Goal: Task Accomplishment & Management: Manage account settings

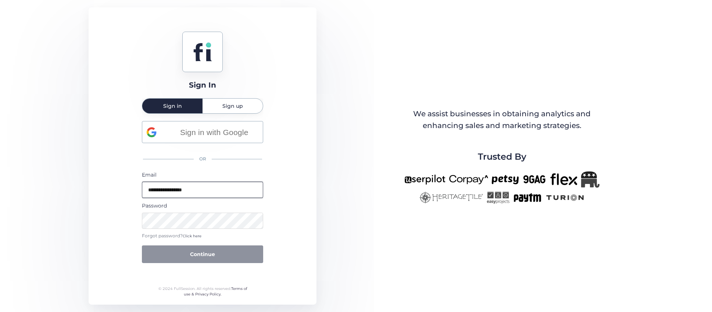
click at [210, 183] on input "**********" at bounding box center [202, 190] width 121 height 16
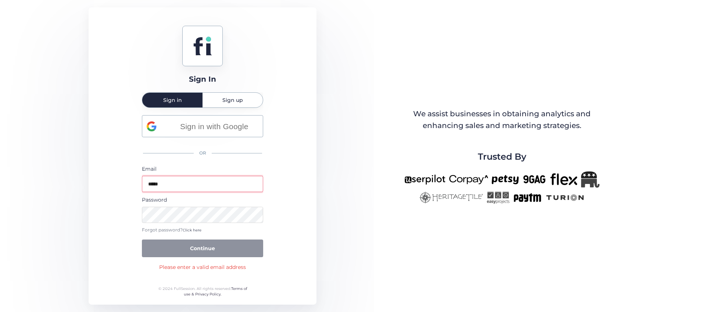
click at [183, 190] on input "*****" at bounding box center [202, 184] width 121 height 16
click at [113, 219] on div "Sign In Sign in Sign up Sign in with Google OR Email ***** Password Forgot pass…" at bounding box center [203, 155] width 228 height 297
click at [171, 184] on input "*****" at bounding box center [202, 184] width 121 height 16
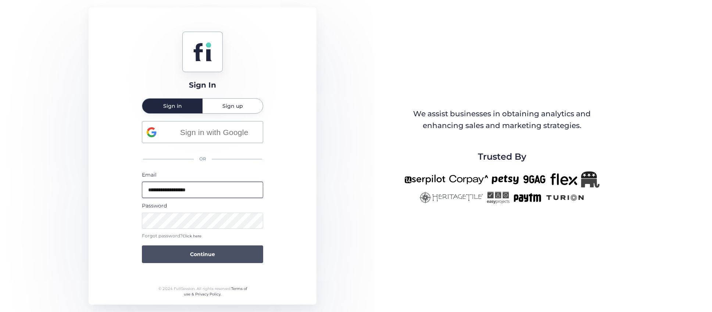
type input "**********"
click at [221, 251] on button "Continue" at bounding box center [202, 254] width 121 height 18
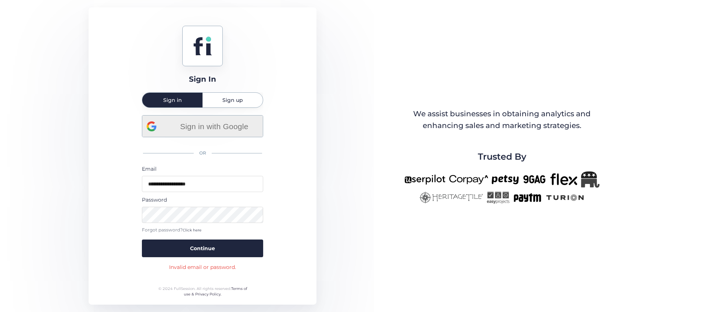
click at [203, 125] on span "Sign in with Google" at bounding box center [214, 126] width 89 height 12
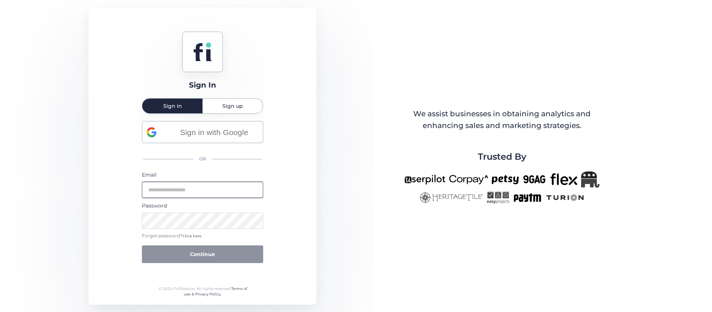
type input "**********"
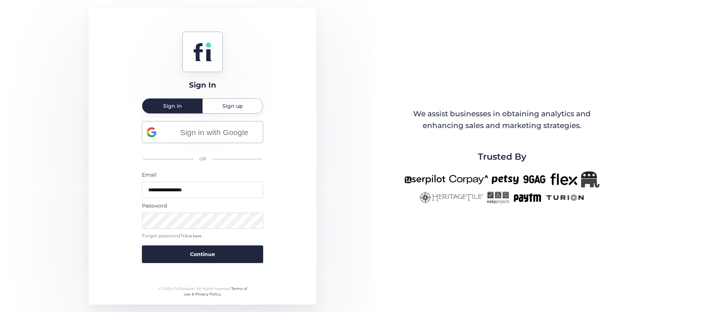
click at [96, 191] on div "**********" at bounding box center [203, 155] width 228 height 297
drag, startPoint x: 208, startPoint y: 189, endPoint x: 133, endPoint y: 194, distance: 75.5
click at [133, 194] on div "**********" at bounding box center [203, 155] width 228 height 297
click at [133, 195] on div "**********" at bounding box center [203, 155] width 228 height 297
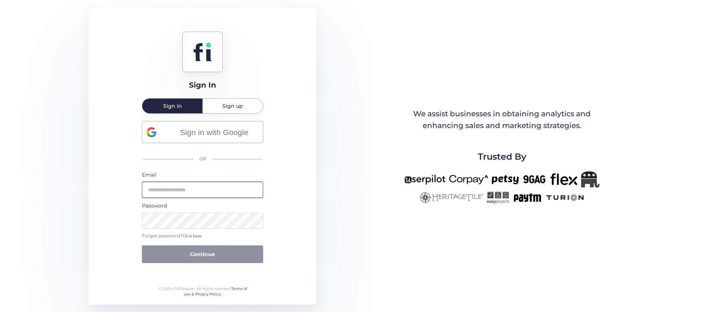
type input "**********"
click at [203, 257] on button "Continue" at bounding box center [202, 254] width 121 height 18
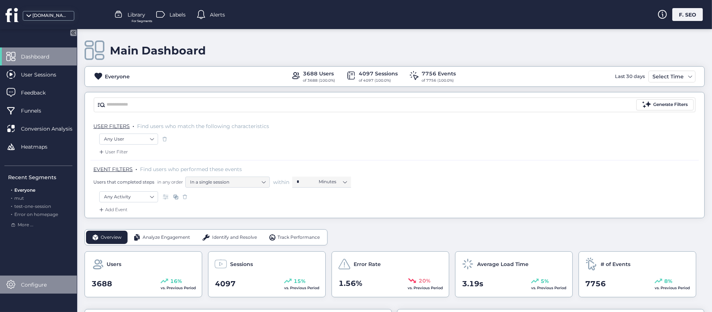
click at [32, 282] on span "Configure" at bounding box center [39, 285] width 37 height 8
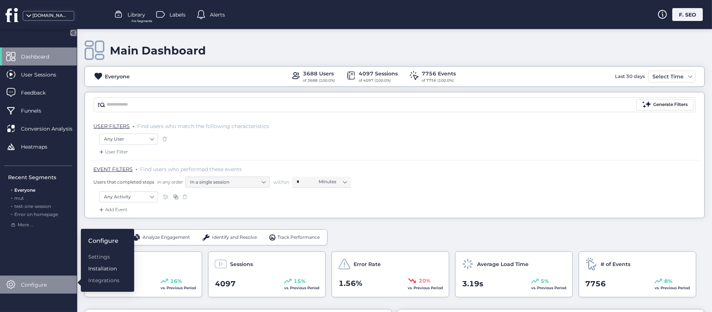
click at [103, 269] on div "Installation" at bounding box center [103, 268] width 31 height 8
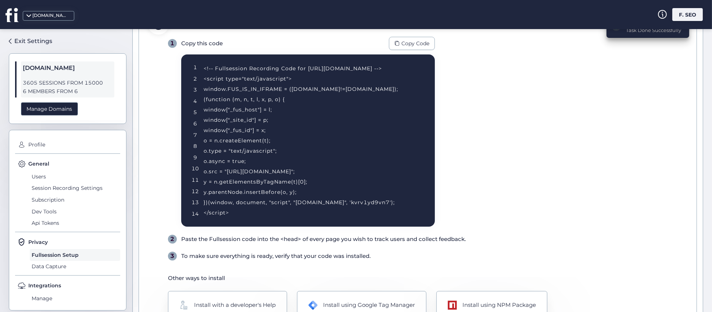
scroll to position [55, 0]
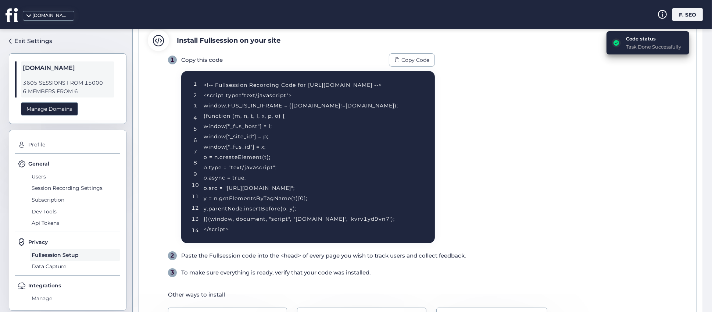
drag, startPoint x: 193, startPoint y: 83, endPoint x: 285, endPoint y: 230, distance: 173.5
click at [285, 230] on div "1 2 3 4 5 6 7 8 9 10 11 12 13 14 <!-- Fullsession Recording Code for [URL][DOMA…" at bounding box center [308, 157] width 254 height 172
click at [271, 231] on div "<!-- Fullsession Recording Code for [URL][DOMAIN_NAME] --> <script type="text/j…" at bounding box center [310, 157] width 213 height 154
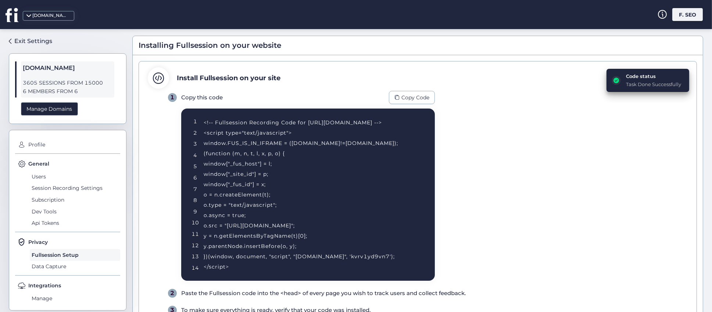
scroll to position [3, 0]
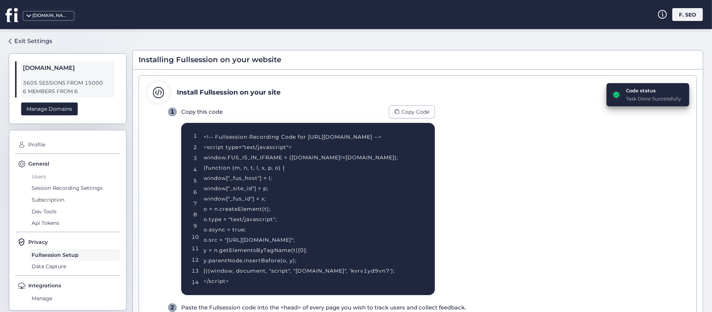
click at [39, 175] on span "Users" at bounding box center [75, 177] width 90 height 12
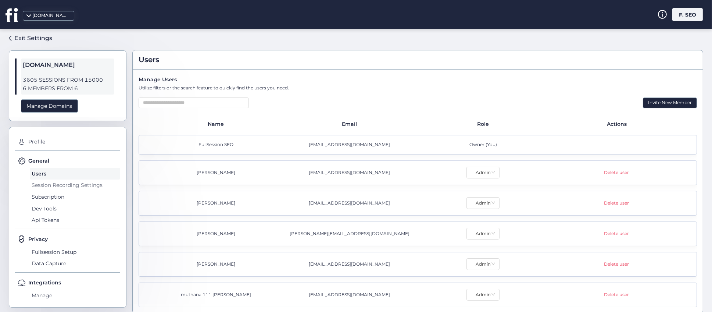
click at [44, 187] on span "Session Recording Settings" at bounding box center [75, 185] width 90 height 12
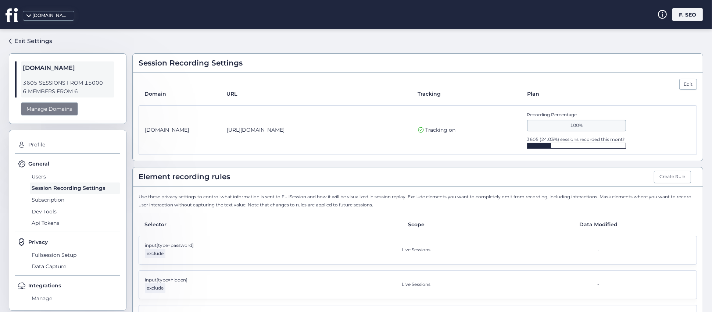
click at [54, 111] on div "Manage Domains" at bounding box center [49, 109] width 57 height 14
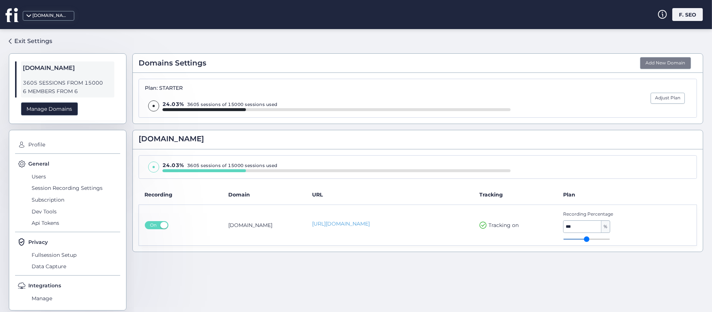
click at [656, 62] on button "Add New Domain" at bounding box center [665, 63] width 51 height 13
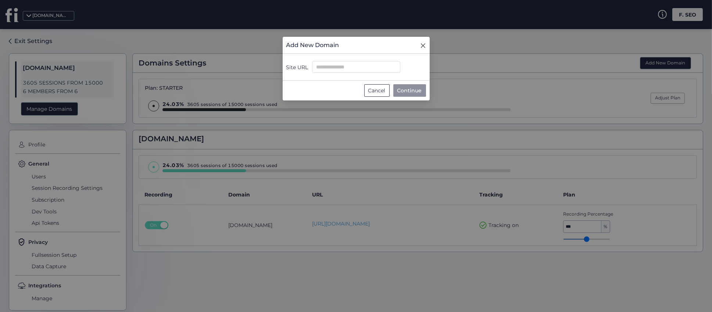
click at [424, 43] on icon "Close" at bounding box center [423, 46] width 6 height 6
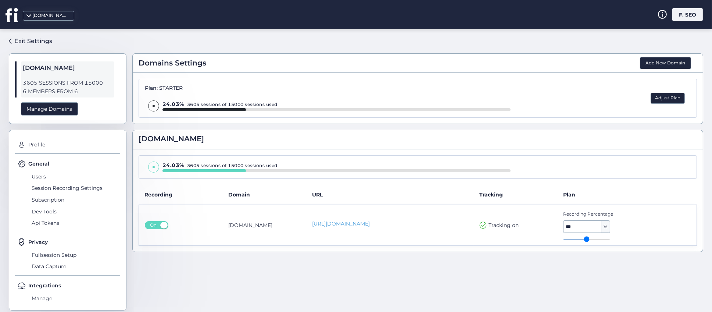
click at [660, 98] on button "Adjust Plan" at bounding box center [668, 98] width 34 height 11
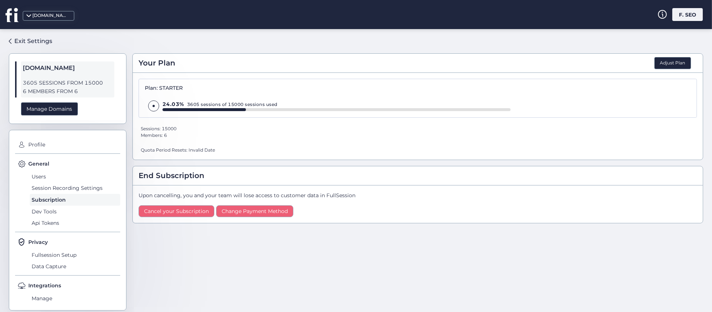
click at [303, 253] on div "Your Plan Adjust Plan Plan: STARTER 24.03% 3605 sessions of 15000 sessions used…" at bounding box center [417, 167] width 571 height 265
click at [40, 199] on span "Subscription" at bounding box center [75, 200] width 90 height 12
click at [47, 188] on span "Session Recording Settings" at bounding box center [75, 188] width 90 height 12
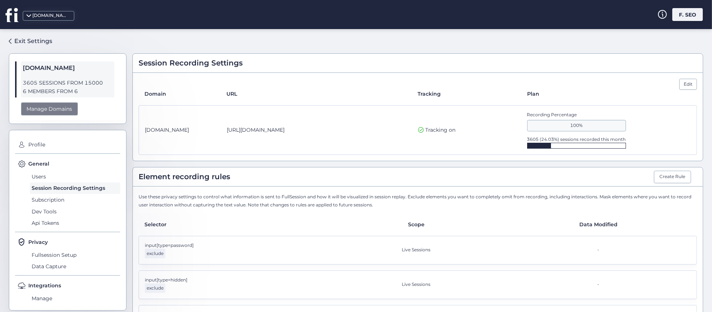
click at [47, 106] on div "Manage Domains" at bounding box center [49, 109] width 57 height 14
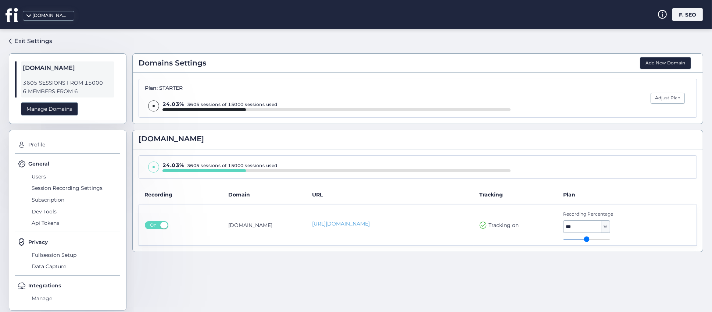
type input "**"
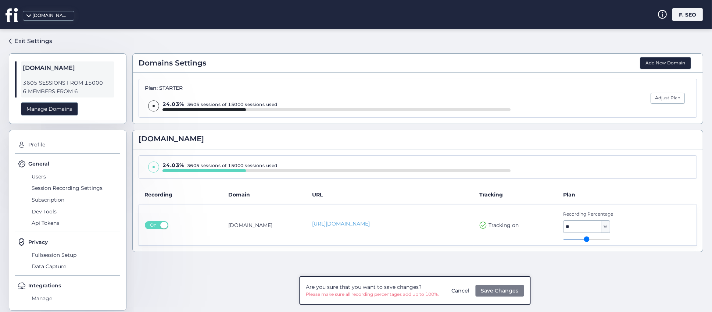
type input "**"
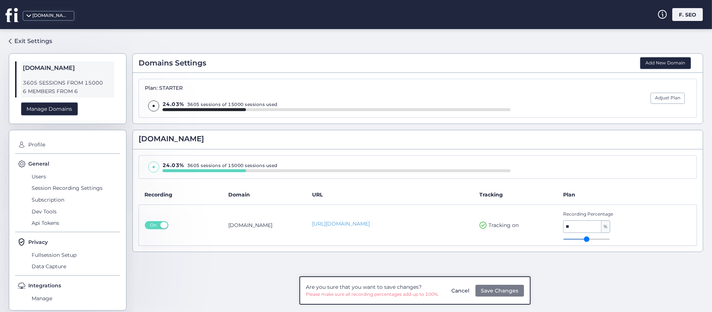
type input "**"
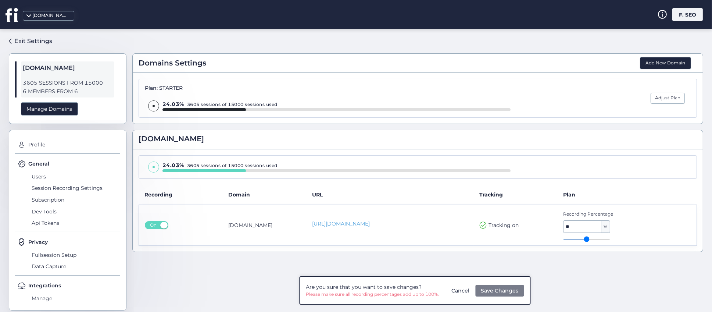
type input "**"
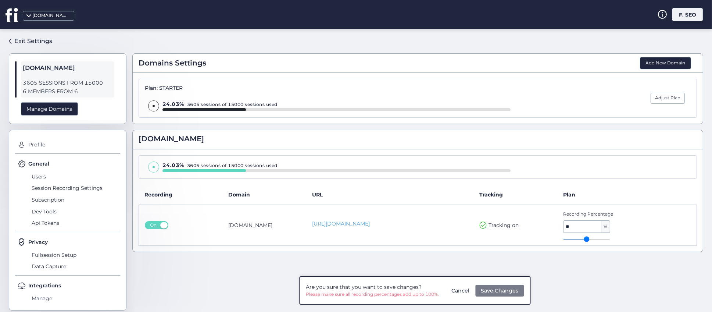
type input "**"
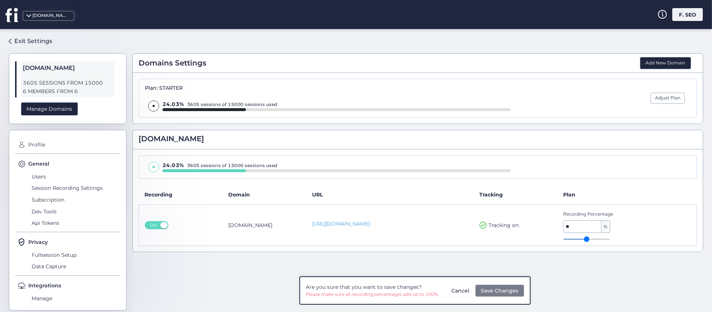
type input "**"
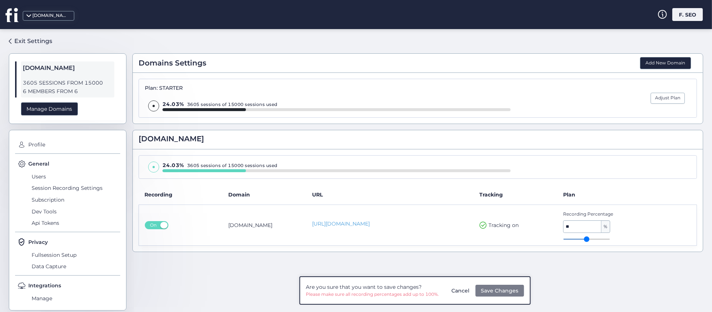
type input "**"
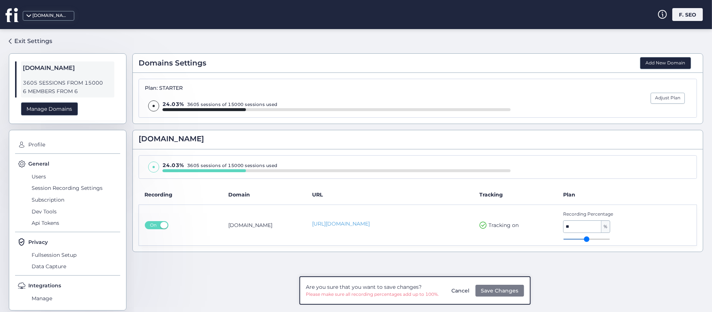
type input "**"
type input "***"
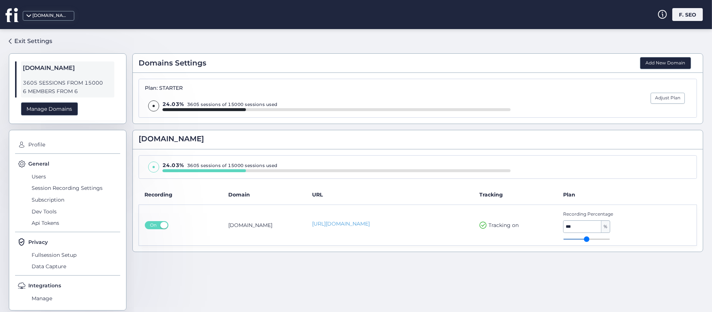
drag, startPoint x: 601, startPoint y: 239, endPoint x: 608, endPoint y: 239, distance: 7.0
click at [608, 239] on input "range" at bounding box center [586, 239] width 47 height 1
click at [643, 282] on div "Domains Settings Add New Domain Plan: STARTER 24.03% 3605 sessions of 15000 ses…" at bounding box center [417, 167] width 571 height 265
drag, startPoint x: 576, startPoint y: 282, endPoint x: 576, endPoint y: 287, distance: 5.5
click at [576, 286] on div "Domains Settings Add New Domain Plan: STARTER 24.03% 3605 sessions of 15000 ses…" at bounding box center [417, 167] width 571 height 265
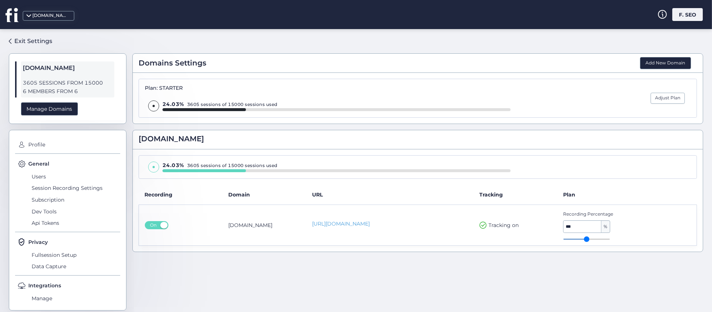
type input "**"
type input "***"
type input "**"
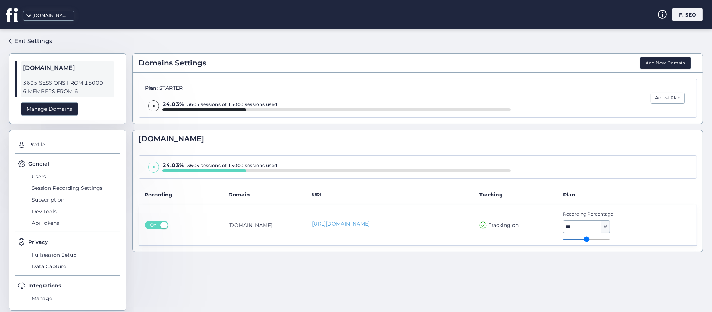
type input "**"
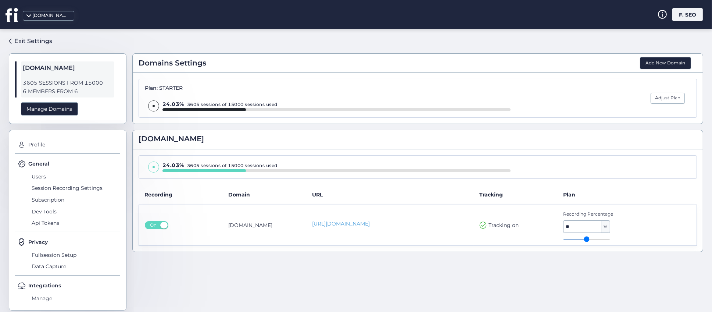
type input "**"
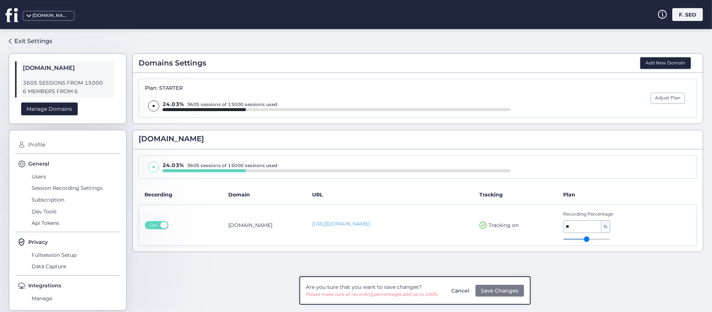
type input "**"
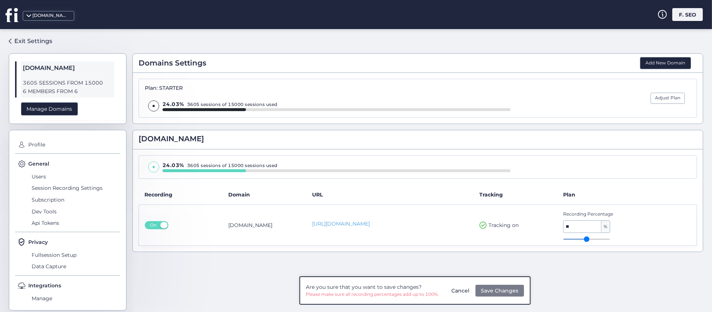
type input "**"
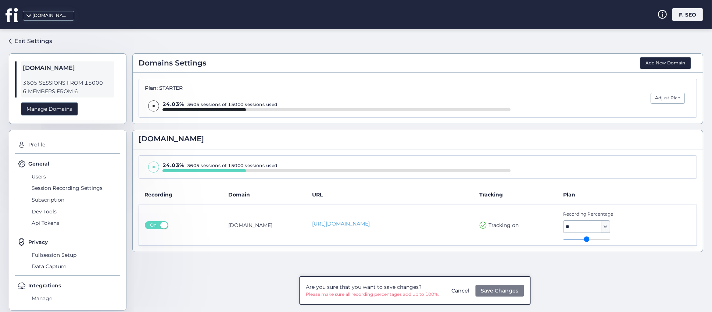
type input "**"
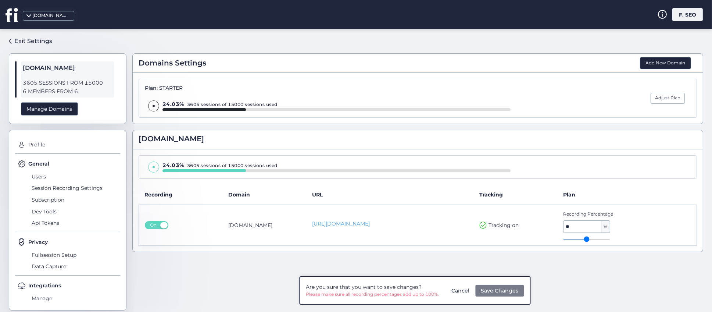
type input "**"
type input "***"
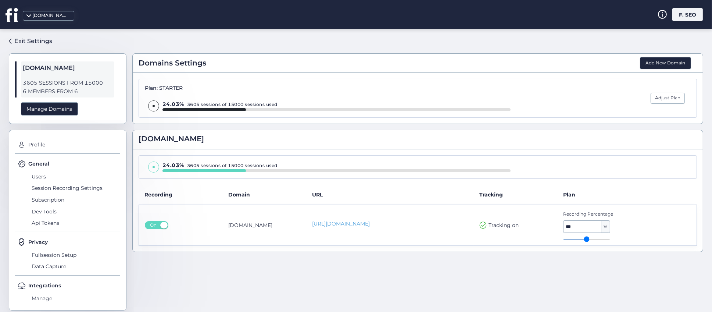
drag, startPoint x: 600, startPoint y: 241, endPoint x: 610, endPoint y: 240, distance: 9.6
click at [610, 239] on input "range" at bounding box center [586, 239] width 47 height 1
type input "**"
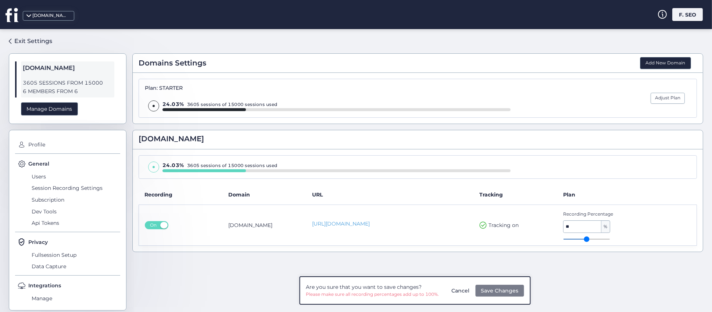
type input "**"
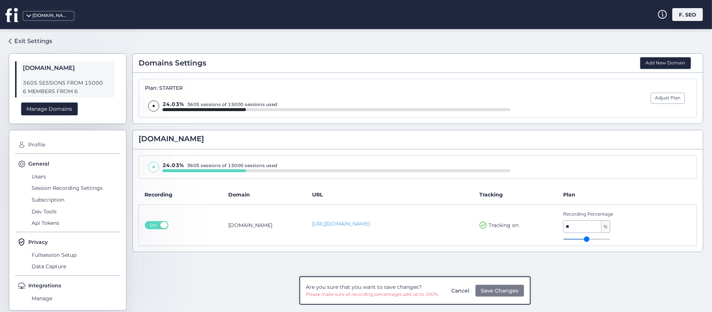
type input "**"
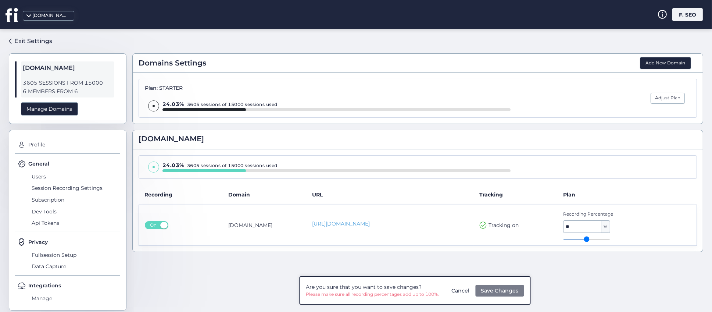
type input "**"
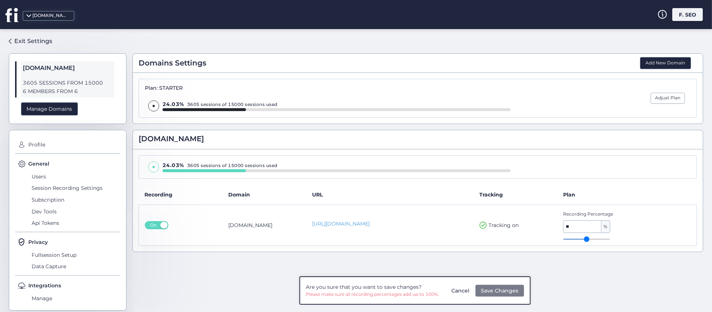
type input "**"
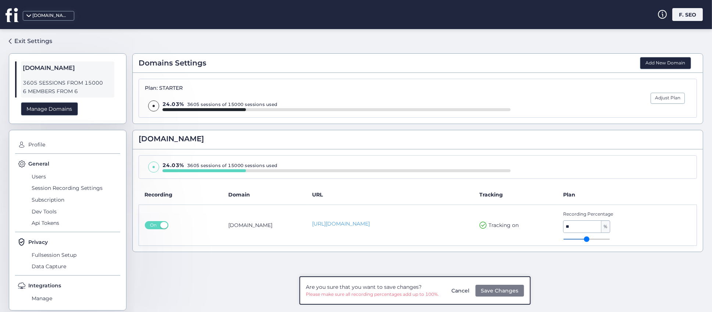
type input "**"
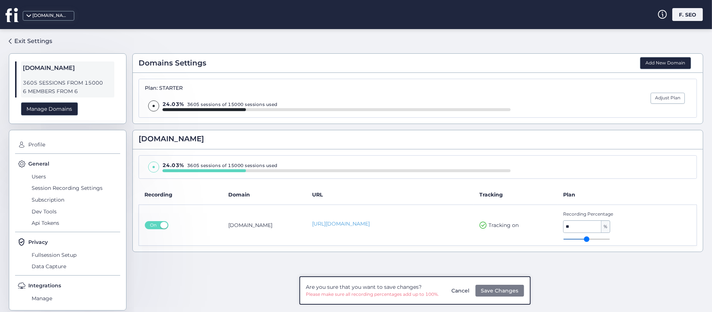
type input "**"
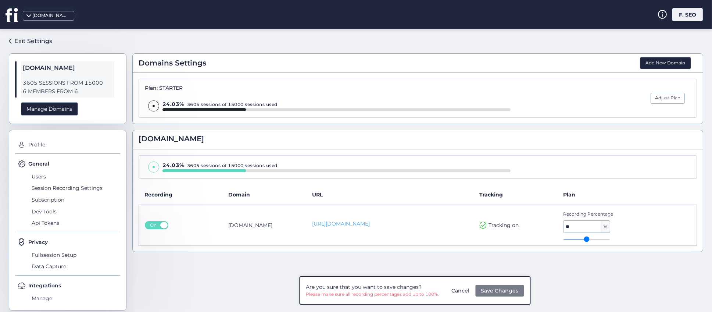
type input "**"
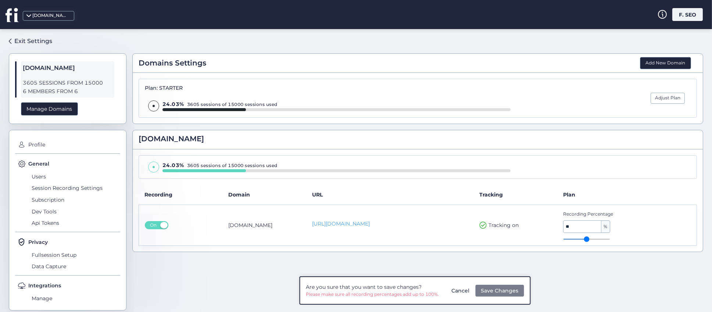
type input "**"
type input "***"
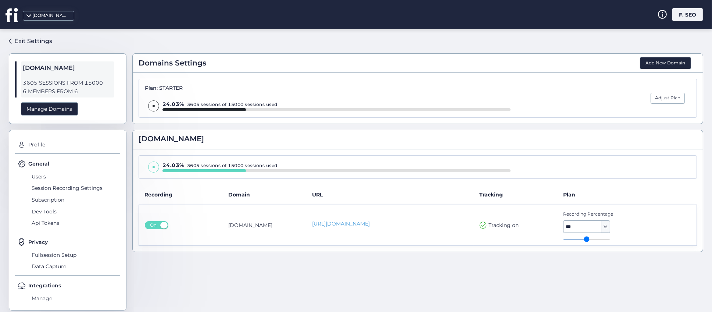
drag, startPoint x: 601, startPoint y: 239, endPoint x: 624, endPoint y: 239, distance: 22.8
click at [610, 239] on input "range" at bounding box center [586, 239] width 47 height 1
drag, startPoint x: 557, startPoint y: 213, endPoint x: 610, endPoint y: 213, distance: 52.9
click at [610, 213] on span "Recording Percentage" at bounding box center [614, 214] width 102 height 7
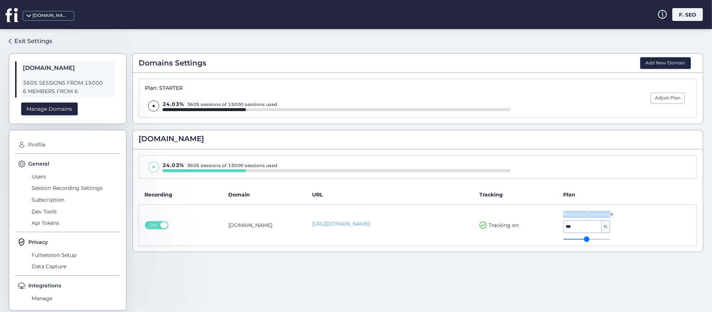
drag, startPoint x: 556, startPoint y: 213, endPoint x: 605, endPoint y: 213, distance: 49.6
click at [605, 213] on td "Recording Percentage *** %" at bounding box center [627, 224] width 140 height 41
click at [616, 214] on span "Recording Percentage" at bounding box center [614, 214] width 102 height 7
type input "**"
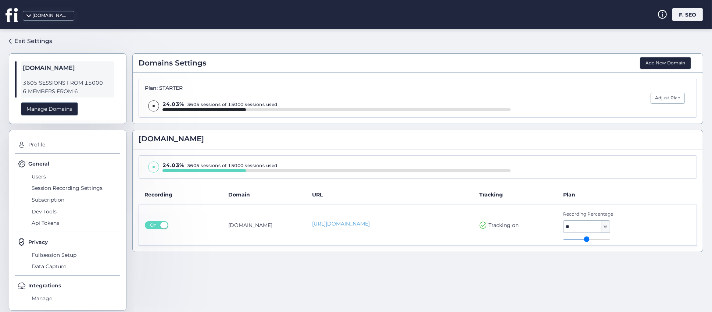
type input "***"
type input "**"
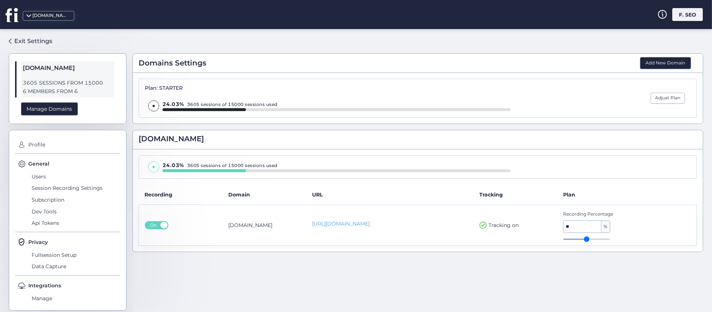
type input "**"
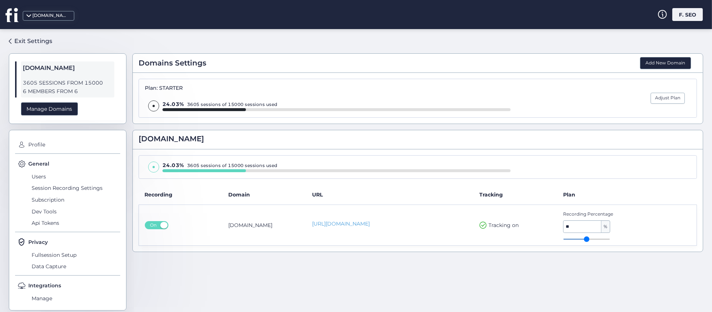
type input "**"
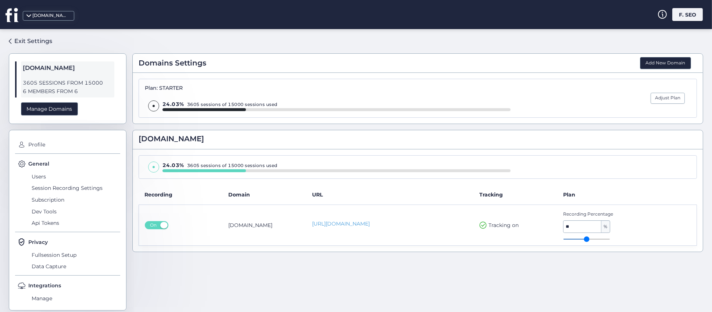
type input "**"
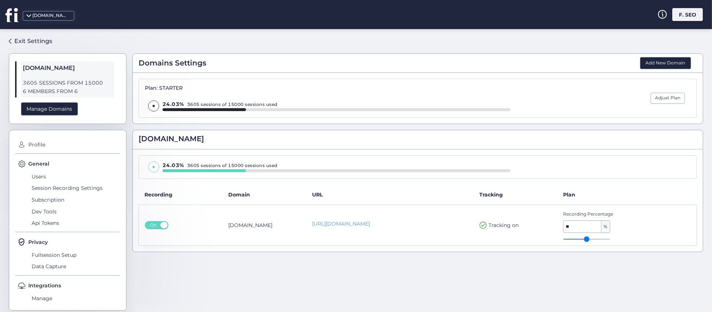
type input "**"
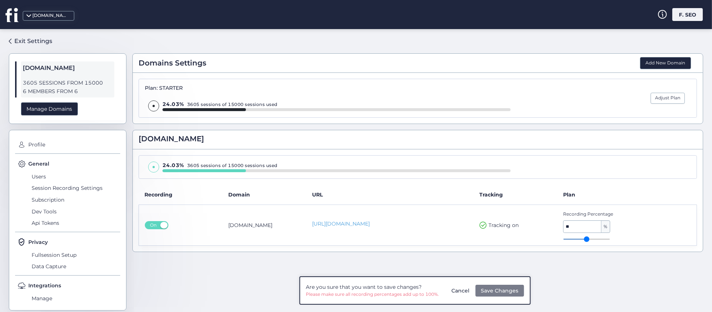
type input "**"
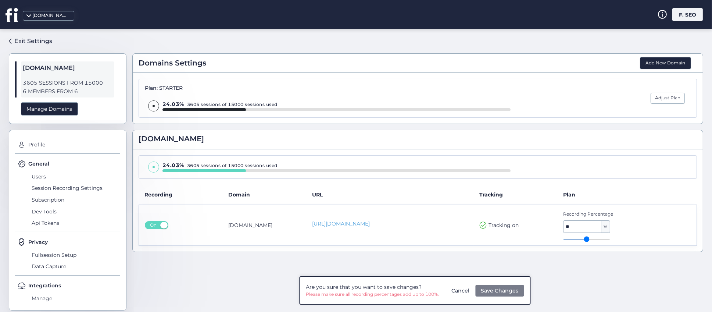
type input "**"
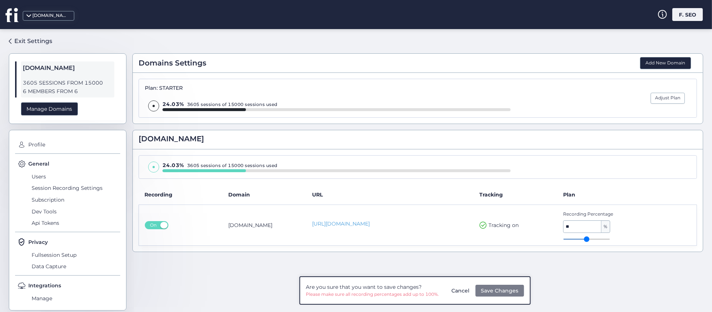
type input "**"
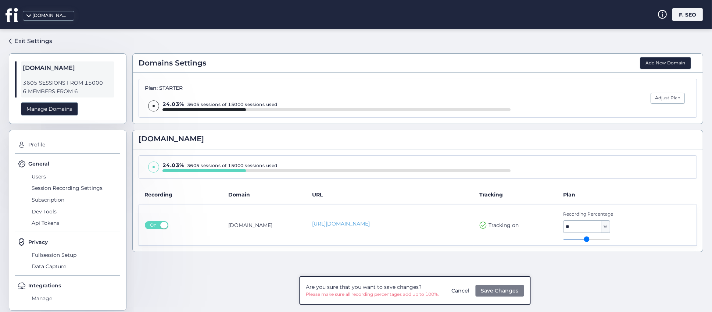
type input "**"
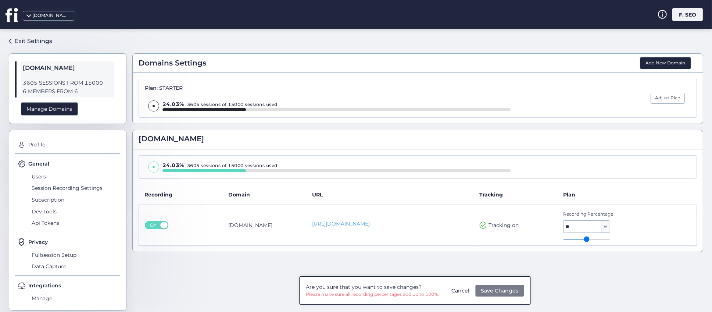
type input "**"
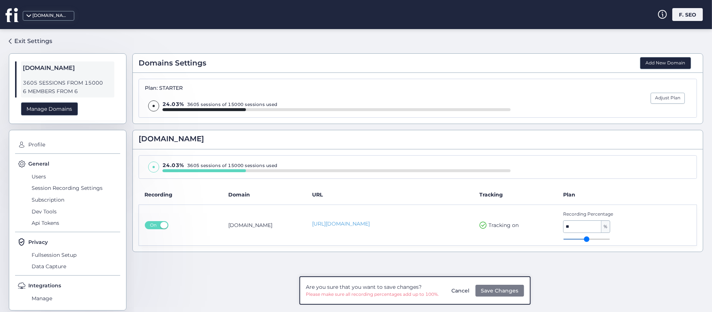
type input "**"
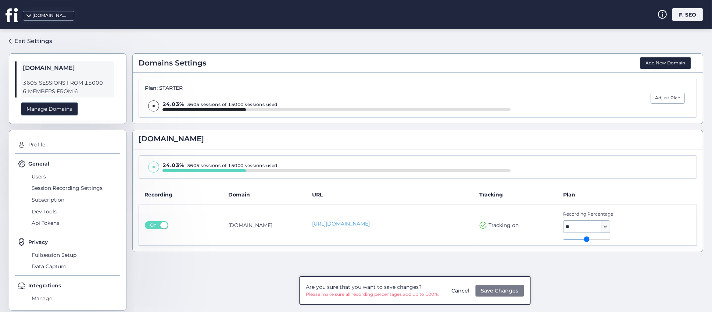
type input "**"
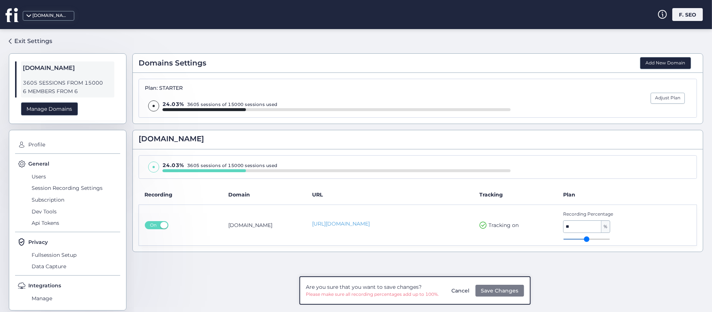
type input "**"
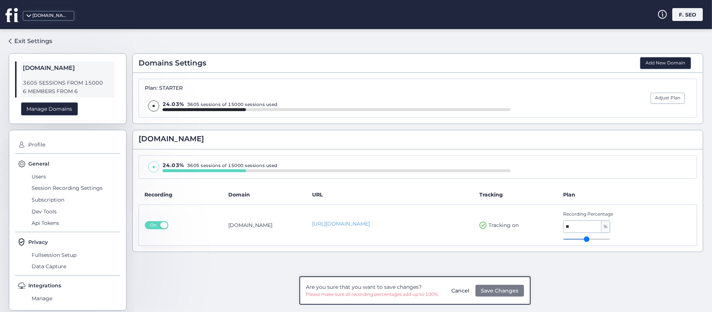
type input "**"
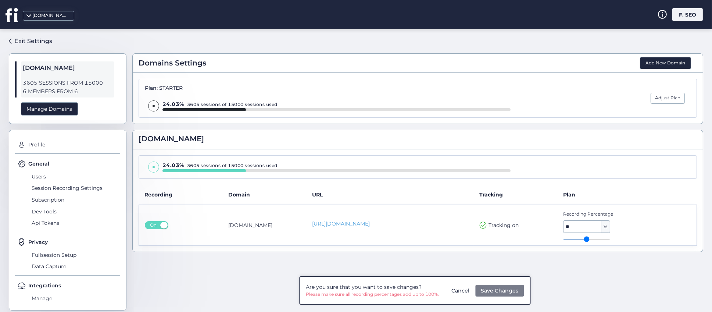
type input "**"
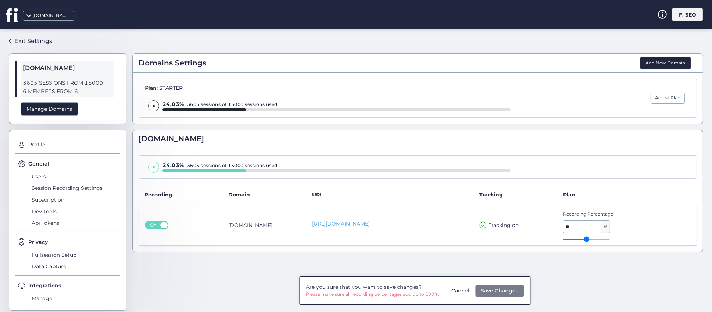
type input "**"
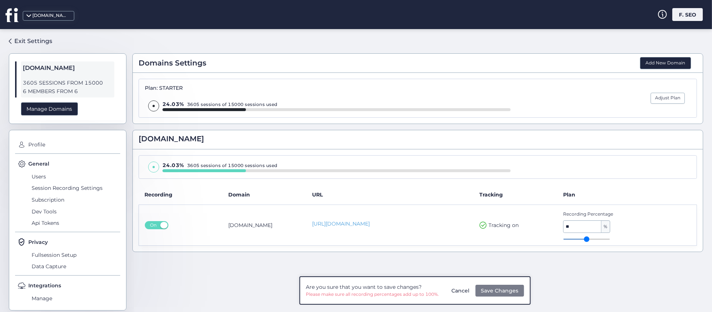
type input "**"
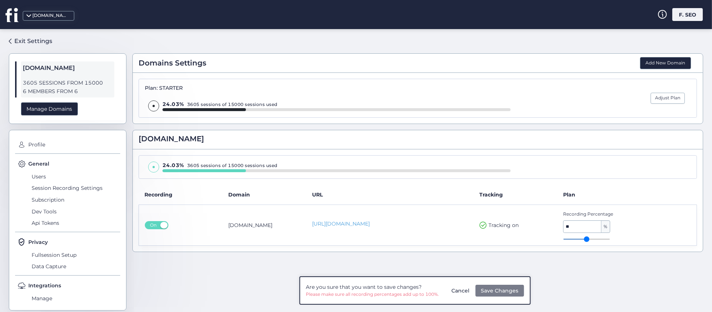
type input "**"
type input "***"
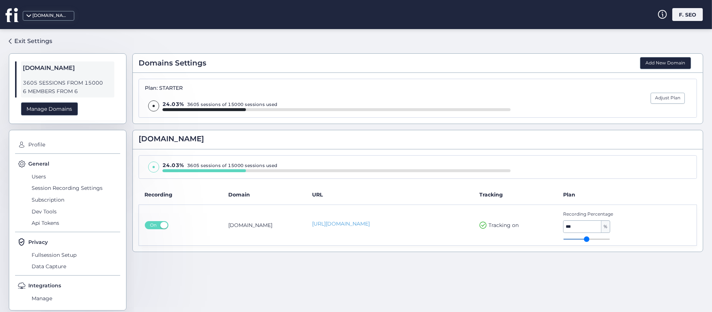
drag, startPoint x: 601, startPoint y: 239, endPoint x: 627, endPoint y: 237, distance: 25.5
click at [610, 239] on input "range" at bounding box center [586, 239] width 47 height 1
drag, startPoint x: 556, startPoint y: 214, endPoint x: 607, endPoint y: 214, distance: 51.8
click at [607, 214] on td "Recording Percentage *** %" at bounding box center [627, 224] width 140 height 41
click at [609, 214] on span "Recording Percentage" at bounding box center [614, 214] width 102 height 7
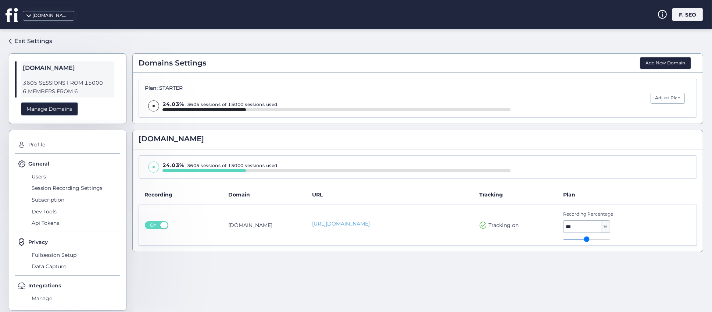
type input "**"
drag, startPoint x: 603, startPoint y: 239, endPoint x: 612, endPoint y: 240, distance: 8.9
click at [610, 239] on input "range" at bounding box center [586, 239] width 47 height 1
click at [656, 100] on button "Adjust Plan" at bounding box center [668, 98] width 34 height 11
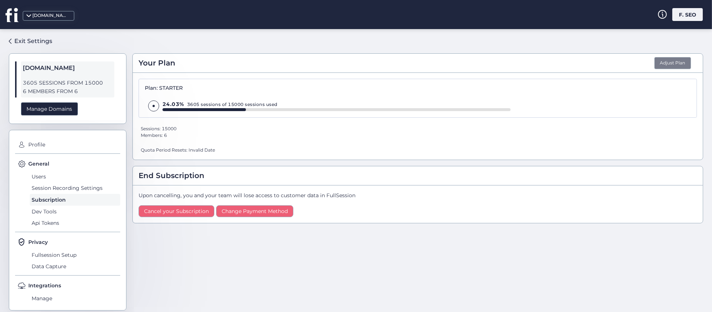
click at [665, 63] on button "Adjust Plan" at bounding box center [672, 63] width 37 height 13
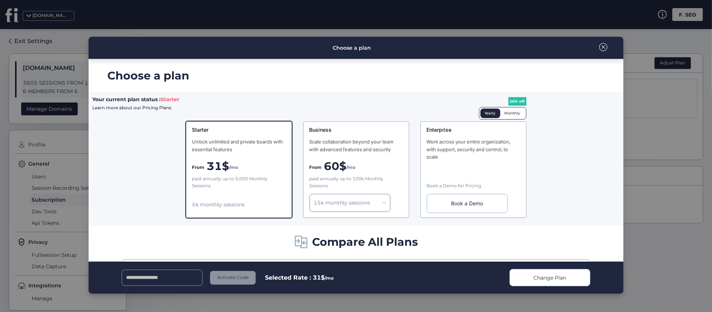
click at [600, 41] on div "Choose a plan" at bounding box center [356, 48] width 535 height 22
click at [605, 44] on span at bounding box center [603, 47] width 8 height 8
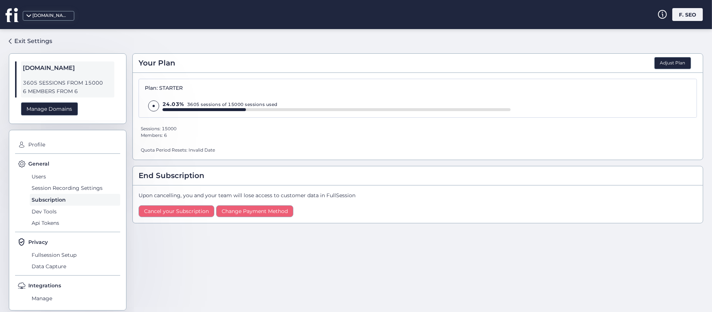
click at [39, 166] on span "General" at bounding box center [38, 164] width 21 height 8
click at [33, 176] on span "Users" at bounding box center [75, 177] width 90 height 12
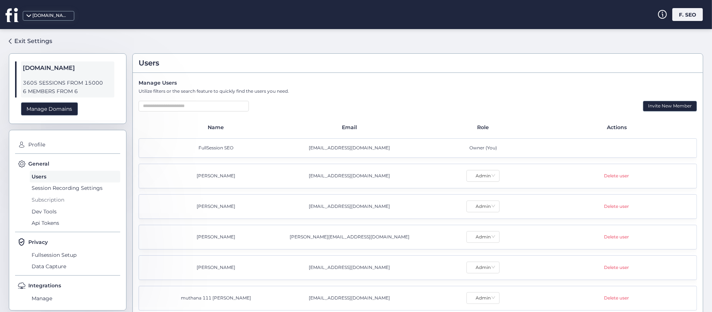
click at [47, 199] on span "Subscription" at bounding box center [75, 200] width 90 height 12
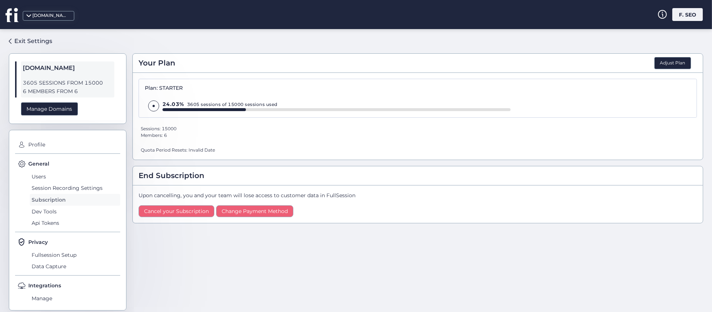
click at [45, 199] on span "Subscription" at bounding box center [75, 200] width 90 height 12
click at [50, 208] on span "Dev Tools" at bounding box center [75, 212] width 90 height 12
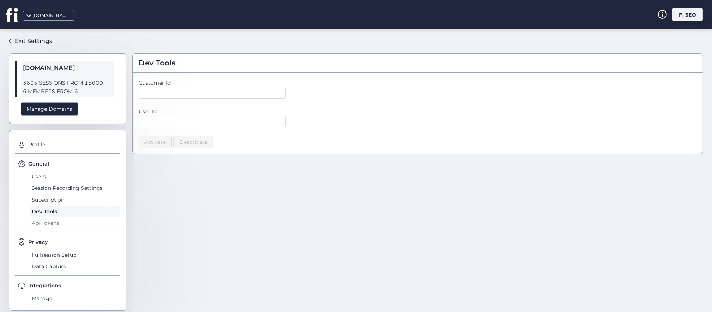
click at [43, 225] on span "Api Tokens" at bounding box center [75, 223] width 90 height 12
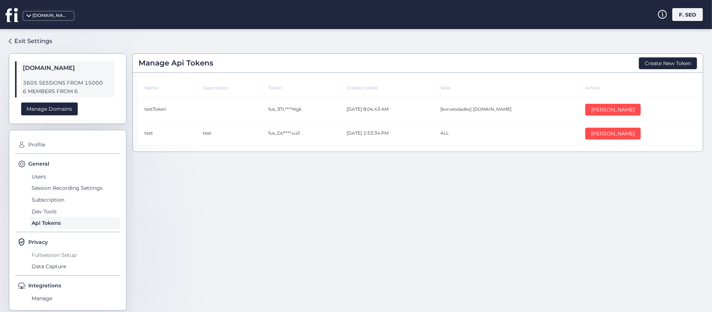
click at [68, 253] on span "Fullsession Setup" at bounding box center [75, 255] width 90 height 12
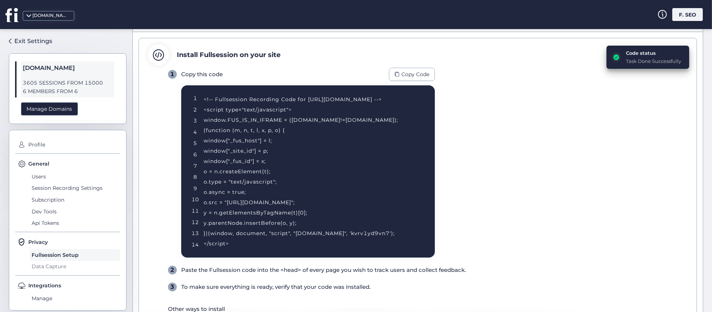
scroll to position [55, 0]
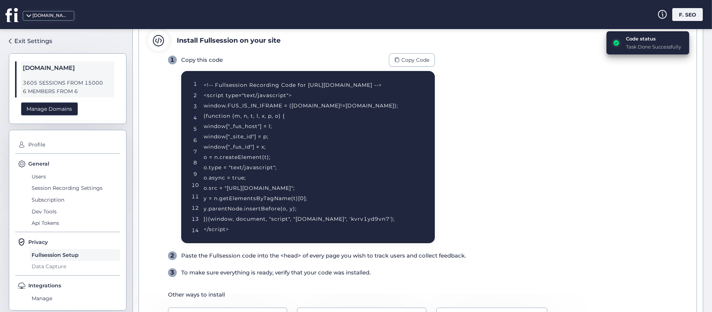
click at [51, 265] on span "Data Capture" at bounding box center [75, 267] width 90 height 12
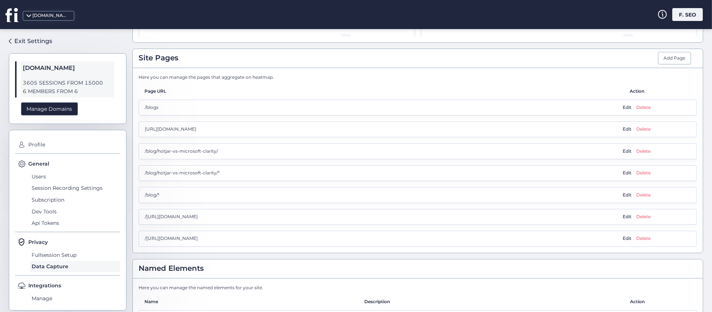
scroll to position [276, 0]
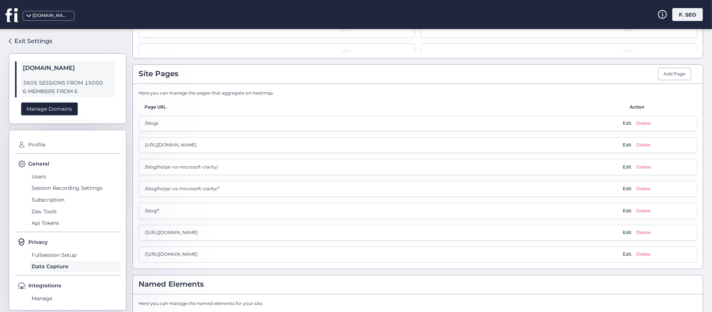
drag, startPoint x: 141, startPoint y: 92, endPoint x: 280, endPoint y: 90, distance: 139.0
click at [280, 90] on div "Here you can manage the pages that aggregate on heatmap." at bounding box center [418, 93] width 558 height 7
click at [139, 74] on span "Site Pages" at bounding box center [159, 73] width 40 height 11
drag, startPoint x: 138, startPoint y: 74, endPoint x: 246, endPoint y: 269, distance: 222.5
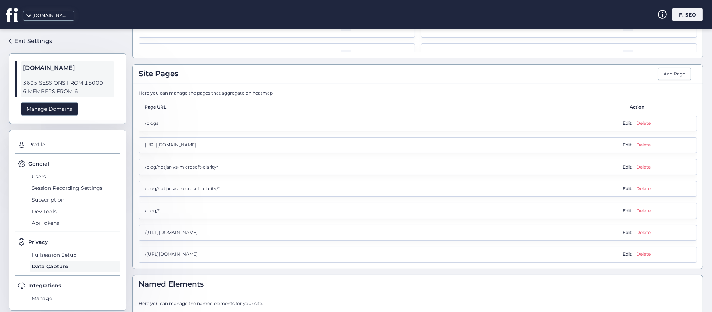
click at [246, 269] on div "**********" at bounding box center [417, 218] width 571 height 880
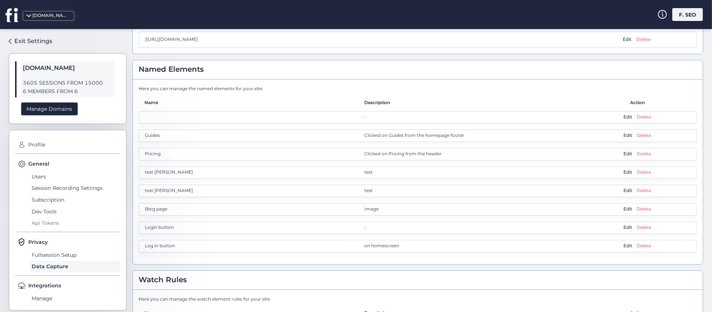
scroll to position [496, 0]
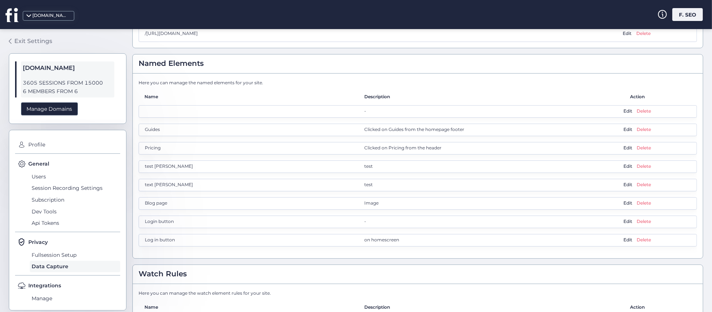
click at [10, 39] on span at bounding box center [10, 41] width 3 height 5
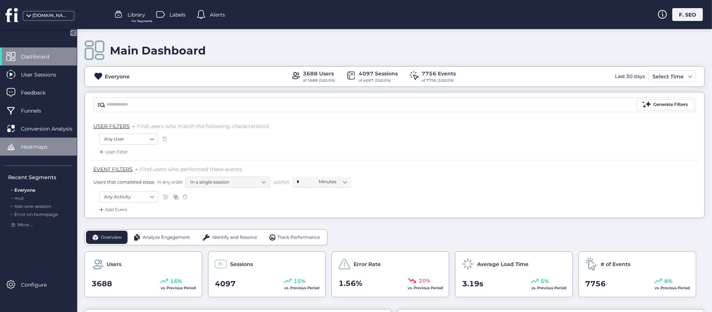
click at [36, 152] on div "Heatmaps" at bounding box center [38, 147] width 77 height 18
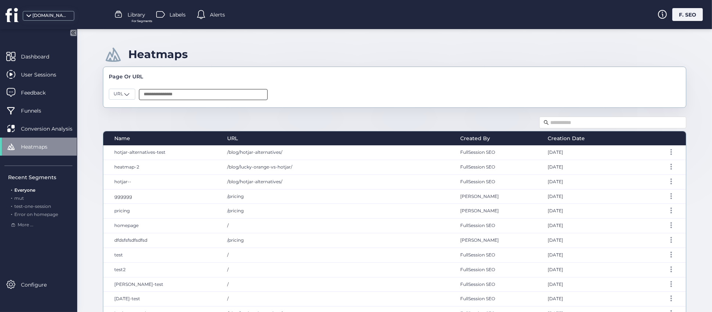
click at [184, 93] on input "text" at bounding box center [203, 94] width 129 height 11
click at [126, 96] on span at bounding box center [126, 93] width 7 height 7
click at [125, 109] on div "Page" at bounding box center [122, 108] width 17 height 7
click at [161, 90] on input "text" at bounding box center [205, 94] width 129 height 11
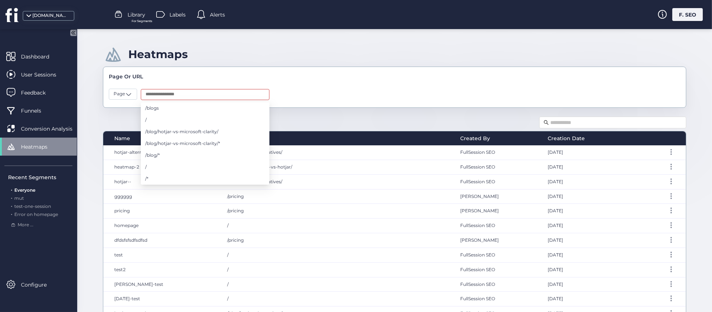
click at [345, 118] on div "Name URL Created By Creation Date hotjar-alternatives-test /blog/hotjar-alterna…" at bounding box center [394, 218] width 583 height 207
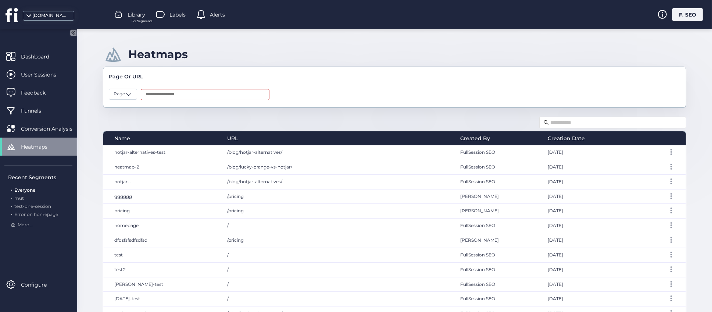
click at [285, 121] on div "Name URL Created By Creation Date hotjar-alternatives-test /blog/hotjar-alterna…" at bounding box center [394, 218] width 583 height 207
click at [201, 94] on input "text" at bounding box center [205, 94] width 129 height 11
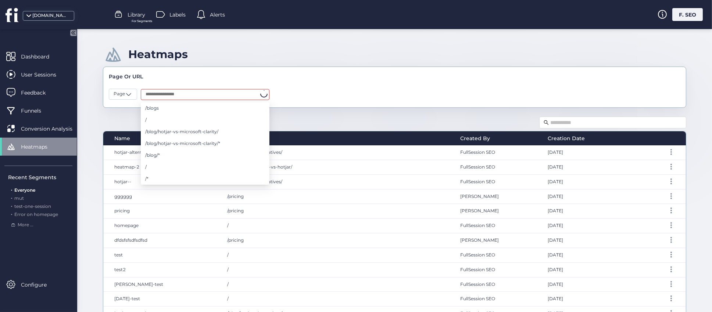
click at [359, 119] on div "Name URL Created By Creation Date hotjar-alternatives-test /blog/hotjar-alterna…" at bounding box center [394, 218] width 583 height 207
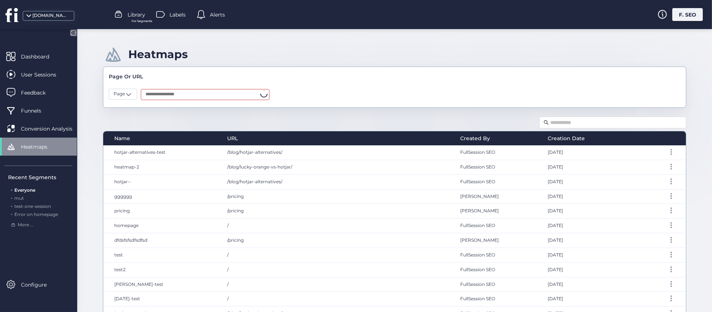
click at [324, 118] on div "Name URL Created By Creation Date hotjar-alternatives-test /blog/hotjar-alterna…" at bounding box center [394, 218] width 583 height 207
click at [127, 95] on span at bounding box center [128, 93] width 7 height 7
click at [130, 118] on div "URL" at bounding box center [123, 120] width 19 height 7
click at [128, 94] on span at bounding box center [126, 93] width 7 height 7
click at [218, 115] on div "Name URL Created By Creation Date hotjar-alternatives-test /blog/hotjar-alterna…" at bounding box center [394, 218] width 583 height 207
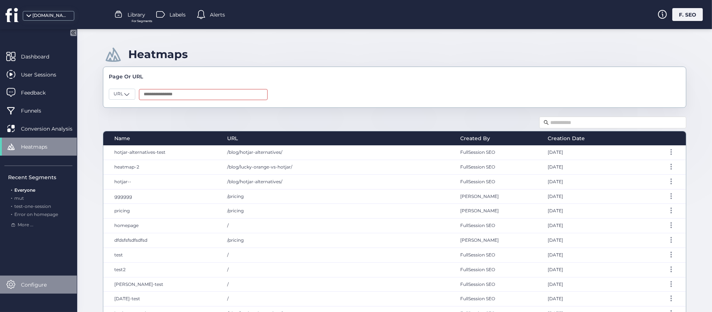
click at [38, 281] on span "Configure" at bounding box center [39, 285] width 37 height 8
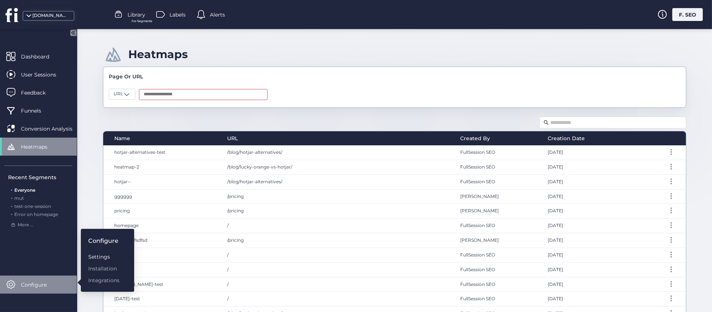
click at [103, 255] on div "Settings" at bounding box center [103, 257] width 31 height 8
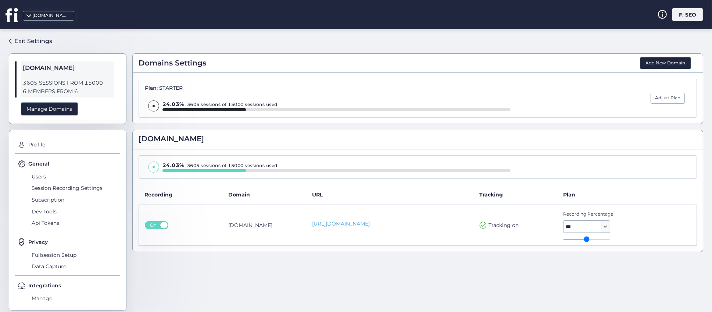
drag, startPoint x: 68, startPoint y: 180, endPoint x: 78, endPoint y: 169, distance: 14.9
click at [69, 180] on div "General Users Session Recording Settings Subscription Dev Tools Api Tokens" at bounding box center [67, 196] width 105 height 72
click at [128, 240] on div "Exit Settings fullsession.io 3605 SESSIONS FROM 15000 6 MEMBERS FROM 6 Manage D…" at bounding box center [356, 170] width 712 height 283
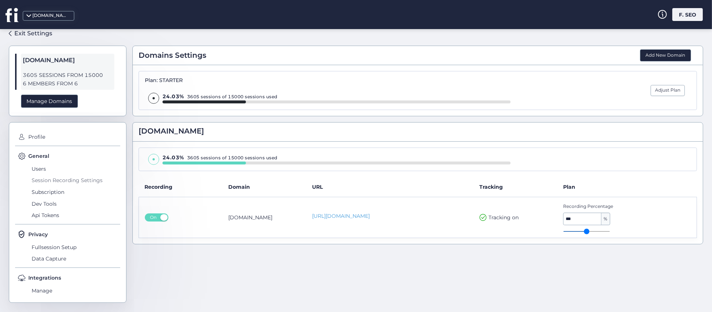
scroll to position [10, 0]
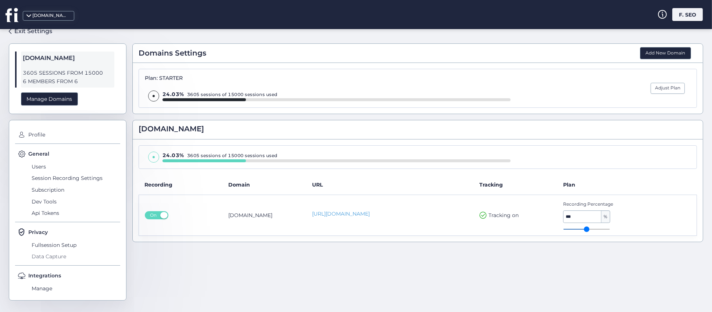
click at [51, 256] on span "Data Capture" at bounding box center [75, 257] width 90 height 12
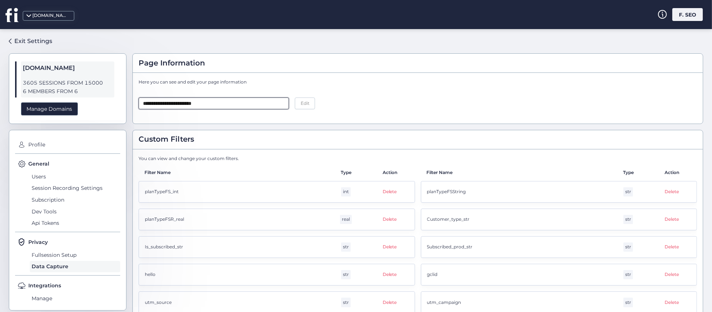
click at [222, 106] on input "**********" at bounding box center [214, 103] width 150 height 12
drag, startPoint x: 228, startPoint y: 101, endPoint x: 129, endPoint y: 103, distance: 98.9
click at [129, 103] on div "**********" at bounding box center [356, 170] width 712 height 283
click at [288, 122] on div "**********" at bounding box center [418, 98] width 570 height 51
drag, startPoint x: 229, startPoint y: 97, endPoint x: 129, endPoint y: 98, distance: 99.3
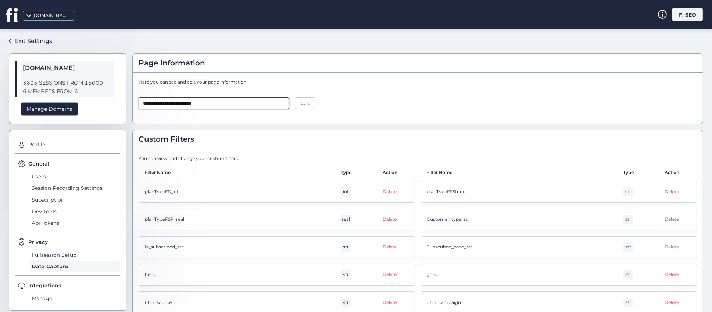
click at [129, 98] on div "**********" at bounding box center [356, 170] width 712 height 283
click at [340, 122] on div "**********" at bounding box center [418, 98] width 570 height 51
click at [254, 68] on div "Page Information" at bounding box center [418, 63] width 570 height 19
click at [56, 18] on div "fullsession.io" at bounding box center [50, 15] width 37 height 7
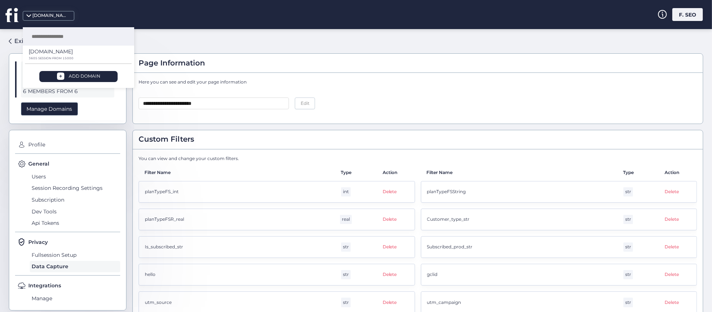
click at [195, 36] on div "**********" at bounding box center [417, 167] width 571 height 265
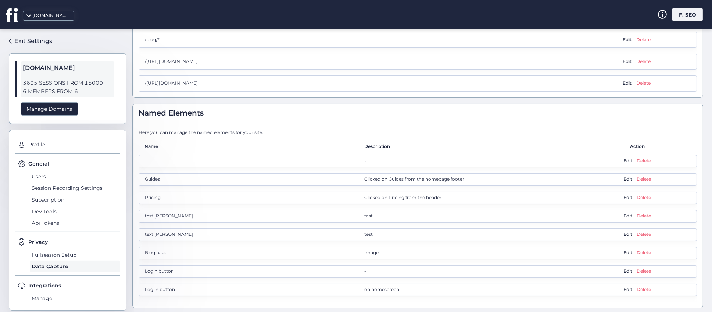
scroll to position [496, 0]
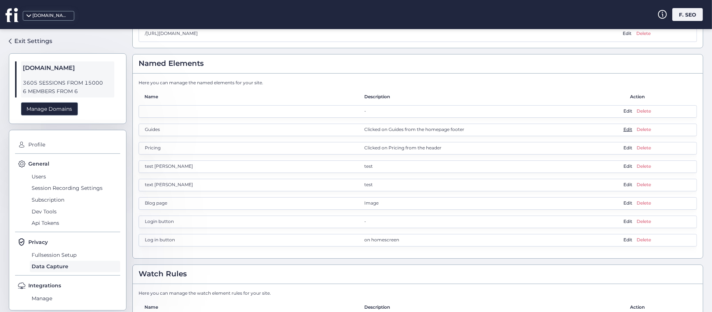
click at [624, 130] on span "Edit" at bounding box center [628, 129] width 9 height 7
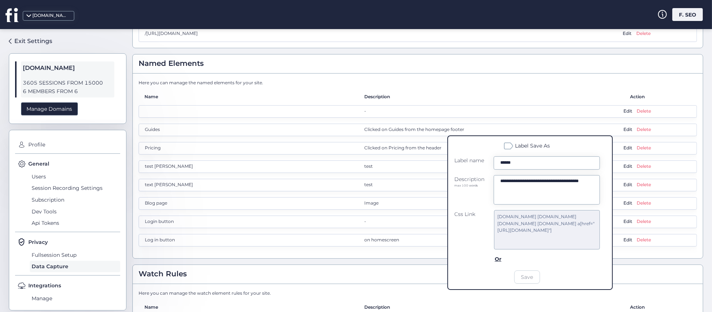
click at [530, 162] on input "******" at bounding box center [547, 162] width 106 height 13
click at [566, 94] on div "Description" at bounding box center [471, 96] width 214 height 7
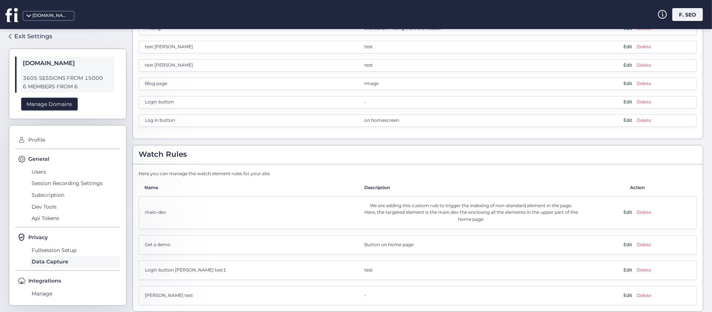
scroll to position [621, 0]
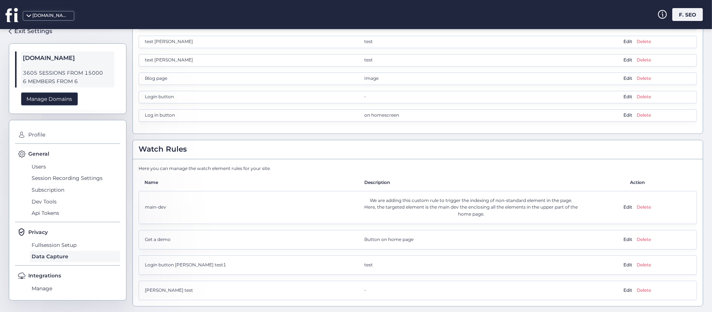
drag, startPoint x: 136, startPoint y: 166, endPoint x: 278, endPoint y: 168, distance: 141.9
click at [278, 168] on div "Here you can manage the watch element rules for your site. Name Description Act…" at bounding box center [418, 232] width 570 height 147
click at [278, 168] on div "Here you can manage the watch element rules for your site." at bounding box center [418, 168] width 558 height 7
click at [19, 29] on div "fullsession.io" at bounding box center [11, 14] width 22 height 29
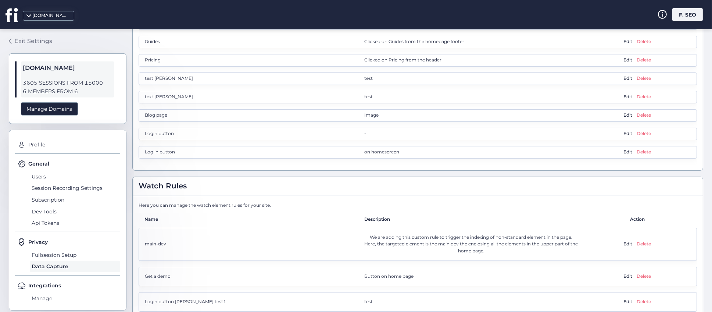
scroll to position [565, 0]
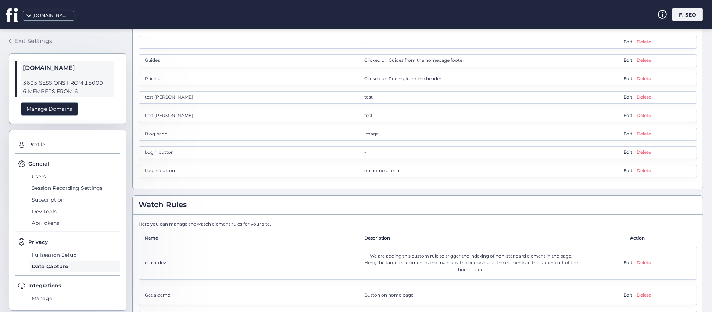
click at [11, 42] on span at bounding box center [10, 41] width 3 height 5
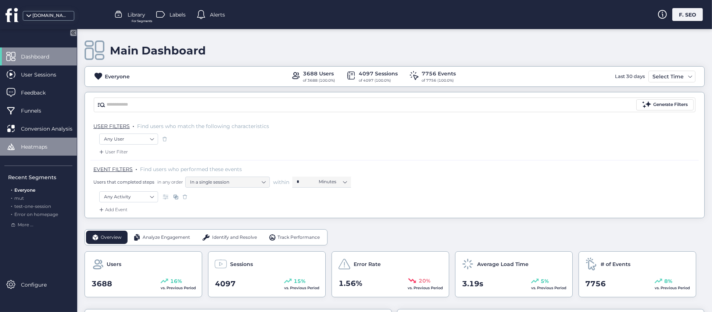
click at [34, 147] on span "Heatmaps" at bounding box center [40, 147] width 38 height 8
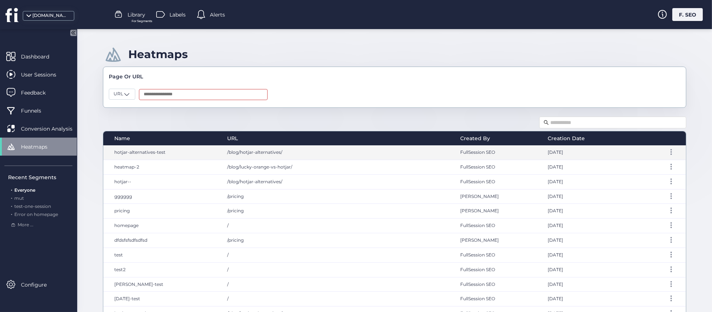
click at [142, 153] on span "hotjar-alternatives-test" at bounding box center [139, 152] width 51 height 6
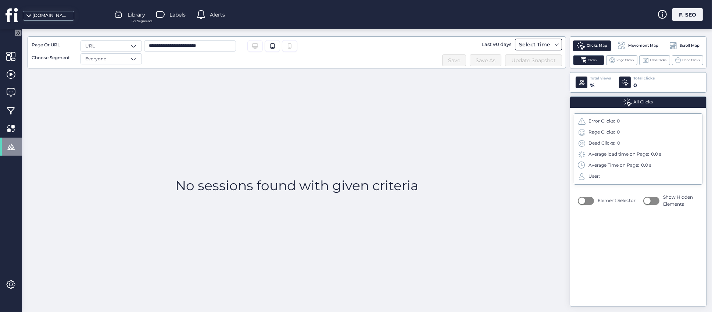
click at [545, 47] on div "Select Time" at bounding box center [534, 44] width 35 height 9
click at [210, 46] on input "**********" at bounding box center [190, 45] width 92 height 11
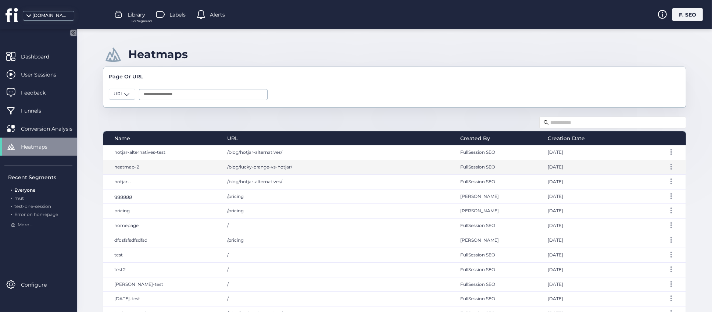
click at [126, 168] on span "heatmap-2" at bounding box center [126, 167] width 25 height 6
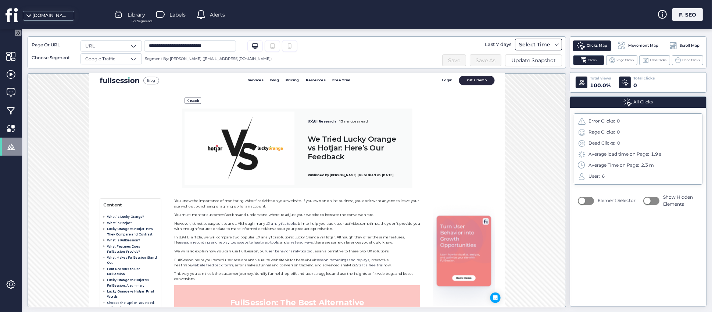
click at [559, 42] on span at bounding box center [557, 45] width 6 height 6
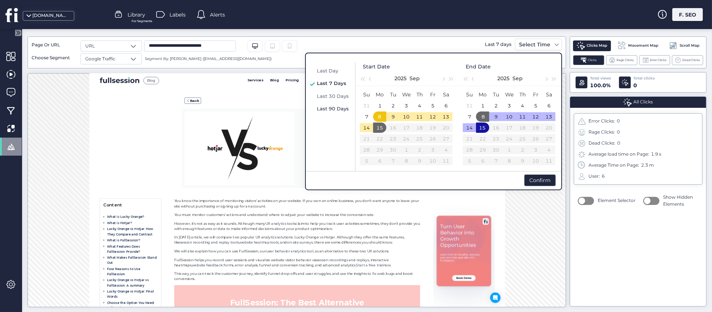
click at [336, 106] on span "Last 90 Days" at bounding box center [333, 109] width 32 height 6
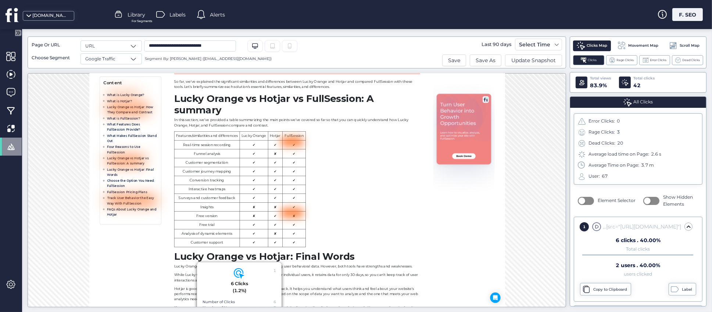
scroll to position [7366, 0]
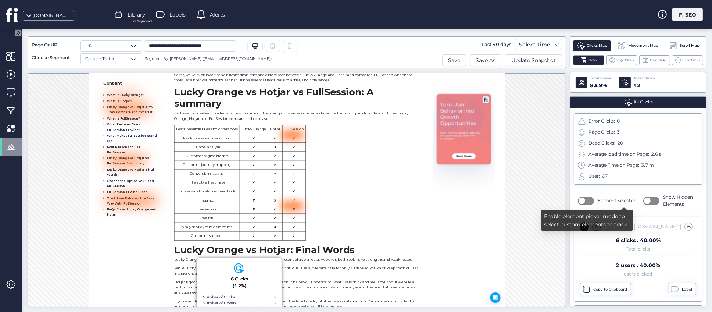
click at [585, 200] on button "button" at bounding box center [586, 201] width 16 height 8
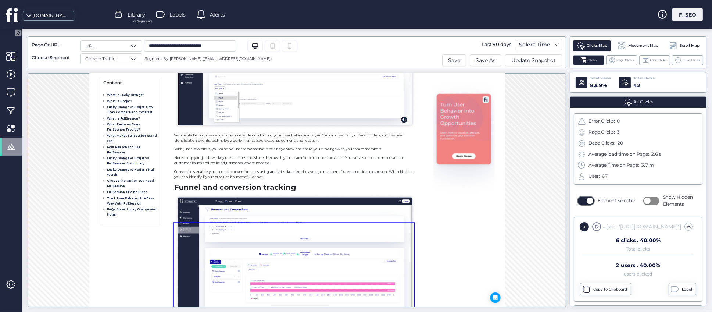
scroll to position [6098, 0]
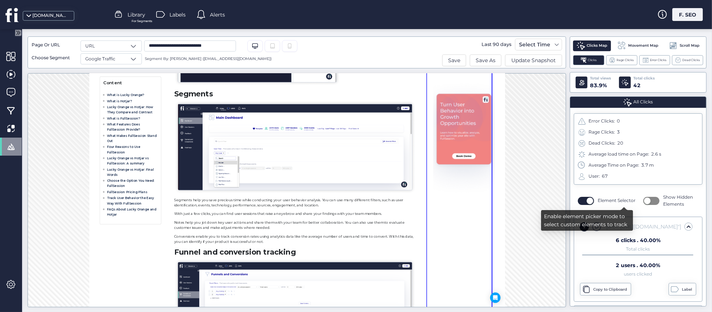
click at [579, 201] on button "button" at bounding box center [586, 201] width 16 height 8
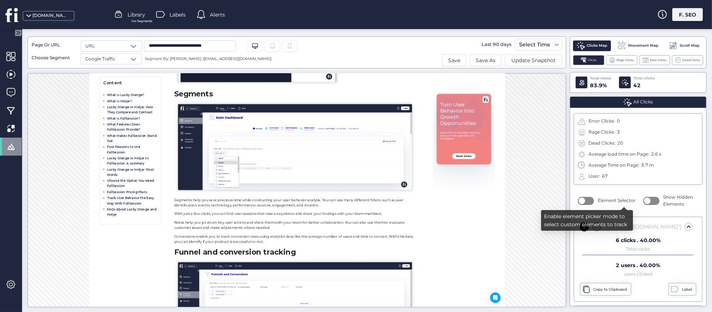
click at [582, 202] on span "button" at bounding box center [582, 200] width 7 height 7
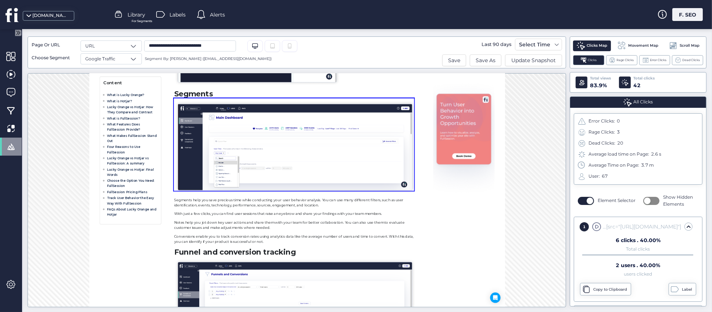
click at [509, 231] on img at bounding box center [438, 198] width 410 height 159
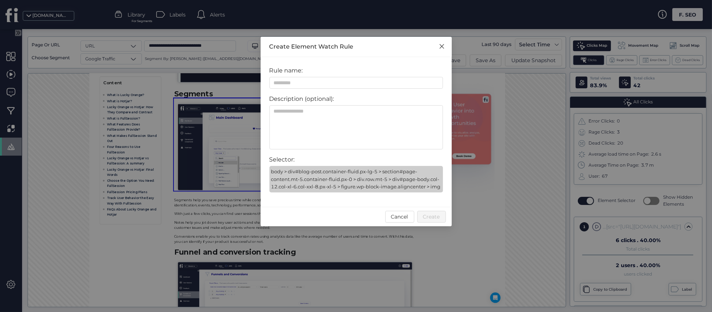
click at [442, 46] on icon "Close" at bounding box center [442, 46] width 6 height 6
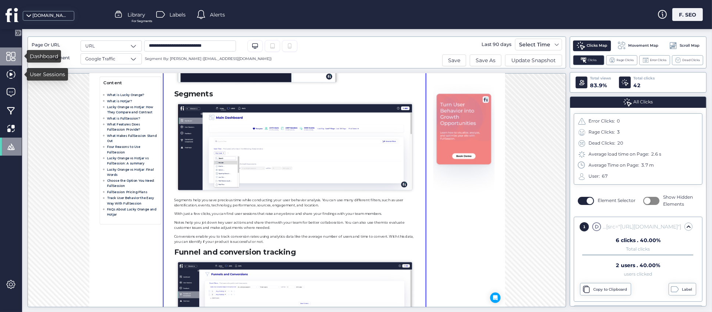
click at [8, 59] on span at bounding box center [10, 56] width 9 height 9
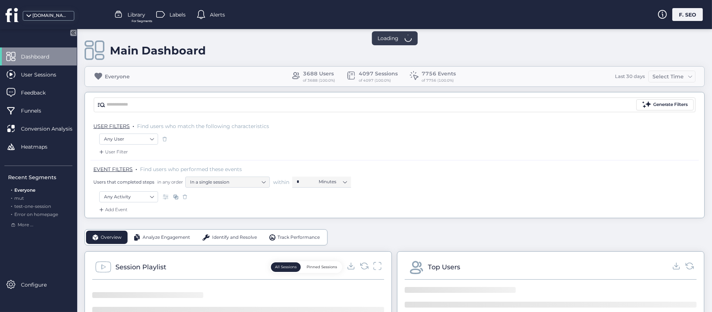
click at [154, 102] on input "text" at bounding box center [371, 104] width 528 height 11
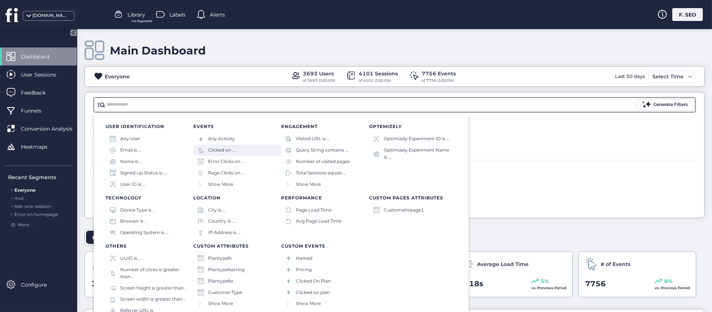
click at [224, 151] on div "Clicked on ..." at bounding box center [222, 150] width 28 height 7
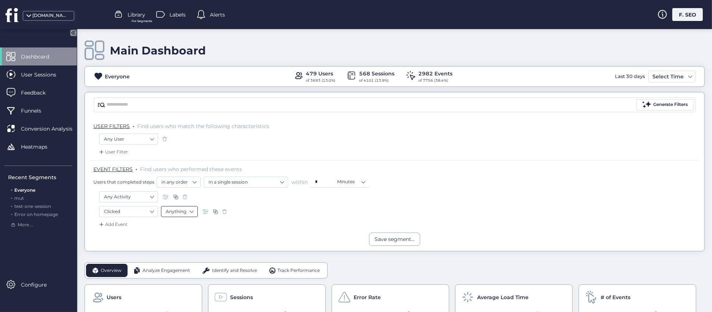
click at [192, 212] on nz-select-item "Anything" at bounding box center [179, 211] width 27 height 11
click at [175, 246] on div "Element" at bounding box center [179, 245] width 27 height 6
click at [288, 213] on div at bounding box center [247, 210] width 92 height 7
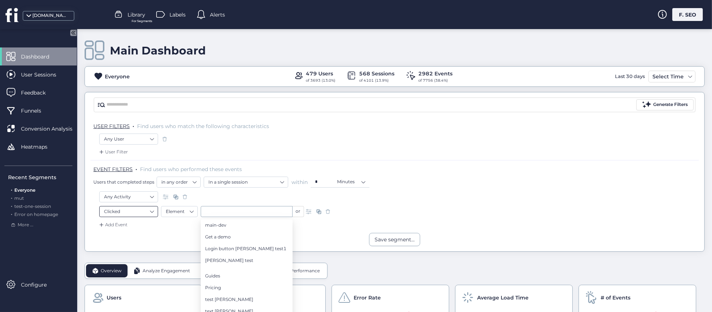
click at [154, 213] on nz-select-top-control "Clicked" at bounding box center [128, 211] width 59 height 11
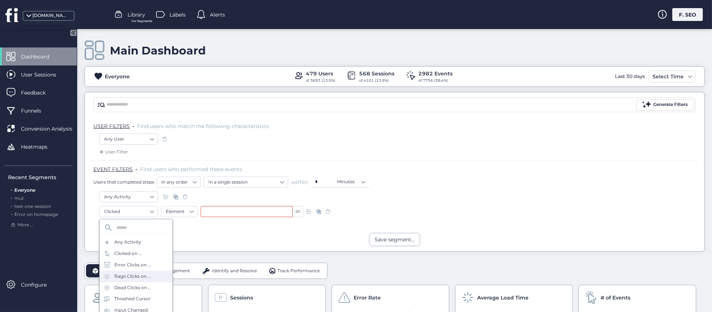
click at [133, 275] on div "Rage Clicks on ..." at bounding box center [132, 276] width 37 height 7
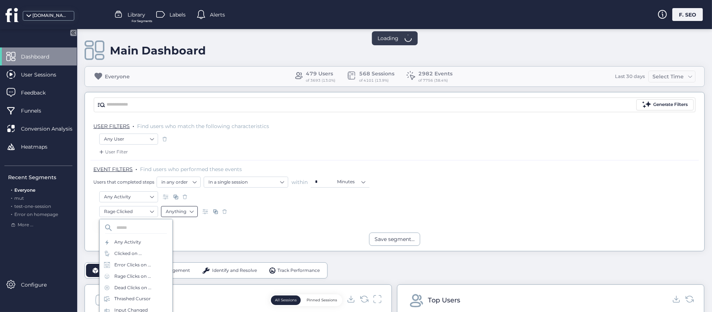
click at [190, 215] on nz-select-item "Anything" at bounding box center [179, 211] width 27 height 11
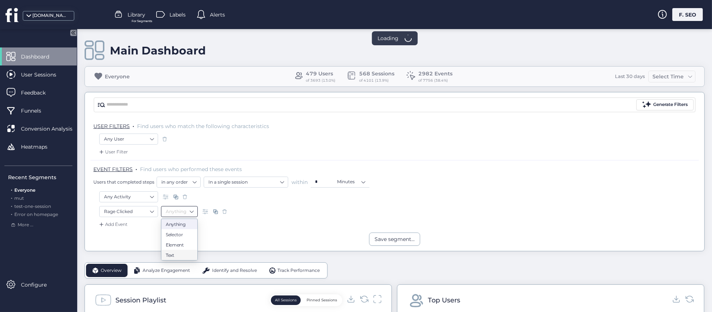
click at [175, 247] on div "Element" at bounding box center [179, 245] width 27 height 6
click at [249, 207] on input "text" at bounding box center [247, 211] width 92 height 11
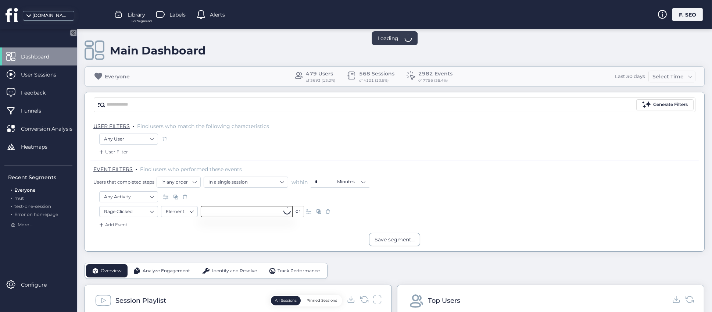
click at [250, 210] on input "text" at bounding box center [247, 211] width 92 height 11
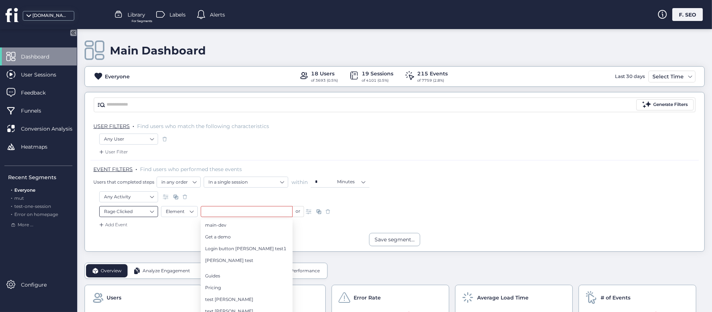
click at [146, 211] on nz-select-item "Rage Clicked" at bounding box center [128, 211] width 49 height 11
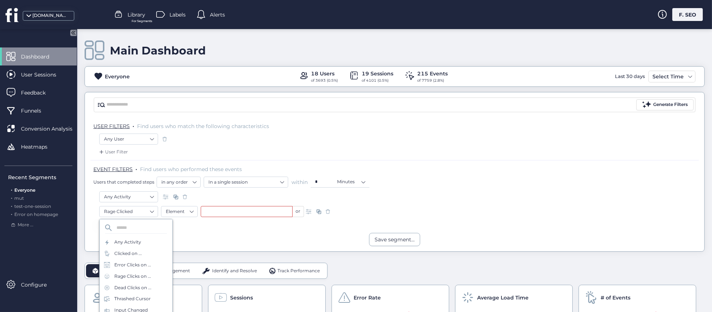
click at [412, 175] on div "EVENT FILTERS . Find users who performed these events Users that completed step…" at bounding box center [396, 176] width 606 height 22
click at [439, 141] on div "Any User" at bounding box center [394, 139] width 591 height 13
click at [382, 137] on div "Any User" at bounding box center [394, 139] width 591 height 13
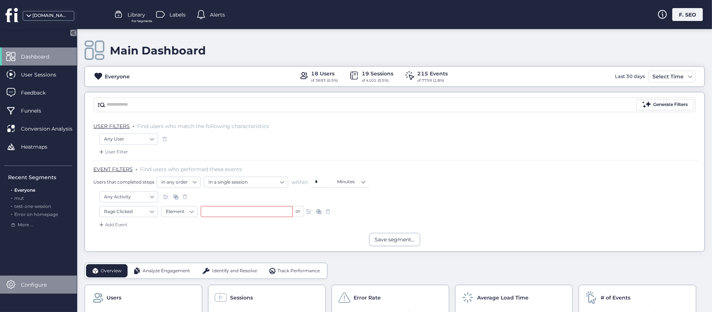
click at [33, 289] on div "Configure" at bounding box center [38, 284] width 77 height 18
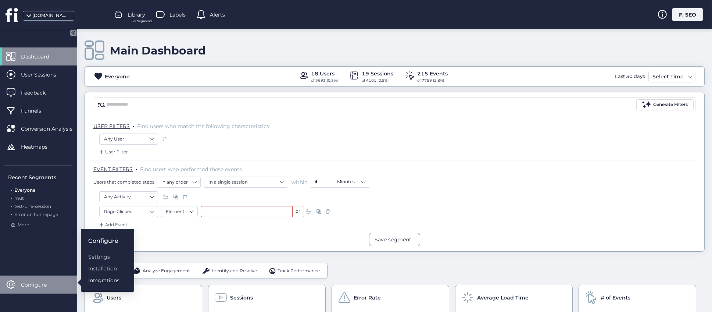
click at [104, 282] on div "Integrations" at bounding box center [103, 280] width 31 height 8
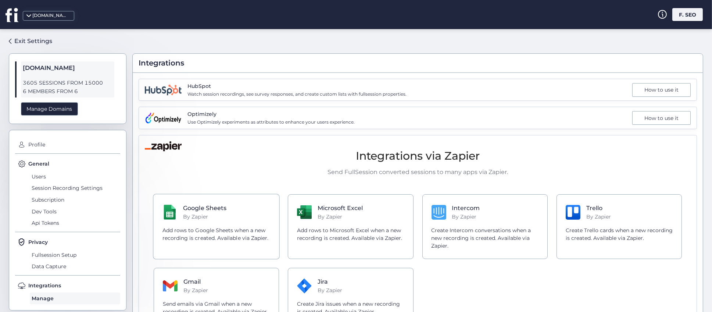
click at [222, 239] on p "Add rows to Google Sheets when a new recording is created. Available via Zapier." at bounding box center [217, 233] width 108 height 15
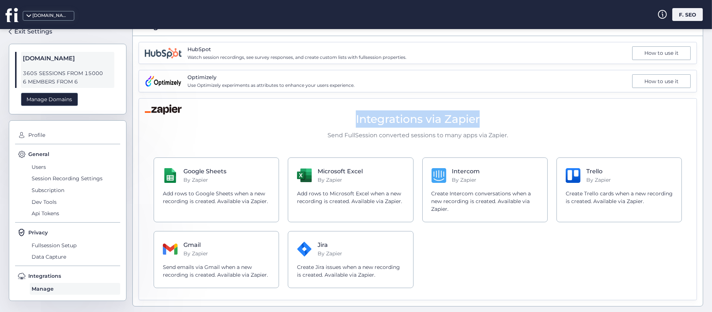
drag, startPoint x: 321, startPoint y: 118, endPoint x: 488, endPoint y: 118, distance: 166.9
click at [488, 118] on h2 "Integrations via Zapier" at bounding box center [418, 118] width 528 height 17
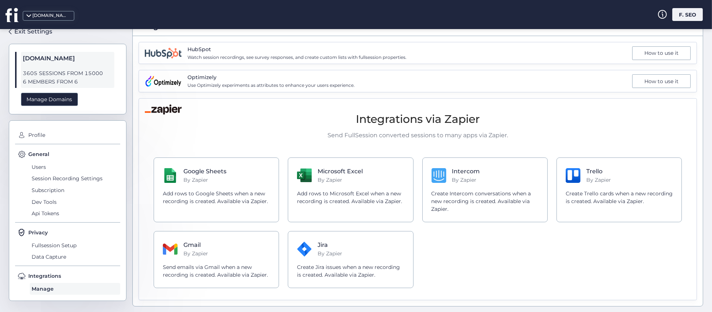
scroll to position [0, 0]
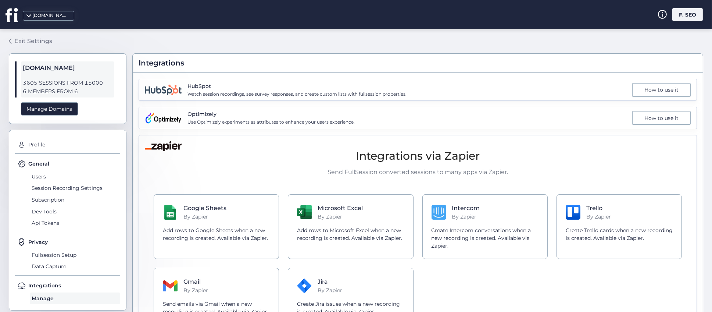
click at [9, 42] on span at bounding box center [10, 41] width 3 height 5
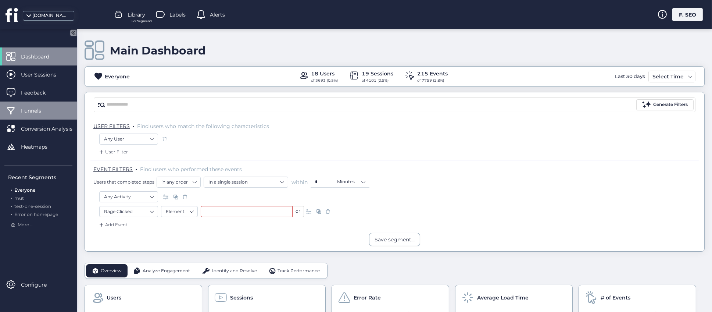
click at [31, 110] on span "Funnels" at bounding box center [36, 111] width 31 height 8
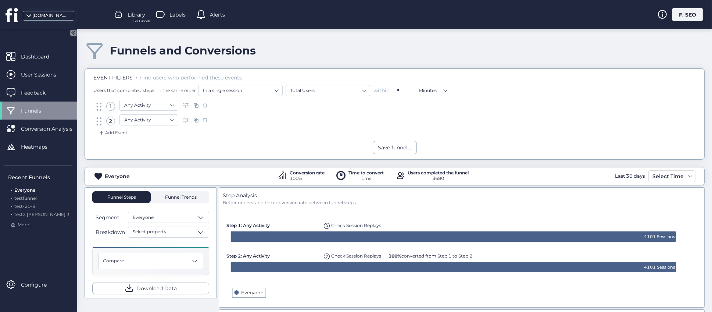
click at [186, 196] on span "Funnel Trends" at bounding box center [179, 197] width 33 height 4
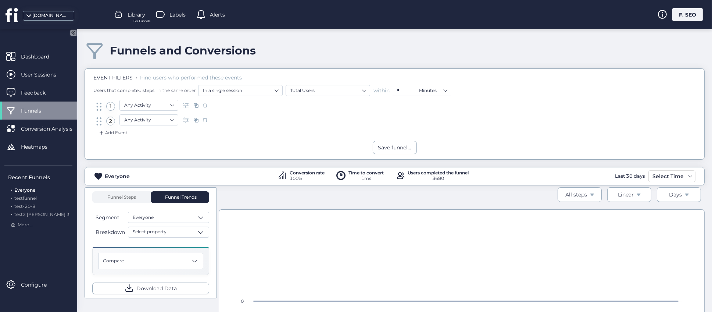
click at [137, 17] on span "Library" at bounding box center [137, 15] width 18 height 8
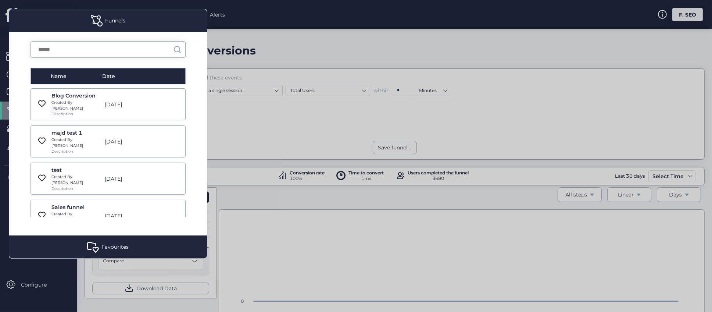
click at [86, 93] on div "Blog Conversion" at bounding box center [75, 96] width 49 height 8
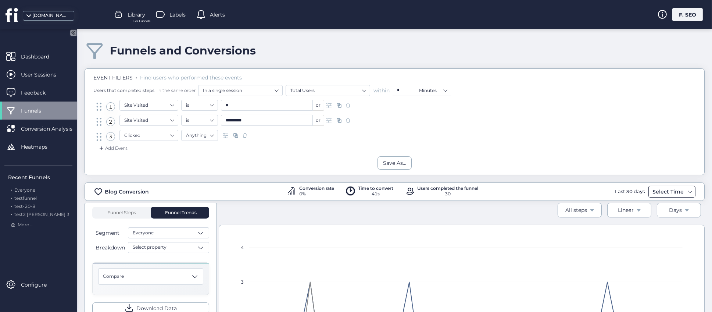
click at [688, 192] on span at bounding box center [691, 192] width 6 height 6
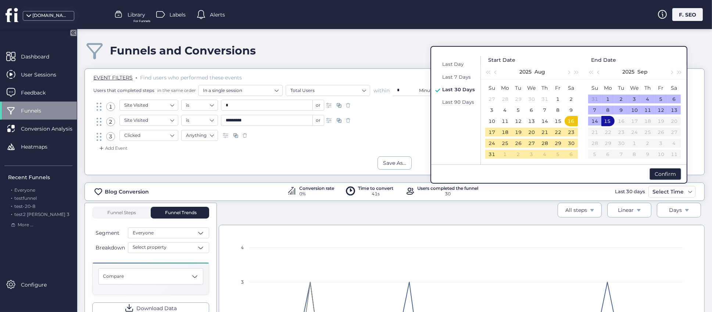
click at [450, 103] on span "Last 90 Days" at bounding box center [458, 102] width 32 height 6
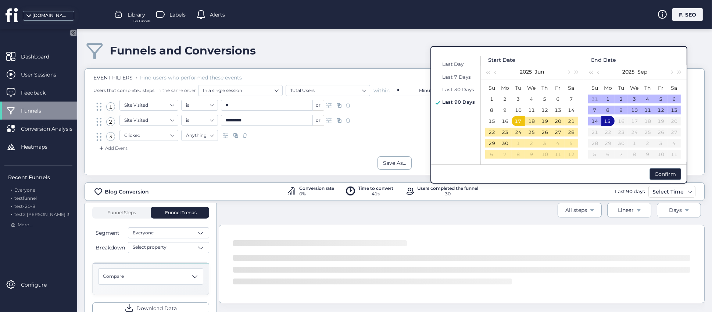
click at [664, 175] on div "Blog Conversion Conversion rate 0% Time to convert 41s Users completed the funn…" at bounding box center [395, 306] width 620 height 263
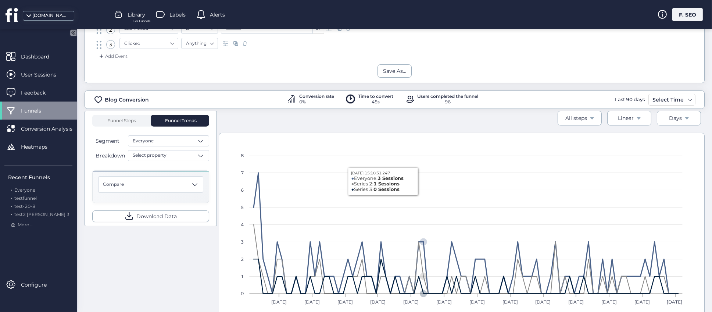
scroll to position [81, 0]
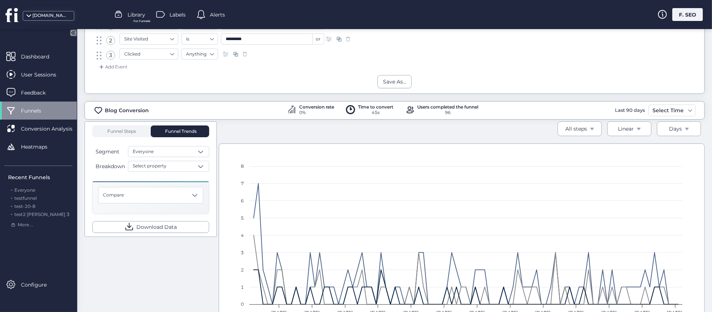
click at [403, 131] on div "All steps Linear Days" at bounding box center [462, 132] width 486 height 22
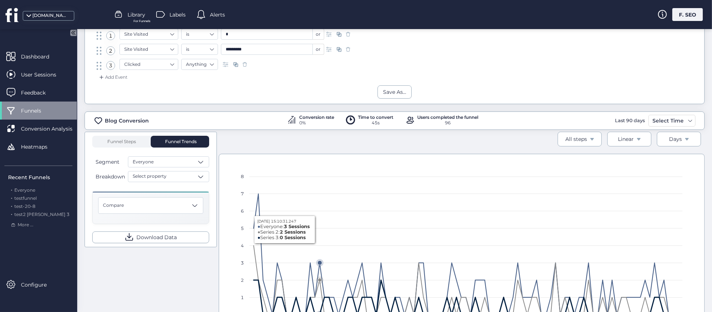
scroll to position [110, 0]
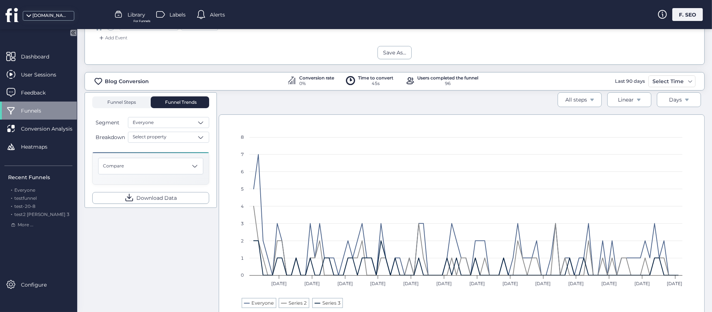
click at [122, 104] on span "Funnel Steps" at bounding box center [121, 102] width 29 height 4
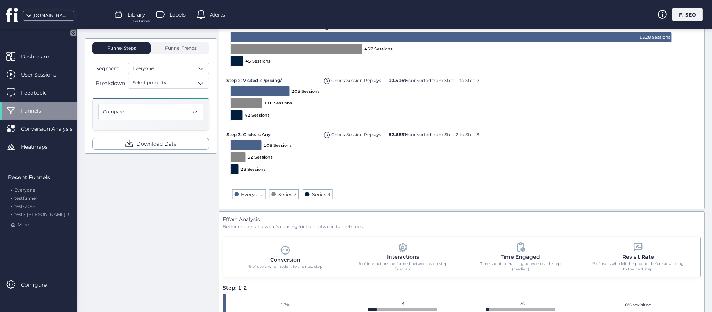
scroll to position [90, 0]
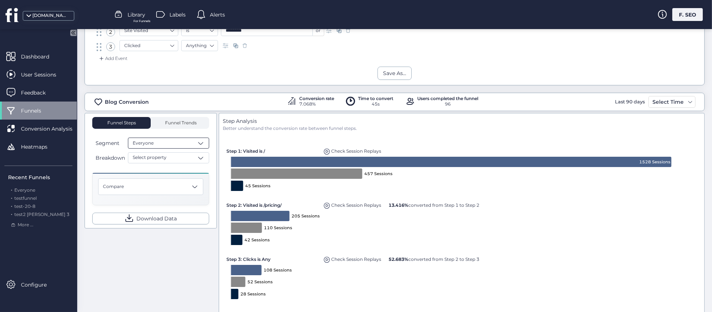
click at [202, 140] on span at bounding box center [200, 142] width 7 height 7
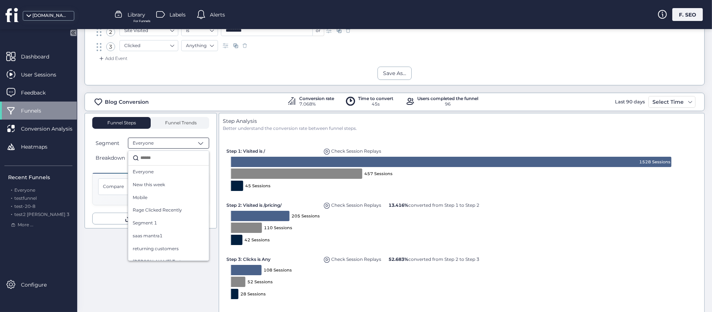
click at [219, 160] on div "Step Analysis Better understand the conversion rate between funnel steps. Creat…" at bounding box center [462, 223] width 486 height 221
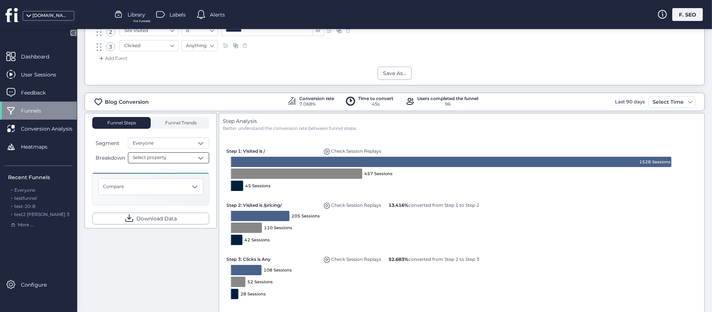
click at [203, 160] on span at bounding box center [200, 157] width 7 height 7
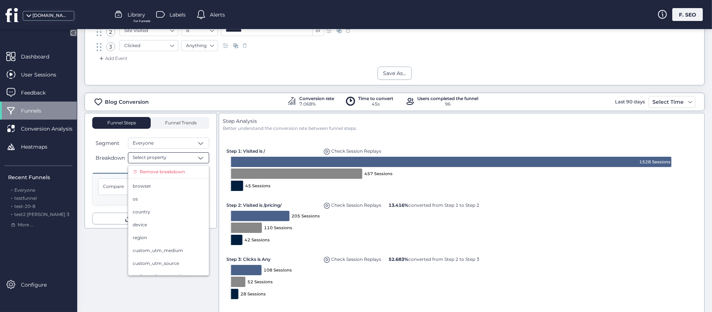
click at [217, 200] on div "Funnel Steps Funnel Trends Segment Everyone Breakdown Select property Remove br…" at bounding box center [151, 170] width 132 height 115
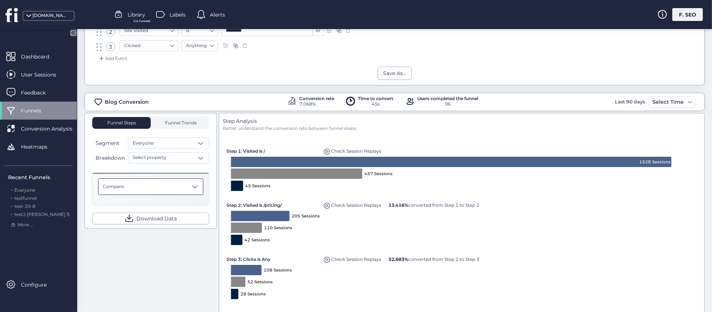
click at [196, 189] on span at bounding box center [194, 186] width 7 height 7
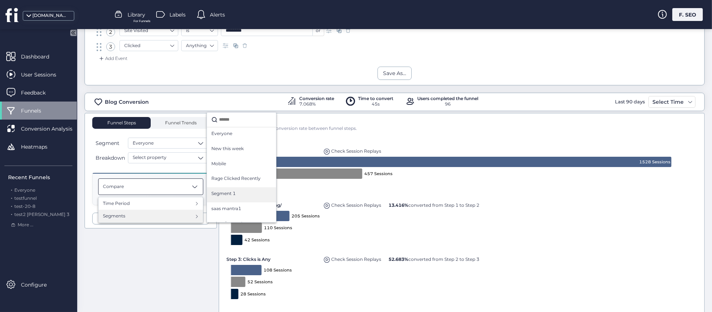
click at [227, 193] on span "Segment 1" at bounding box center [223, 193] width 24 height 7
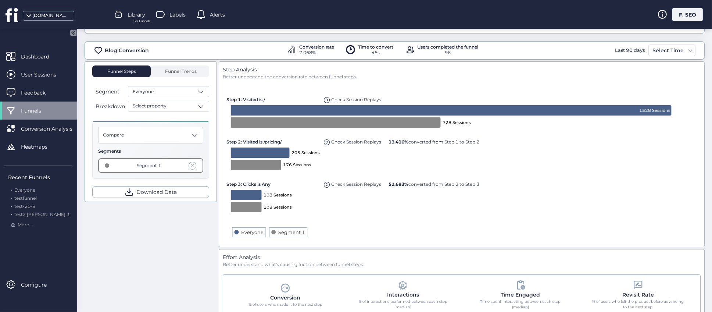
scroll to position [90, 0]
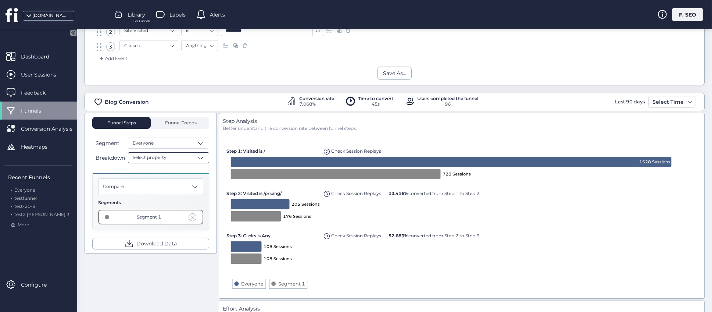
click at [206, 158] on div "Select property" at bounding box center [168, 157] width 81 height 11
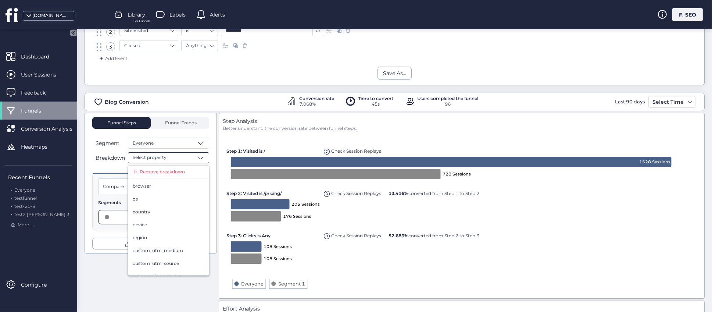
click at [158, 210] on div "country" at bounding box center [169, 211] width 72 height 7
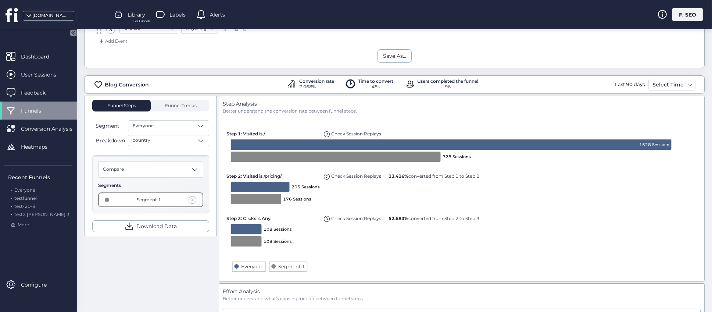
scroll to position [90, 0]
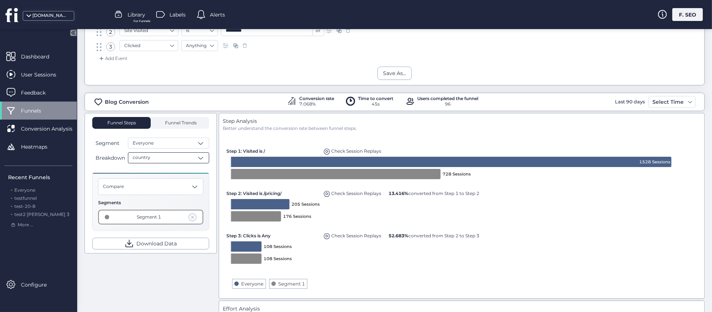
click at [202, 157] on span at bounding box center [200, 157] width 7 height 7
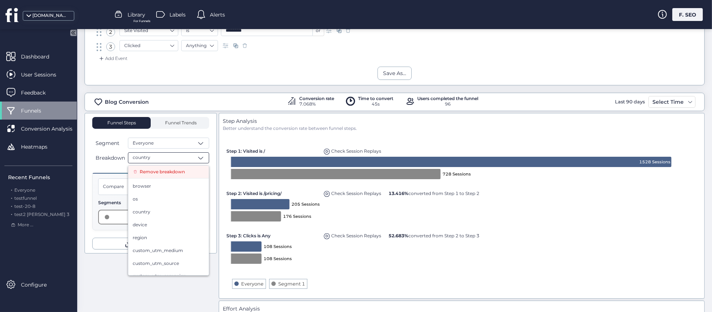
click at [171, 171] on span "Remove breakdown" at bounding box center [162, 171] width 45 height 7
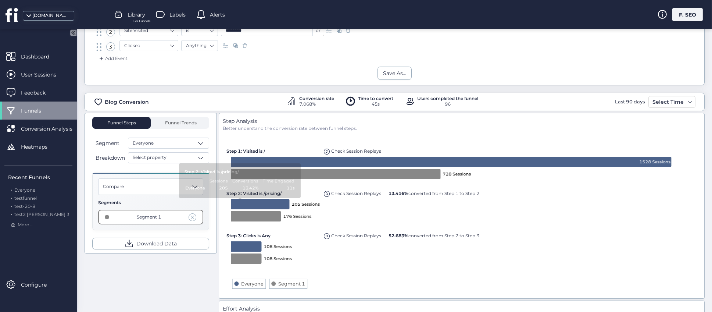
click at [193, 216] on span at bounding box center [193, 217] width 8 height 8
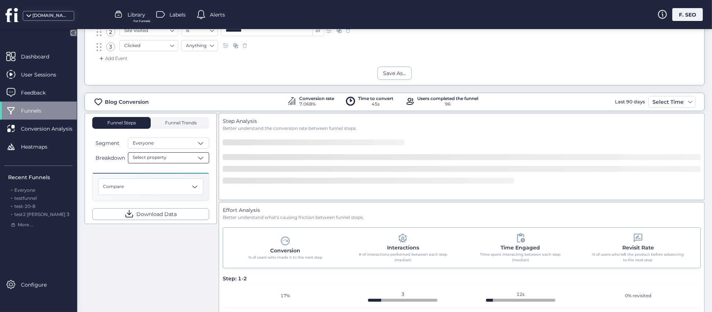
click at [201, 157] on span at bounding box center [200, 157] width 7 height 7
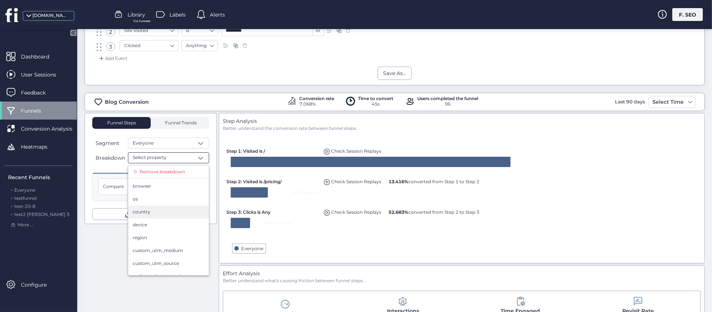
click at [160, 211] on div "country" at bounding box center [169, 211] width 72 height 7
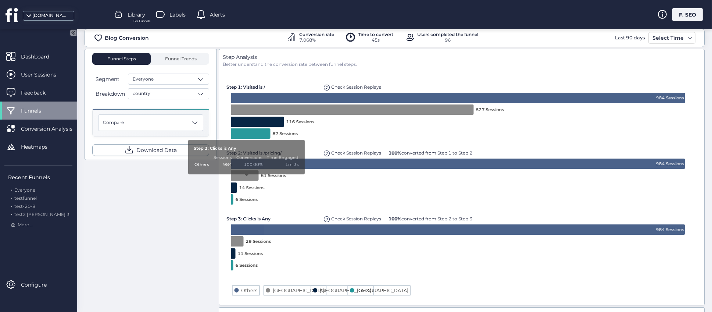
scroll to position [90, 0]
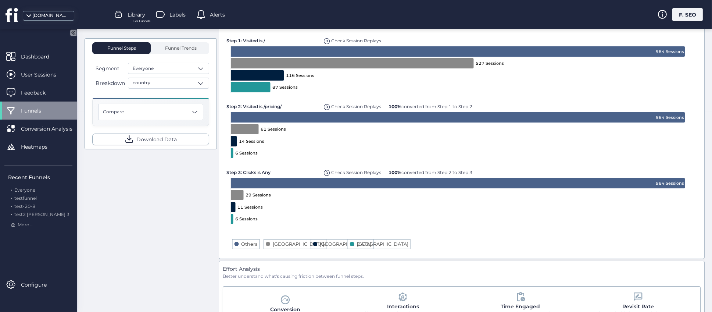
scroll to position [35, 0]
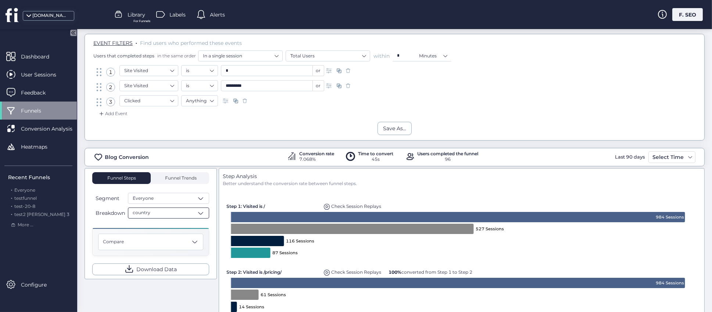
click at [180, 213] on div "country" at bounding box center [168, 212] width 81 height 11
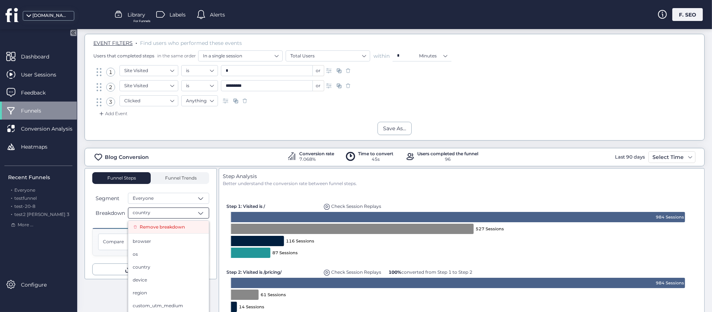
click at [160, 228] on span "Remove breakdown" at bounding box center [162, 227] width 45 height 7
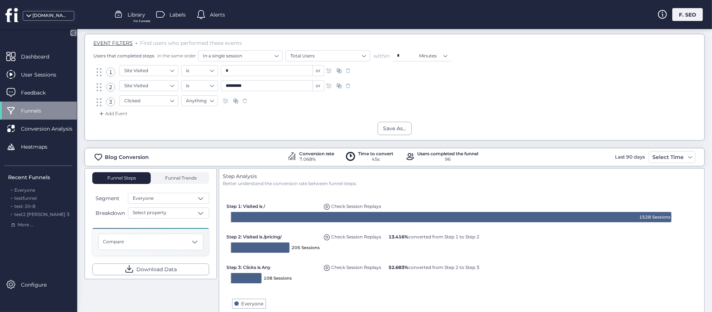
click at [356, 142] on div "Blog Conversion Conversion rate 7.068% Time to convert 45s Users completed the …" at bounding box center [395, 307] width 620 height 335
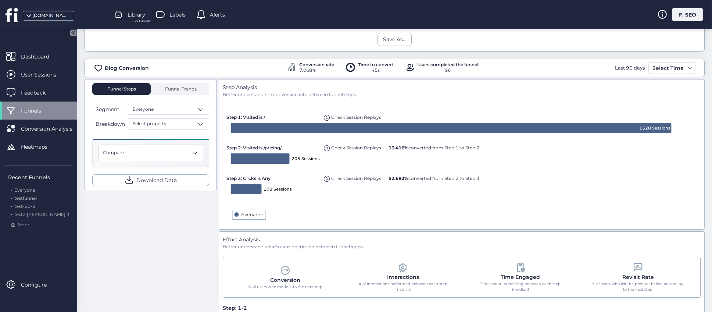
scroll to position [197, 0]
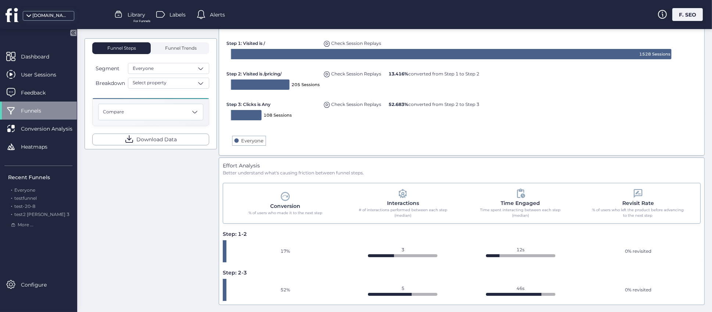
drag, startPoint x: 209, startPoint y: 160, endPoint x: 701, endPoint y: 274, distance: 505.1
click at [701, 274] on mat-drawer-content "Funnels and Conversions EVENT FILTERS . Find users who performed these events U…" at bounding box center [394, 170] width 635 height 283
drag, startPoint x: 214, startPoint y: 168, endPoint x: 269, endPoint y: 167, distance: 55.2
click at [269, 167] on div "Funnel Steps Funnel Trends Segment Everyone Breakdown Select property Compare D…" at bounding box center [395, 155] width 620 height 300
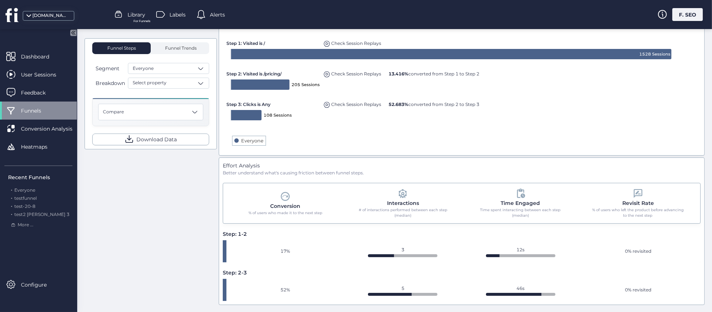
drag, startPoint x: 215, startPoint y: 168, endPoint x: 601, endPoint y: 258, distance: 396.5
click at [601, 258] on div "Funnel Steps Funnel Trends Segment Everyone Breakdown Select property Compare D…" at bounding box center [395, 155] width 620 height 300
click at [214, 218] on div "Funnel Steps Funnel Trends Segment Everyone Breakdown Select property Compare D…" at bounding box center [395, 155] width 620 height 300
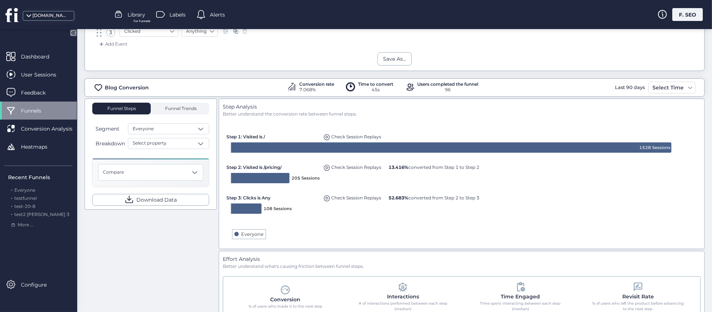
scroll to position [87, 0]
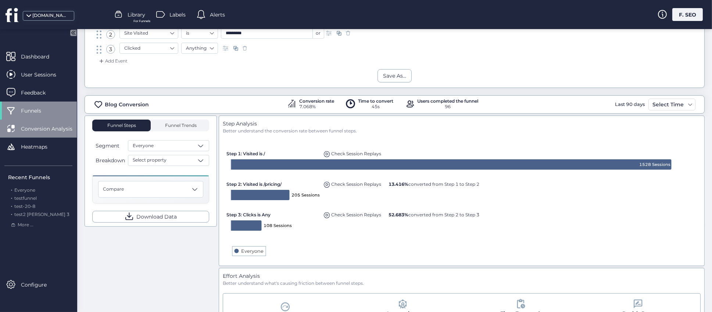
click at [36, 125] on span "Conversion Analysis" at bounding box center [52, 129] width 63 height 8
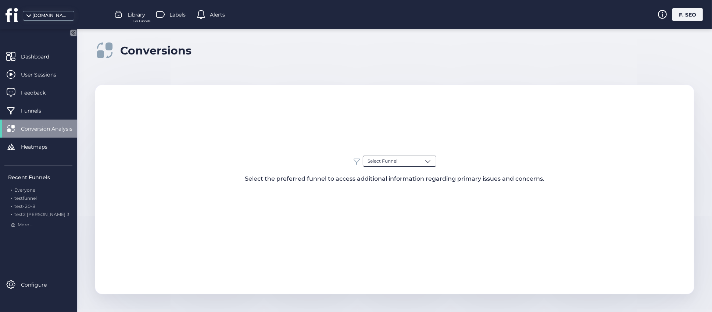
click at [429, 163] on span at bounding box center [427, 160] width 7 height 7
click at [394, 193] on span "long_funnel" at bounding box center [381, 189] width 26 height 7
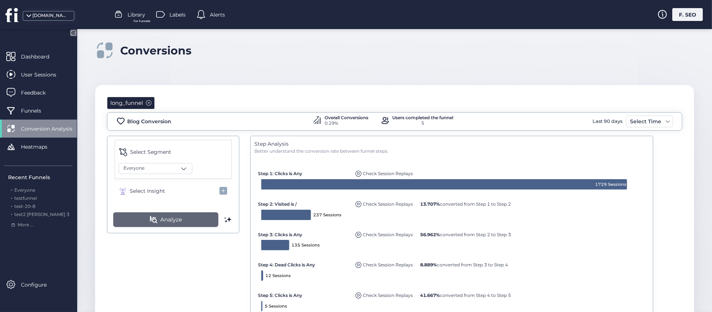
click at [178, 222] on span "Analyze" at bounding box center [171, 219] width 22 height 9
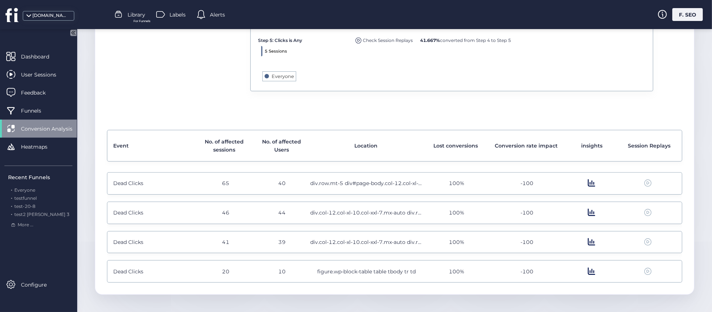
drag, startPoint x: 674, startPoint y: 178, endPoint x: 677, endPoint y: 194, distance: 16.4
click at [677, 194] on div "long_funnel Blog Conversion Overall Conversions 0.29% Users completed the funne…" at bounding box center [394, 62] width 599 height 464
drag, startPoint x: 672, startPoint y: 182, endPoint x: 673, endPoint y: 202, distance: 19.5
click at [673, 202] on div "Dead Clicks 65 40 div.row.mt-5 div#page-body.col-12.col-xl-6.col-xxl-8.px-xl-5 …" at bounding box center [394, 227] width 575 height 110
click at [682, 179] on div "long_funnel Blog Conversion Overall Conversions 0.29% Users completed the funne…" at bounding box center [394, 62] width 599 height 464
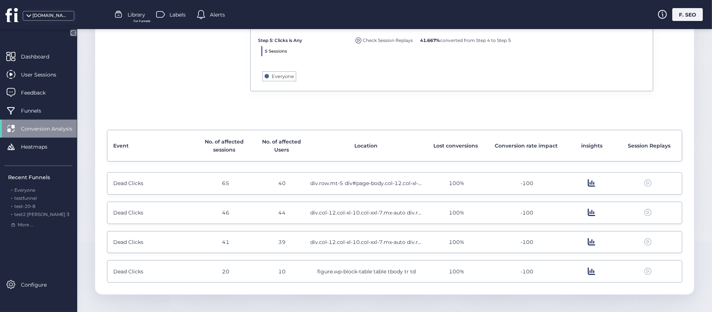
click at [588, 183] on span at bounding box center [591, 183] width 7 height 8
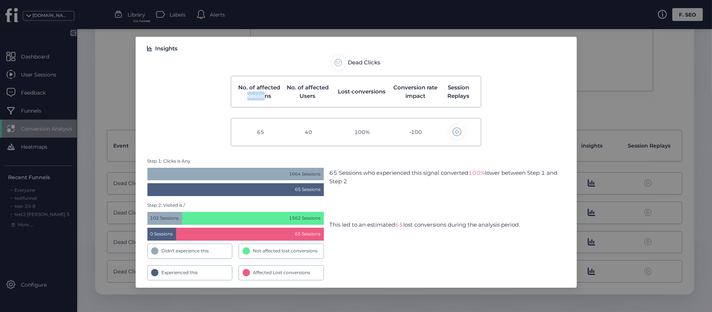
drag, startPoint x: 242, startPoint y: 97, endPoint x: 264, endPoint y: 97, distance: 21.3
click at [264, 97] on span "No. of affected sessions" at bounding box center [259, 91] width 44 height 17
drag, startPoint x: 272, startPoint y: 101, endPoint x: 238, endPoint y: 81, distance: 39.4
click at [238, 81] on div "No. of affected sessions No. of affected Users Lost conversions Conversion rate…" at bounding box center [356, 92] width 251 height 32
drag, startPoint x: 368, startPoint y: 44, endPoint x: 278, endPoint y: 52, distance: 89.7
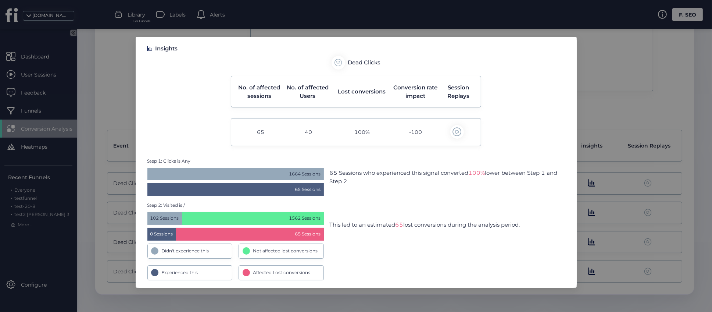
click at [278, 52] on div "Insights" at bounding box center [356, 48] width 418 height 9
drag, startPoint x: 314, startPoint y: 41, endPoint x: 260, endPoint y: 54, distance: 54.9
click at [260, 54] on div "Insights Dead Clicks No. of affected sessions No. of affected Users Lost conver…" at bounding box center [356, 162] width 441 height 251
click at [209, 88] on div "Dead Clicks No. of affected sessions No. of affected Users Lost conversions Con…" at bounding box center [356, 101] width 418 height 90
drag, startPoint x: 265, startPoint y: 132, endPoint x: 246, endPoint y: 133, distance: 19.5
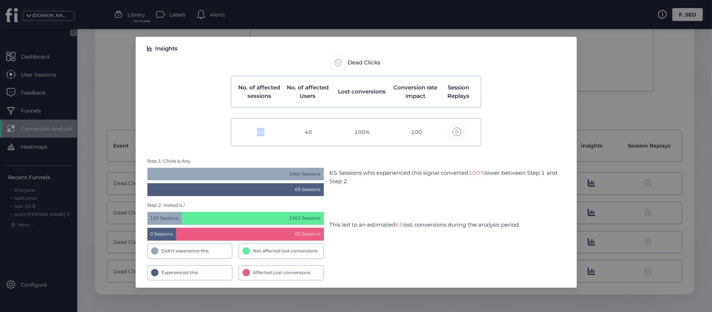
click at [246, 133] on div "65" at bounding box center [261, 132] width 48 height 14
drag, startPoint x: 313, startPoint y: 136, endPoint x: 300, endPoint y: 136, distance: 12.5
click at [300, 136] on div "40" at bounding box center [309, 132] width 48 height 14
drag, startPoint x: 342, startPoint y: 90, endPoint x: 369, endPoint y: 99, distance: 29.0
click at [369, 98] on div "Lost conversions" at bounding box center [362, 91] width 56 height 17
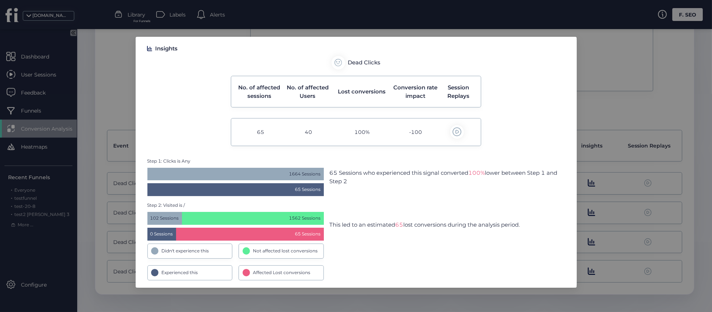
click at [373, 134] on div "100%" at bounding box center [362, 132] width 60 height 14
drag, startPoint x: 373, startPoint y: 134, endPoint x: 350, endPoint y: 135, distance: 22.8
click at [350, 135] on div "100%" at bounding box center [362, 132] width 60 height 14
drag, startPoint x: 394, startPoint y: 86, endPoint x: 425, endPoint y: 97, distance: 33.0
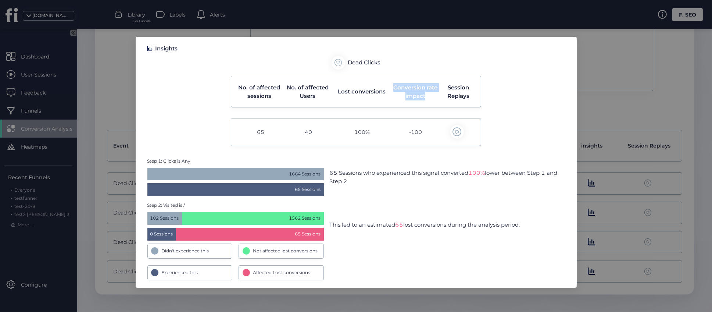
click at [425, 97] on span "Conversion rate impact" at bounding box center [415, 91] width 44 height 17
click at [428, 101] on div "No. of affected sessions No. of affected Users Lost conversions Conversion rate…" at bounding box center [356, 92] width 251 height 32
drag, startPoint x: 426, startPoint y: 130, endPoint x: 411, endPoint y: 132, distance: 14.8
click at [411, 132] on div "-100" at bounding box center [416, 132] width 48 height 14
drag, startPoint x: 450, startPoint y: 88, endPoint x: 474, endPoint y: 100, distance: 27.3
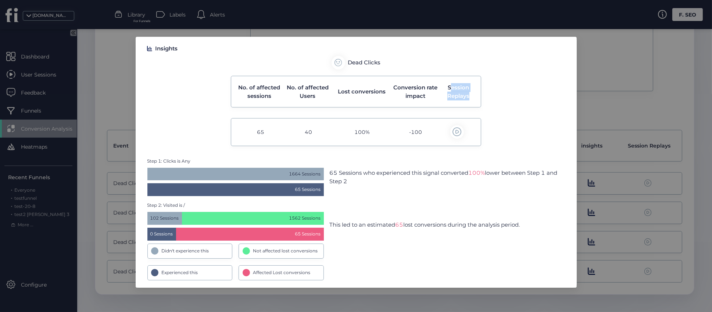
click at [474, 100] on div "No. of affected sessions No. of affected Users Lost conversions Conversion rate…" at bounding box center [356, 92] width 251 height 32
click at [458, 131] on span at bounding box center [457, 131] width 9 height 9
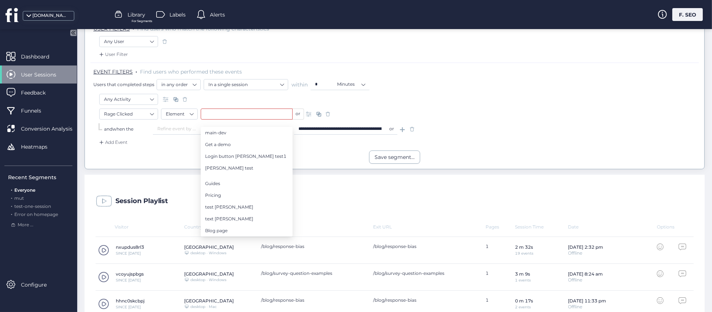
scroll to position [208, 0]
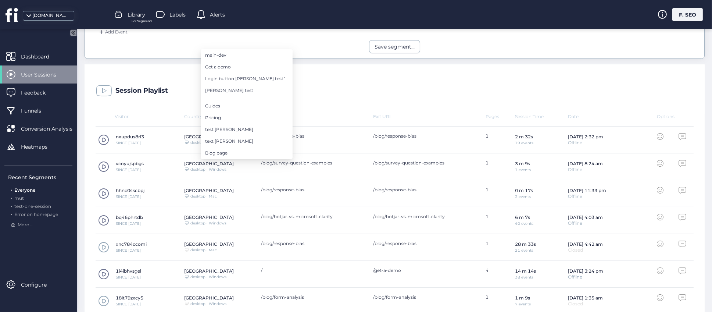
click at [79, 180] on mat-drawer-content "**********" at bounding box center [394, 170] width 635 height 283
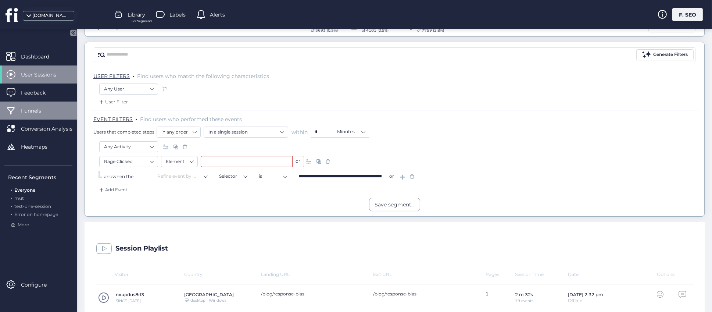
scroll to position [42, 0]
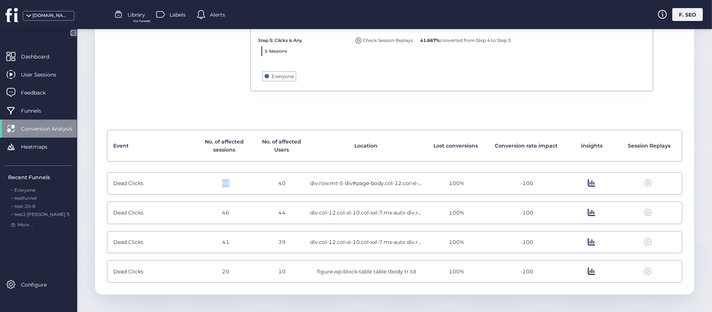
drag, startPoint x: 219, startPoint y: 182, endPoint x: 264, endPoint y: 181, distance: 44.5
click at [243, 182] on div "65" at bounding box center [226, 183] width 56 height 8
drag, startPoint x: 301, startPoint y: 182, endPoint x: 419, endPoint y: 185, distance: 118.1
click at [419, 185] on div "Dead Clicks 65 40 div.row.mt-5 div#page-body.col-12.col-xl-6.col-xxl-8.px-xl-5 …" at bounding box center [394, 183] width 575 height 22
click at [317, 190] on div "Dead Clicks 65 40 div.row.mt-5 div#page-body.col-12.col-xl-6.col-xxl-8.px-xl-5 …" at bounding box center [394, 183] width 575 height 22
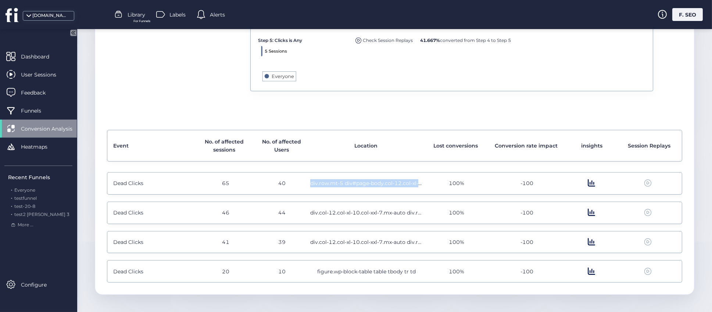
drag, startPoint x: 307, startPoint y: 184, endPoint x: 424, endPoint y: 176, distance: 117.9
click at [424, 176] on div "Dead Clicks 65 40 div.row.mt-5 div#page-body.col-12.col-xl-6.col-xxl-8.px-xl-5 …" at bounding box center [394, 183] width 575 height 22
click at [423, 181] on div "100%" at bounding box center [457, 183] width 68 height 8
drag, startPoint x: 306, startPoint y: 183, endPoint x: 421, endPoint y: 182, distance: 115.1
click at [421, 182] on div "Dead Clicks 65 40 div.row.mt-5 div#page-body.col-12.col-xl-6.col-xxl-8.px-xl-5 …" at bounding box center [394, 183] width 575 height 22
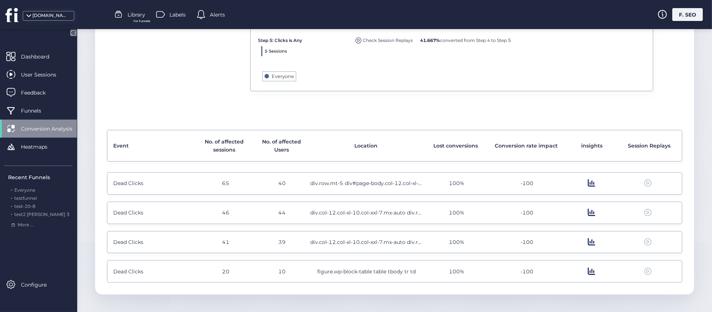
click at [362, 126] on div "Event No. of affected sessions No. of affected Users Location Lost conversions …" at bounding box center [394, 202] width 575 height 160
click at [363, 128] on div "Event No. of affected sessions No. of affected Users Location Lost conversions …" at bounding box center [394, 202] width 575 height 160
click at [362, 127] on div "Event No. of affected sessions No. of affected Users Location Lost conversions …" at bounding box center [394, 202] width 575 height 160
click at [362, 129] on div "Event No. of affected sessions No. of affected Users Location Lost conversions …" at bounding box center [394, 202] width 575 height 160
click at [362, 128] on div "Event No. of affected sessions No. of affected Users Location Lost conversions …" at bounding box center [394, 202] width 575 height 160
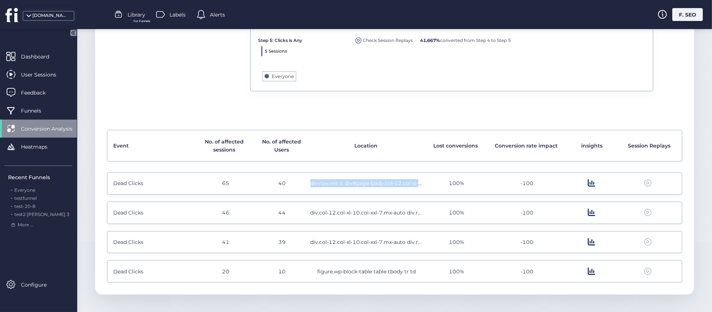
drag, startPoint x: 305, startPoint y: 183, endPoint x: 415, endPoint y: 188, distance: 110.0
click at [415, 188] on div "Dead Clicks 65 40 div.row.mt-5 div#page-body.col-12.col-xl-6.col-xxl-8.px-xl-5 …" at bounding box center [394, 183] width 575 height 22
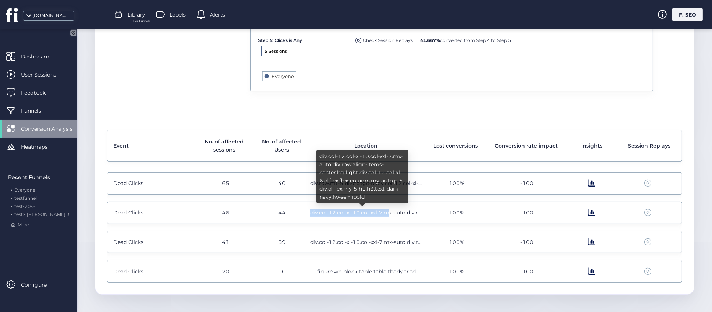
drag, startPoint x: 307, startPoint y: 211, endPoint x: 386, endPoint y: 213, distance: 79.1
click at [386, 213] on span "div.col-12.col-xl-10.col-xxl-7.mx-auto div.row.align-items-center.bg-light div.…" at bounding box center [366, 212] width 113 height 8
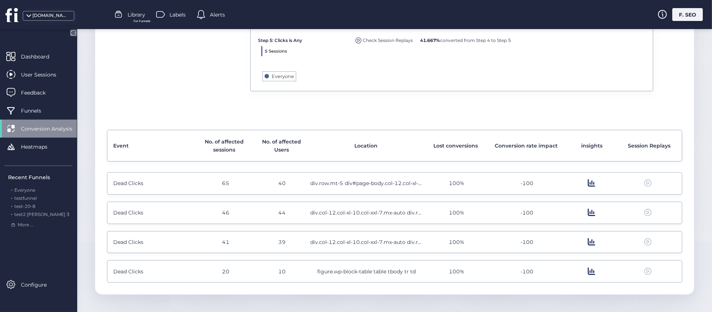
click at [588, 211] on span at bounding box center [591, 212] width 7 height 8
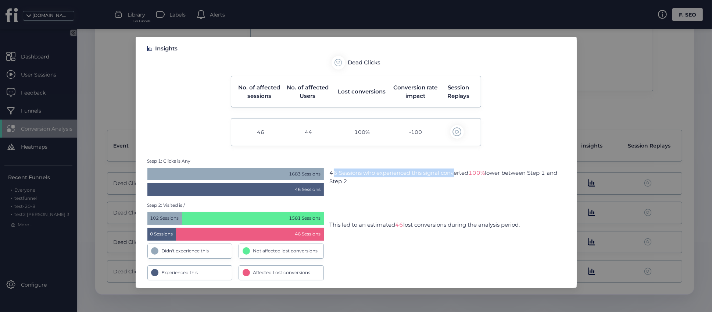
drag, startPoint x: 331, startPoint y: 172, endPoint x: 453, endPoint y: 169, distance: 122.8
click at [453, 169] on div "46 Sessions who experienced this signal converted 100% lower between Step 1 and…" at bounding box center [447, 176] width 235 height 17
click at [468, 175] on div "46 Sessions who experienced this signal converted 100% lower between Step 1 and…" at bounding box center [447, 176] width 235 height 17
drag, startPoint x: 294, startPoint y: 189, endPoint x: 322, endPoint y: 189, distance: 27.9
click at [322, 189] on div "46 Sessions" at bounding box center [235, 189] width 176 height 13
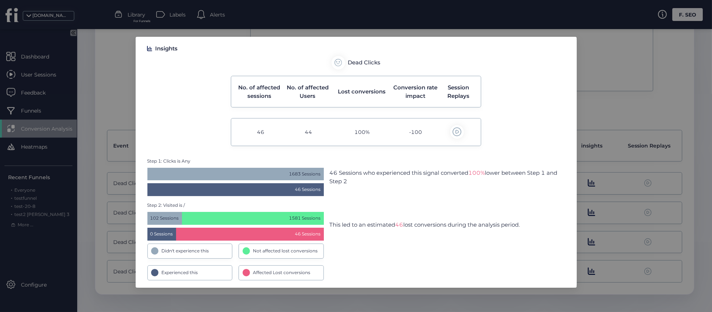
click at [125, 124] on nz-modal-container "Insights Dead Clicks No. of affected sessions No. of affected Users Lost conver…" at bounding box center [356, 156] width 712 height 312
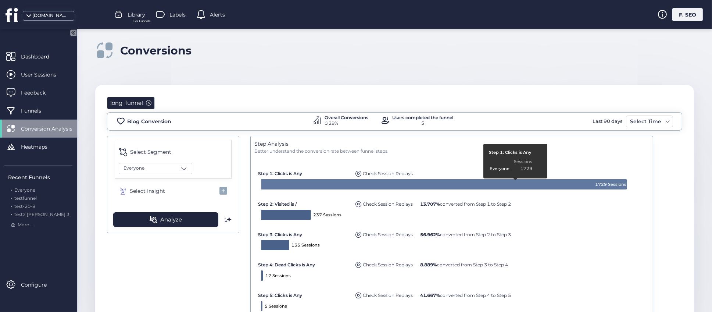
scroll to position [255, 0]
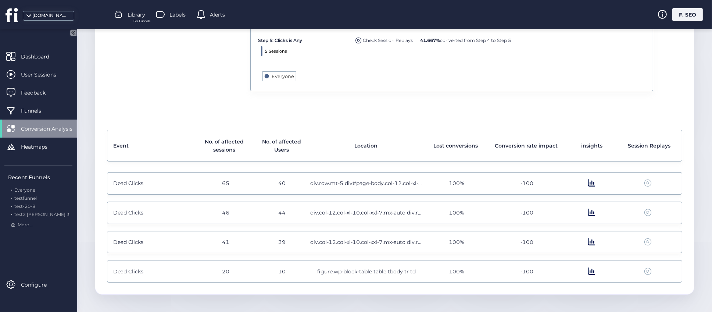
click at [588, 211] on span at bounding box center [591, 212] width 7 height 8
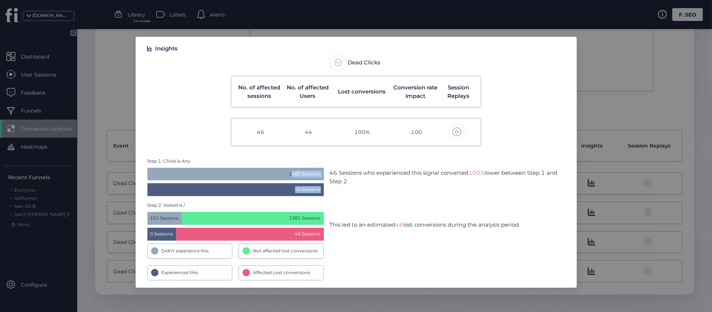
drag, startPoint x: 282, startPoint y: 173, endPoint x: 327, endPoint y: 193, distance: 49.4
click at [327, 193] on div "Step 1: Clicks is Any 1683 Sessions 46 Sessions 46 Sessions who experienced thi…" at bounding box center [356, 177] width 418 height 39
drag, startPoint x: 325, startPoint y: 173, endPoint x: 431, endPoint y: 178, distance: 105.6
click at [431, 178] on div "Step 1: Clicks is Any 1683 Sessions 46 Sessions 46 Sessions who experienced thi…" at bounding box center [356, 177] width 418 height 39
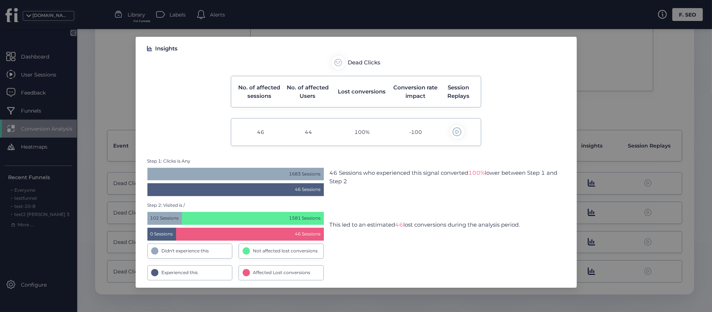
click at [417, 182] on div "46 Sessions who experienced this signal converted 100% lower between Step 1 and…" at bounding box center [447, 176] width 235 height 17
click at [371, 184] on div "46 Sessions who experienced this signal converted 100% lower between Step 1 and…" at bounding box center [447, 176] width 235 height 17
click at [344, 199] on div "Step 1: Clicks is Any 1683 Sessions 46 Sessions 46 Sessions who experienced thi…" at bounding box center [356, 219] width 418 height 122
drag, startPoint x: 344, startPoint y: 175, endPoint x: 469, endPoint y: 172, distance: 124.7
click at [469, 172] on div "46 Sessions who experienced this signal converted 100% lower between Step 1 and…" at bounding box center [447, 176] width 235 height 17
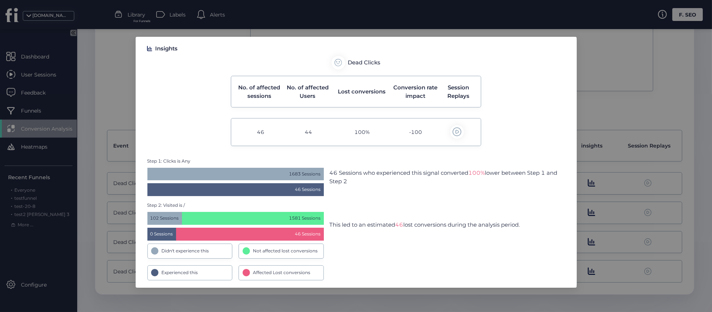
click at [471, 194] on div "Step 1: Clicks is Any 1683 Sessions 46 Sessions 46 Sessions who experienced thi…" at bounding box center [356, 177] width 418 height 39
drag, startPoint x: 499, startPoint y: 170, endPoint x: 526, endPoint y: 171, distance: 27.9
click at [526, 171] on div "46 Sessions who experienced this signal converted 100% lower between Step 1 and…" at bounding box center [447, 176] width 235 height 17
click at [514, 184] on div "46 Sessions who experienced this signal converted 100% lower between Step 1 and…" at bounding box center [447, 176] width 235 height 17
drag, startPoint x: 331, startPoint y: 171, endPoint x: 428, endPoint y: 171, distance: 97.4
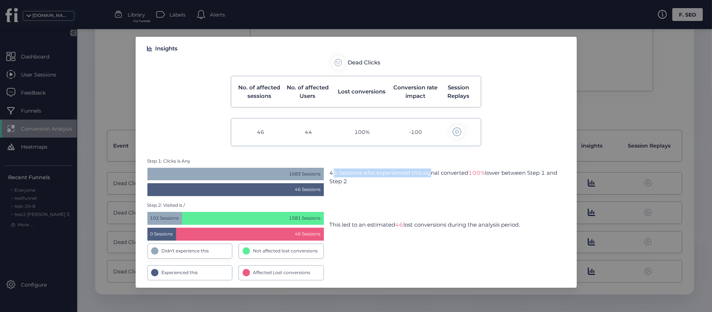
click at [428, 171] on div "46 Sessions who experienced this signal converted 100% lower between Step 1 and…" at bounding box center [447, 176] width 235 height 17
click at [428, 172] on div "46 Sessions who experienced this signal converted 100% lower between Step 1 and…" at bounding box center [447, 176] width 235 height 17
drag, startPoint x: 319, startPoint y: 177, endPoint x: 260, endPoint y: 176, distance: 58.8
click at [260, 176] on div "1683 Sessions" at bounding box center [235, 174] width 176 height 13
click at [332, 169] on div "46 Sessions who experienced this signal converted 100% lower between Step 1 and…" at bounding box center [447, 176] width 235 height 17
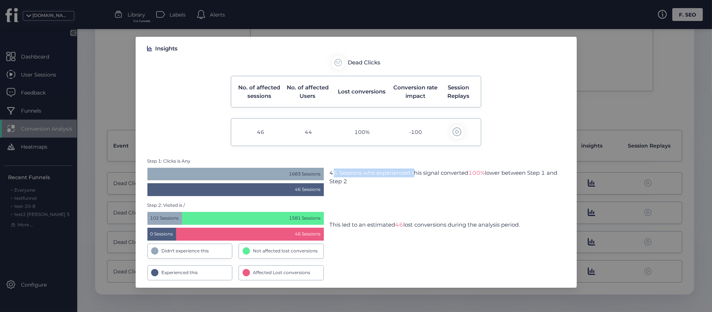
drag, startPoint x: 329, startPoint y: 173, endPoint x: 413, endPoint y: 171, distance: 83.5
click at [413, 171] on div "46 Sessions who experienced this signal converted 100% lower between Step 1 and…" at bounding box center [447, 176] width 235 height 17
drag, startPoint x: 320, startPoint y: 189, endPoint x: 270, endPoint y: 197, distance: 51.1
click at [270, 197] on div "Step 1: Clicks is Any 1683 Sessions 46 Sessions 46 Sessions who experienced thi…" at bounding box center [356, 219] width 418 height 122
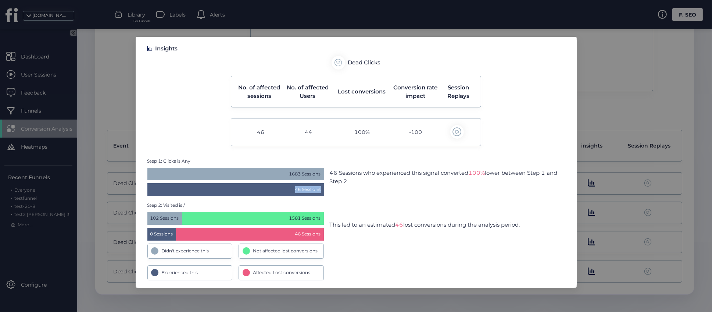
drag, startPoint x: 330, startPoint y: 172, endPoint x: 361, endPoint y: 183, distance: 33.5
click at [361, 183] on div "46 Sessions who experienced this signal converted 100% lower between Step 1 and…" at bounding box center [447, 176] width 235 height 17
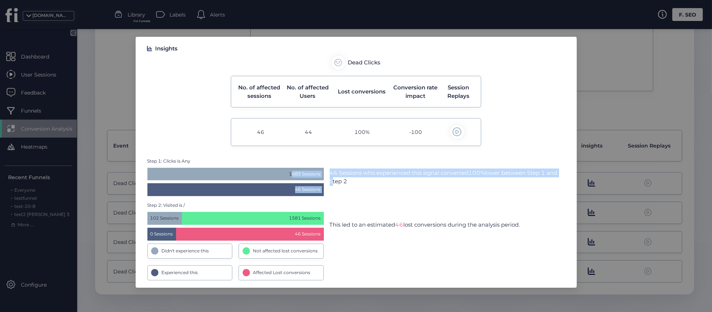
drag, startPoint x: 286, startPoint y: 172, endPoint x: 327, endPoint y: 185, distance: 43.4
click at [327, 184] on div "Step 1: Clicks is Any 1683 Sessions 46 Sessions 46 Sessions who experienced thi…" at bounding box center [356, 177] width 418 height 39
click at [313, 190] on div "46 Sessions" at bounding box center [235, 189] width 176 height 13
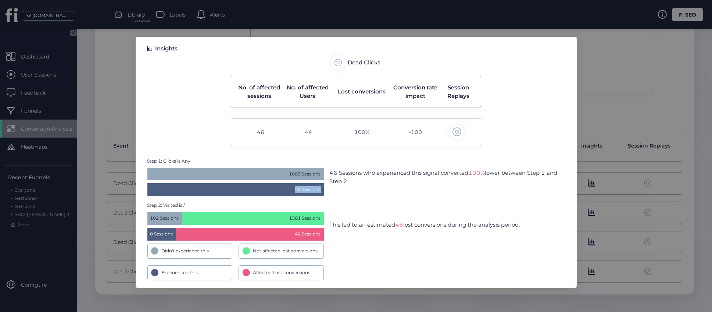
drag, startPoint x: 300, startPoint y: 190, endPoint x: 323, endPoint y: 191, distance: 23.2
click at [323, 191] on div "46 Sessions" at bounding box center [235, 189] width 176 height 13
click at [356, 203] on div "Step 2: Visited is / 102 Sessions 1581 Sessions 0 Sessions 46 Sessions Didn't e…" at bounding box center [356, 241] width 418 height 78
drag, startPoint x: 330, startPoint y: 172, endPoint x: 433, endPoint y: 179, distance: 104.0
click at [433, 179] on div "46 Sessions who experienced this signal converted 100% lower between Step 1 and…" at bounding box center [447, 176] width 235 height 17
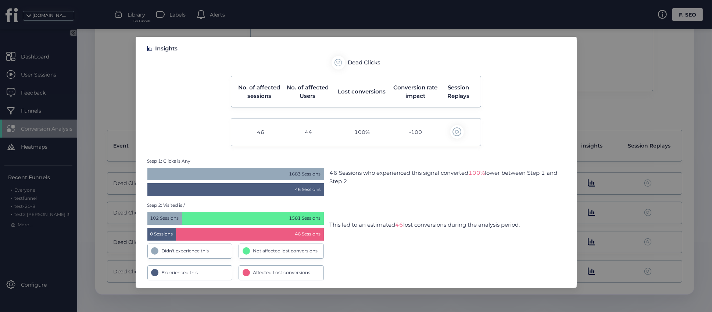
click at [433, 179] on div "46 Sessions who experienced this signal converted 100% lower between Step 1 and…" at bounding box center [447, 176] width 235 height 17
drag, startPoint x: 329, startPoint y: 171, endPoint x: 358, endPoint y: 185, distance: 32.4
click at [358, 185] on div "Step 1: Clicks is Any 1683 Sessions 46 Sessions 46 Sessions who experienced thi…" at bounding box center [356, 177] width 418 height 39
click at [358, 185] on div "46 Sessions who experienced this signal converted 100% lower between Step 1 and…" at bounding box center [447, 176] width 235 height 17
drag, startPoint x: 329, startPoint y: 172, endPoint x: 354, endPoint y: 179, distance: 26.1
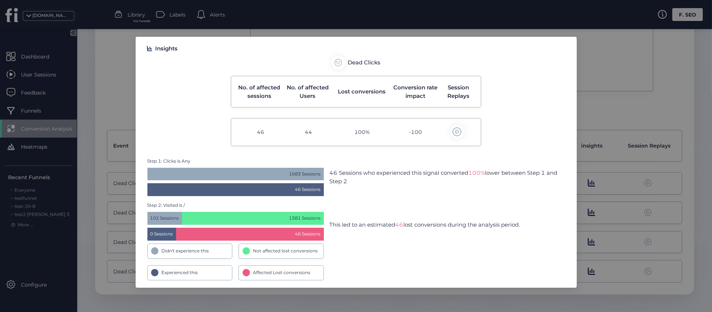
click at [354, 179] on div "Step 1: Clicks is Any 1683 Sessions 46 Sessions 46 Sessions who experienced thi…" at bounding box center [356, 177] width 418 height 39
click at [354, 179] on div "46 Sessions who experienced this signal converted 100% lower between Step 1 and…" at bounding box center [447, 176] width 235 height 17
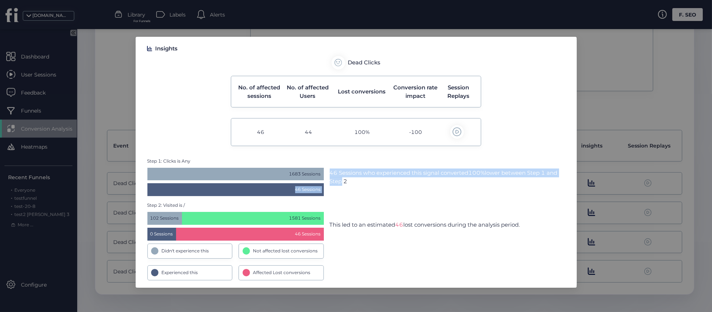
drag, startPoint x: 292, startPoint y: 191, endPoint x: 337, endPoint y: 189, distance: 44.5
click at [337, 189] on div "Step 1: Clicks is Any 1683 Sessions 46 Sessions 46 Sessions who experienced thi…" at bounding box center [356, 177] width 418 height 39
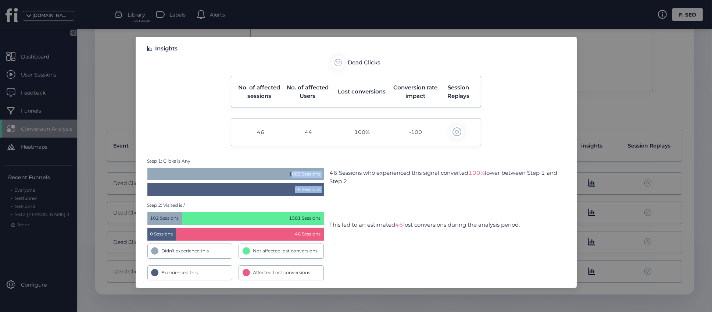
drag, startPoint x: 285, startPoint y: 174, endPoint x: 326, endPoint y: 174, distance: 41.2
click at [326, 174] on div "Step 1: Clicks is Any 1683 Sessions 46 Sessions 46 Sessions who experienced thi…" at bounding box center [356, 177] width 418 height 39
click at [342, 193] on div "Step 1: Clicks is Any 1683 Sessions 46 Sessions 46 Sessions who experienced thi…" at bounding box center [356, 177] width 418 height 39
drag, startPoint x: 284, startPoint y: 174, endPoint x: 329, endPoint y: 194, distance: 49.1
click at [329, 194] on div "Step 1: Clicks is Any 1683 Sessions 46 Sessions 46 Sessions who experienced thi…" at bounding box center [356, 177] width 418 height 39
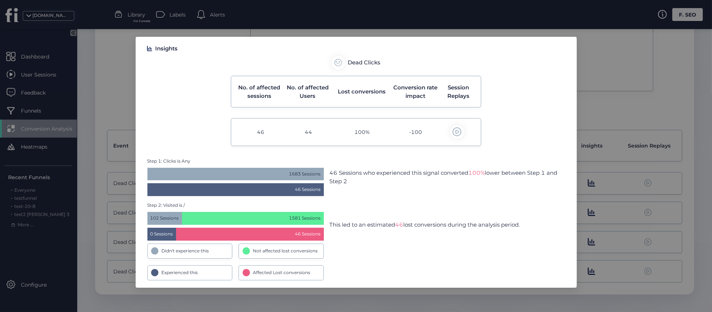
click at [333, 190] on div "Step 1: Clicks is Any 1683 Sessions 46 Sessions 46 Sessions who experienced thi…" at bounding box center [356, 177] width 418 height 39
drag, startPoint x: 293, startPoint y: 189, endPoint x: 324, endPoint y: 189, distance: 30.9
click at [324, 189] on div "Step 1: Clicks is Any 1683 Sessions 46 Sessions 46 Sessions who experienced thi…" at bounding box center [356, 177] width 418 height 39
click at [320, 189] on div "46 Sessions" at bounding box center [235, 189] width 176 height 13
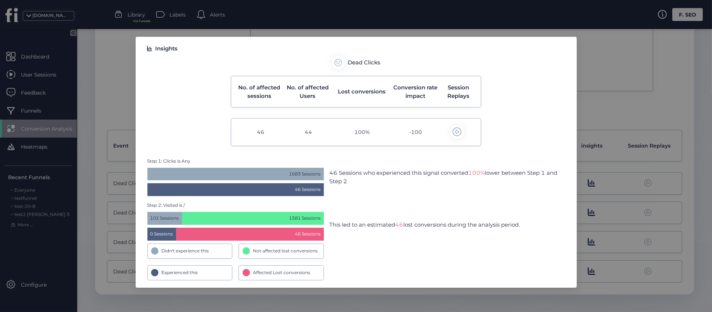
click at [320, 189] on div "46 Sessions" at bounding box center [235, 189] width 176 height 13
click at [407, 132] on div "-100" at bounding box center [416, 132] width 48 height 14
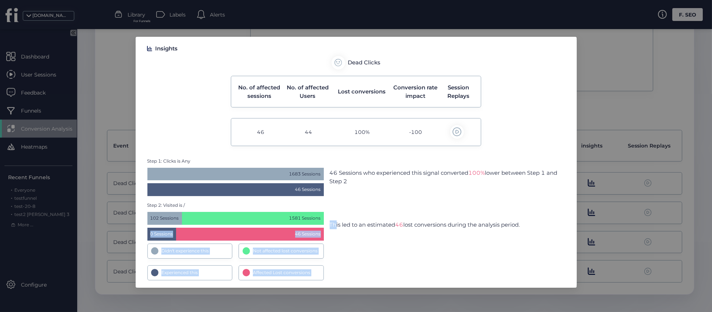
drag, startPoint x: 144, startPoint y: 234, endPoint x: 333, endPoint y: 232, distance: 188.6
click at [333, 232] on div "Insights Dead Clicks No. of affected sessions No. of affected Users Lost conver…" at bounding box center [356, 162] width 441 height 251
click at [333, 232] on div "Step 2: Visited is / 102 Sessions 1581 Sessions 0 Sessions 46 Sessions Didn't e…" at bounding box center [356, 241] width 418 height 78
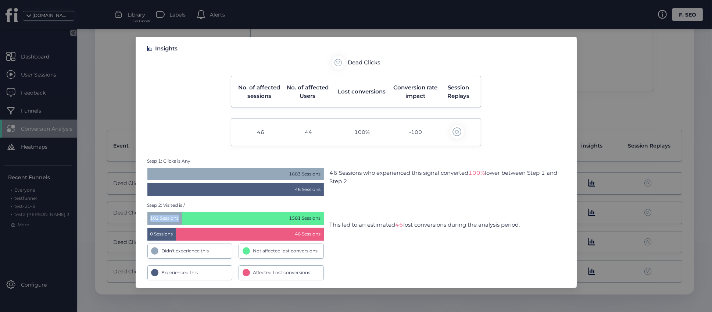
drag, startPoint x: 147, startPoint y: 217, endPoint x: 201, endPoint y: 218, distance: 54.1
click at [201, 218] on div "102 Sessions 1581 Sessions" at bounding box center [235, 218] width 176 height 13
click at [342, 235] on div "Step 2: Visited is / 102 Sessions 1581 Sessions 0 Sessions 46 Sessions Didn't e…" at bounding box center [356, 241] width 418 height 78
drag, startPoint x: 253, startPoint y: 250, endPoint x: 326, endPoint y: 251, distance: 73.2
click at [326, 251] on div "Step 2: Visited is / 102 Sessions 1581 Sessions 0 Sessions 46 Sessions Didn't e…" at bounding box center [356, 241] width 418 height 78
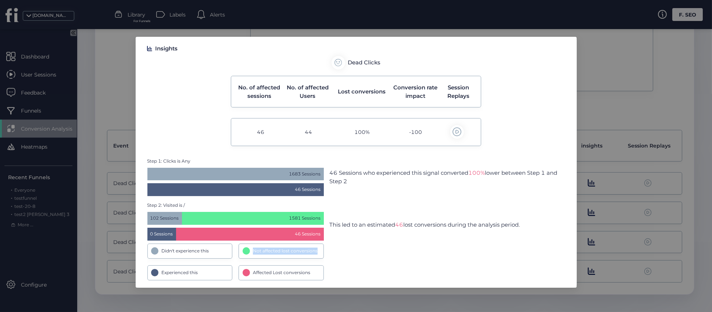
click at [330, 251] on div "Step 2: Visited is / 102 Sessions 1581 Sessions 0 Sessions 46 Sessions Didn't e…" at bounding box center [356, 241] width 418 height 78
drag, startPoint x: 168, startPoint y: 221, endPoint x: 153, endPoint y: 217, distance: 15.6
click at [163, 220] on span "102 Sessions" at bounding box center [164, 218] width 35 height 13
click at [335, 263] on div "Step 2: Visited is / 102 Sessions 1581 Sessions 0 Sessions 46 Sessions Didn't e…" at bounding box center [356, 241] width 418 height 78
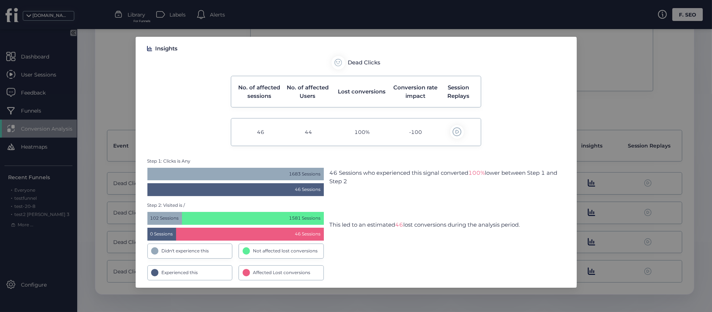
click at [358, 265] on div "Step 2: Visited is / 102 Sessions 1581 Sessions 0 Sessions 46 Sessions Didn't e…" at bounding box center [356, 241] width 418 height 78
click at [328, 270] on div "Step 2: Visited is / 102 Sessions 1581 Sessions 0 Sessions 46 Sessions Didn't e…" at bounding box center [356, 241] width 418 height 78
click at [325, 272] on div "Step 2: Visited is / 102 Sessions 1581 Sessions 0 Sessions 46 Sessions Didn't e…" at bounding box center [356, 241] width 418 height 78
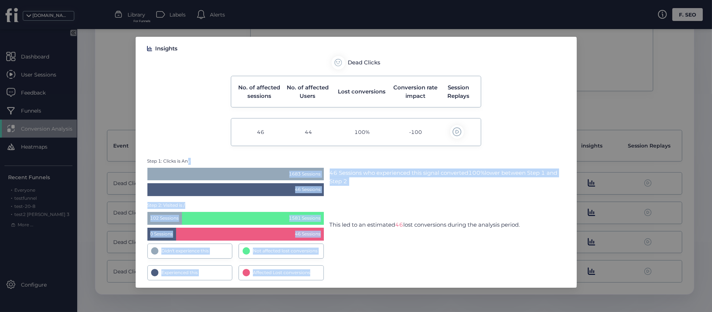
drag, startPoint x: 326, startPoint y: 272, endPoint x: 187, endPoint y: 165, distance: 175.7
click at [187, 165] on div "Step 1: Clicks is Any 1683 Sessions 46 Sessions 46 Sessions who experienced thi…" at bounding box center [356, 219] width 418 height 122
click at [223, 163] on span "Step 1: Clicks is Any" at bounding box center [235, 161] width 176 height 7
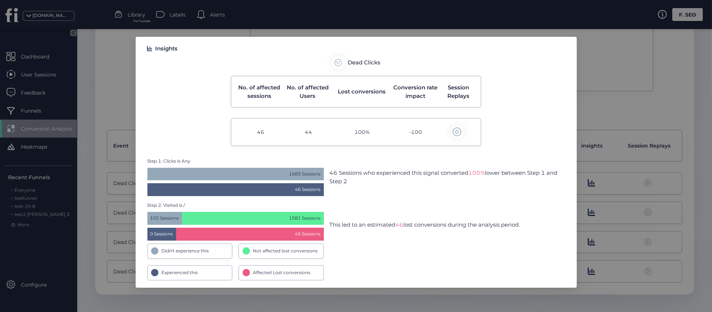
click at [550, 66] on div "Dead Clicks No. of affected sessions No. of affected Users Lost conversions Con…" at bounding box center [356, 101] width 418 height 90
drag, startPoint x: 323, startPoint y: 174, endPoint x: 181, endPoint y: 181, distance: 142.1
click at [181, 181] on div "Step 1: Clicks is Any 1683 Sessions 46 Sessions" at bounding box center [235, 177] width 176 height 39
click at [209, 173] on div "1683 Sessions" at bounding box center [235, 174] width 176 height 13
drag, startPoint x: 320, startPoint y: 175, endPoint x: 151, endPoint y: 174, distance: 169.5
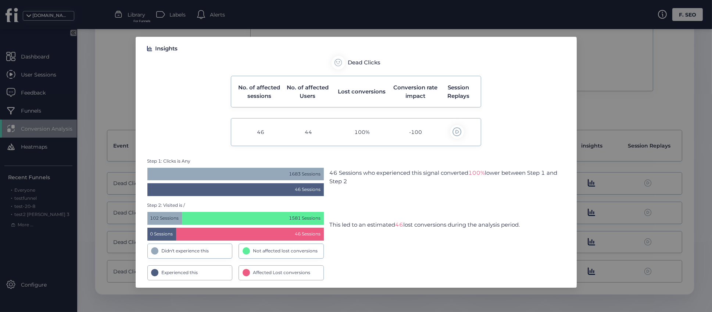
click at [151, 174] on div "1683 Sessions" at bounding box center [235, 174] width 176 height 13
click at [288, 177] on div "1683 Sessions" at bounding box center [235, 174] width 176 height 13
click at [327, 178] on div "Step 1: Clicks is Any 1683 Sessions 46 Sessions 46 Sessions who experienced thi…" at bounding box center [356, 177] width 418 height 39
click at [297, 219] on span "1581 Sessions" at bounding box center [253, 218] width 142 height 13
drag, startPoint x: 281, startPoint y: 219, endPoint x: 322, endPoint y: 215, distance: 41.4
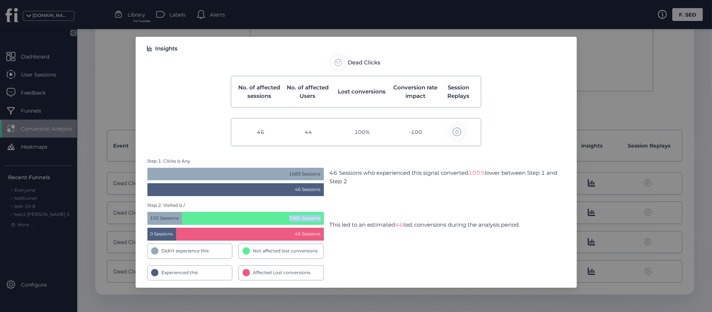
click at [322, 215] on span "1581 Sessions" at bounding box center [253, 218] width 142 height 13
click at [342, 213] on div "Step 2: Visited is / 102 Sessions 1581 Sessions 0 Sessions 46 Sessions Didn't e…" at bounding box center [356, 241] width 418 height 78
drag, startPoint x: 180, startPoint y: 215, endPoint x: 133, endPoint y: 218, distance: 47.6
click at [133, 218] on nz-modal-container "Insights Dead Clicks No. of affected sessions No. of affected Users Lost conver…" at bounding box center [356, 156] width 712 height 312
drag, startPoint x: 323, startPoint y: 218, endPoint x: 194, endPoint y: 216, distance: 128.3
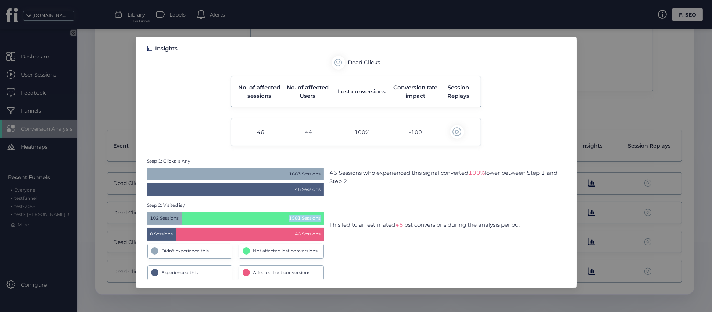
click at [194, 216] on span "1581 Sessions" at bounding box center [253, 218] width 142 height 13
click at [322, 217] on span "1581 Sessions" at bounding box center [253, 218] width 142 height 13
drag, startPoint x: 322, startPoint y: 217, endPoint x: 208, endPoint y: 217, distance: 113.6
click at [208, 217] on span "1581 Sessions" at bounding box center [253, 218] width 142 height 13
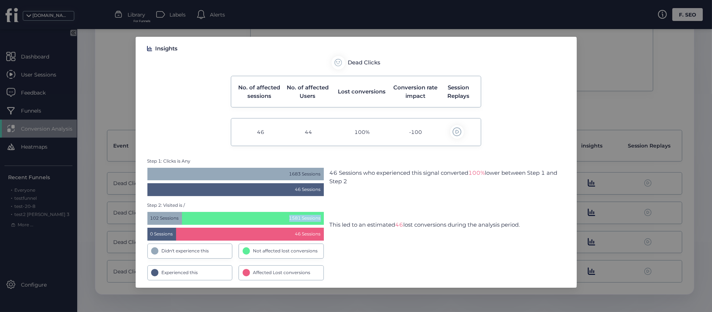
click at [208, 217] on span "1581 Sessions" at bounding box center [253, 218] width 142 height 13
drag, startPoint x: 181, startPoint y: 218, endPoint x: 152, endPoint y: 219, distance: 28.7
click at [152, 219] on span "102 Sessions" at bounding box center [164, 218] width 35 height 13
click at [156, 218] on span "102 Sessions" at bounding box center [164, 218] width 35 height 13
drag, startPoint x: 182, startPoint y: 218, endPoint x: 146, endPoint y: 219, distance: 36.0
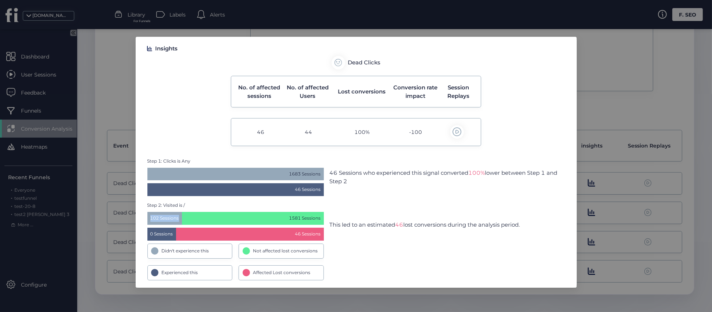
click at [146, 219] on div "Insights Dead Clicks No. of affected sessions No. of affected Users Lost conver…" at bounding box center [356, 162] width 441 height 251
drag, startPoint x: 325, startPoint y: 233, endPoint x: 137, endPoint y: 235, distance: 188.2
click at [137, 235] on div "Insights Dead Clicks No. of affected sessions No. of affected Users Lost conver…" at bounding box center [356, 162] width 441 height 251
click at [156, 233] on span "0 Sessions" at bounding box center [161, 234] width 29 height 13
drag, startPoint x: 151, startPoint y: 233, endPoint x: 175, endPoint y: 235, distance: 24.7
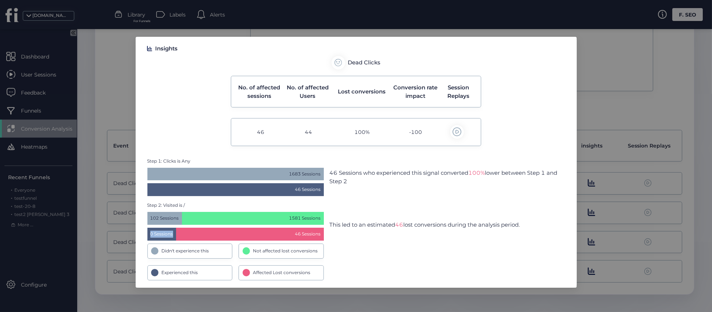
click at [175, 235] on span "0 Sessions" at bounding box center [161, 234] width 29 height 13
click at [160, 237] on span "0 Sessions" at bounding box center [161, 234] width 29 height 13
click at [151, 237] on span "0 Sessions" at bounding box center [161, 234] width 29 height 13
drag, startPoint x: 151, startPoint y: 218, endPoint x: 179, endPoint y: 218, distance: 27.9
click at [179, 218] on span "102 Sessions" at bounding box center [164, 218] width 35 height 13
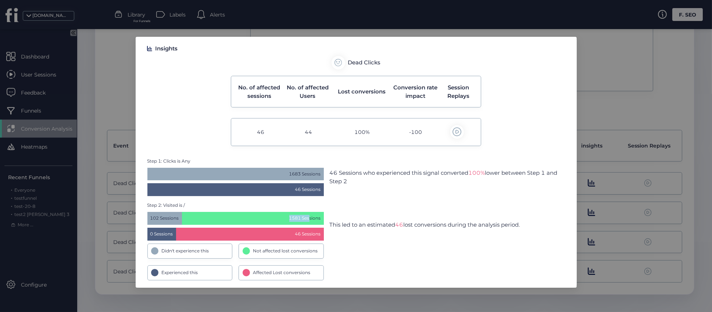
drag, startPoint x: 290, startPoint y: 220, endPoint x: 310, endPoint y: 221, distance: 20.3
click at [310, 221] on span "1581 Sessions" at bounding box center [253, 218] width 142 height 13
drag, startPoint x: 148, startPoint y: 216, endPoint x: 172, endPoint y: 221, distance: 24.7
click at [171, 221] on span "102 Sessions" at bounding box center [164, 218] width 35 height 13
click at [387, 235] on div "Step 2: Visited is / 102 Sessions 1581 Sessions 0 Sessions 46 Sessions Didn't e…" at bounding box center [356, 241] width 418 height 78
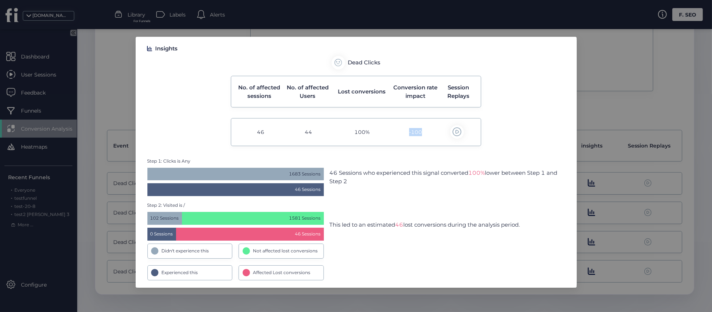
drag, startPoint x: 425, startPoint y: 129, endPoint x: 406, endPoint y: 133, distance: 19.8
click at [406, 133] on div "-100" at bounding box center [416, 132] width 48 height 14
click at [422, 132] on div "-100" at bounding box center [416, 132] width 48 height 14
click at [617, 126] on nz-modal-container "Insights Dead Clicks No. of affected sessions No. of affected Users Lost conver…" at bounding box center [356, 156] width 712 height 312
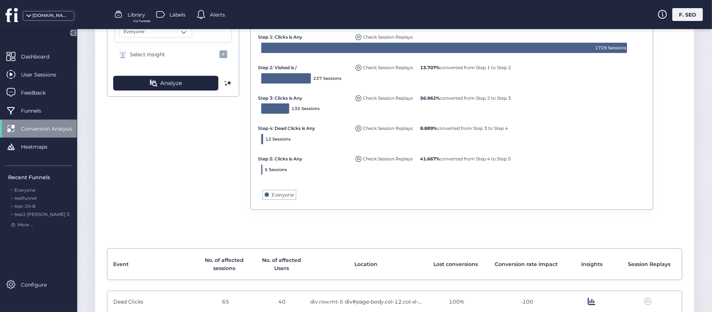
scroll to position [90, 0]
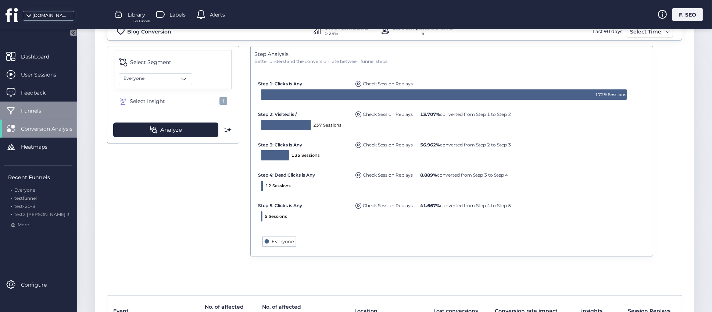
click at [17, 104] on div "Funnels" at bounding box center [38, 110] width 77 height 18
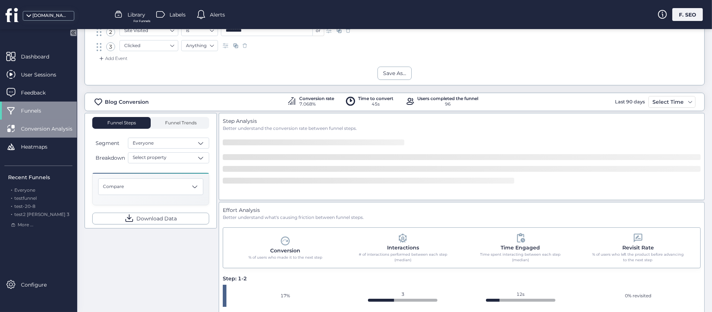
click at [38, 129] on span "Conversion Analysis" at bounding box center [52, 129] width 63 height 8
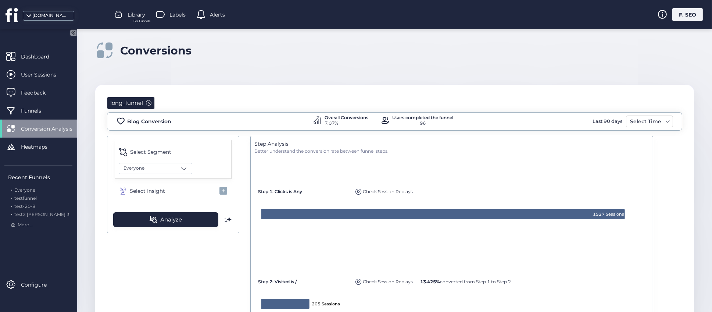
click at [149, 103] on span at bounding box center [149, 103] width 6 height 6
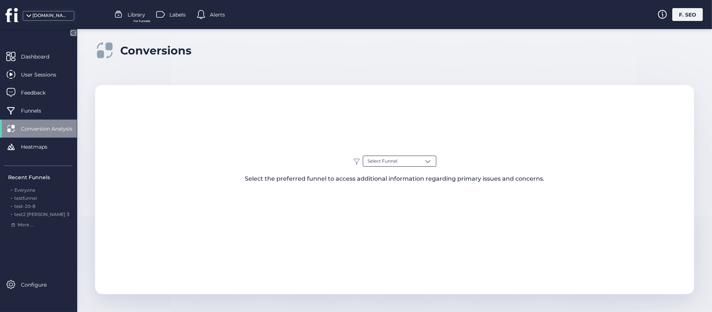
click at [403, 161] on div "Select Funnel" at bounding box center [400, 161] width 74 height 11
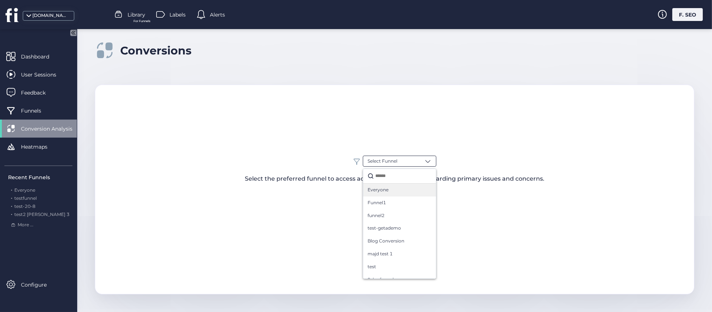
click at [383, 192] on span "Everyone" at bounding box center [378, 189] width 21 height 7
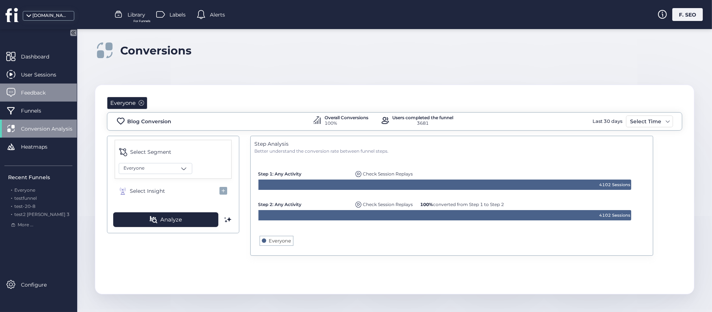
click at [33, 94] on span "Feedback" at bounding box center [39, 93] width 36 height 8
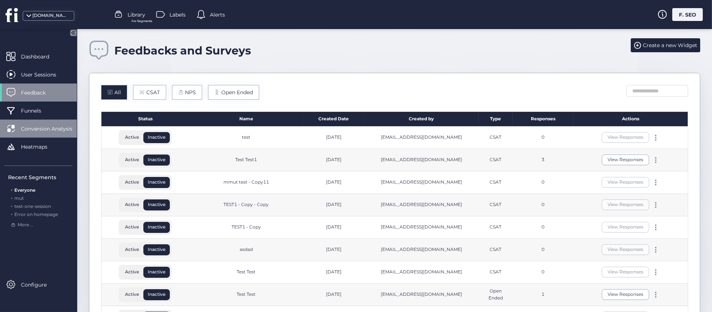
click at [35, 127] on span "Conversion Analysis" at bounding box center [52, 129] width 63 height 8
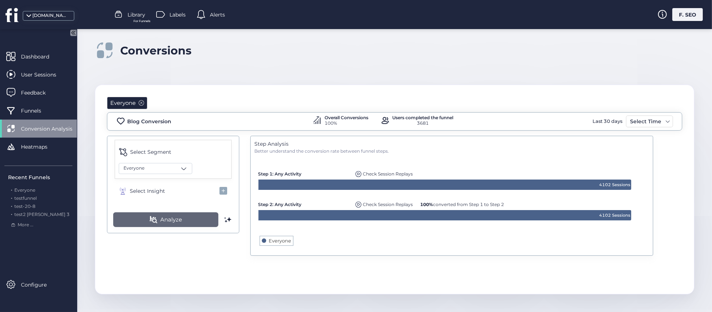
click at [163, 218] on span "Analyze" at bounding box center [171, 219] width 22 height 9
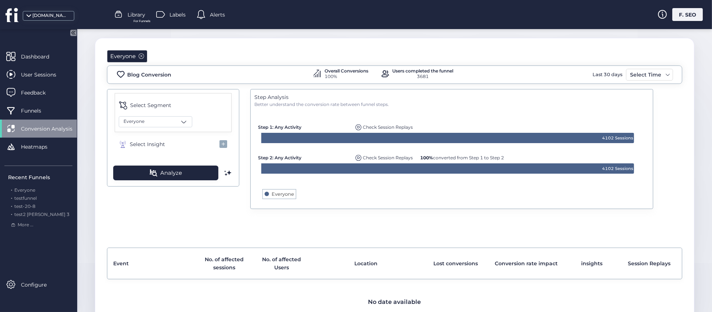
scroll to position [78, 0]
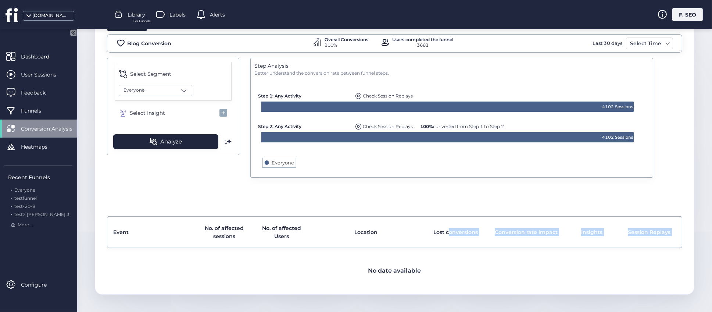
drag, startPoint x: 357, startPoint y: 272, endPoint x: 444, endPoint y: 272, distance: 87.1
click at [444, 272] on div "Event No. of affected sessions No. of affected Users Location Lost conversions …" at bounding box center [394, 249] width 575 height 66
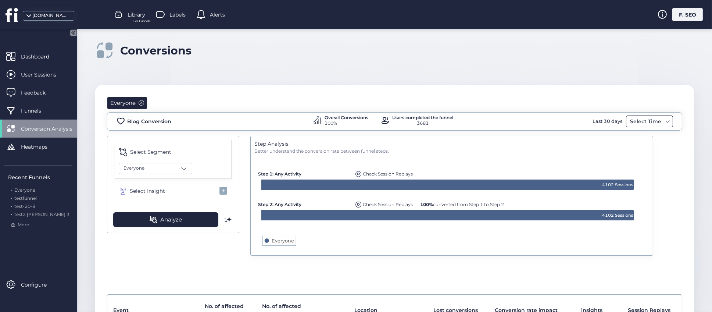
click at [655, 123] on div "Select Time" at bounding box center [649, 121] width 47 height 12
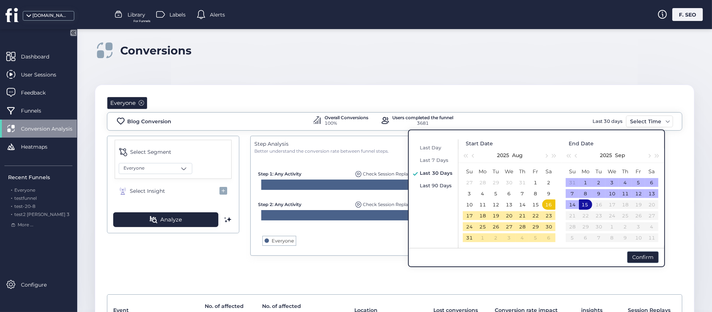
click at [438, 186] on span "Last 90 Days" at bounding box center [436, 185] width 32 height 6
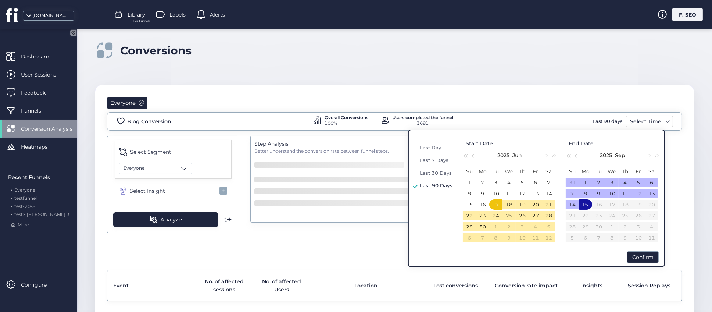
click at [642, 255] on div "Everyone Blog Conversion Overall Conversions 100% Users completed the funnel 36…" at bounding box center [394, 216] width 599 height 263
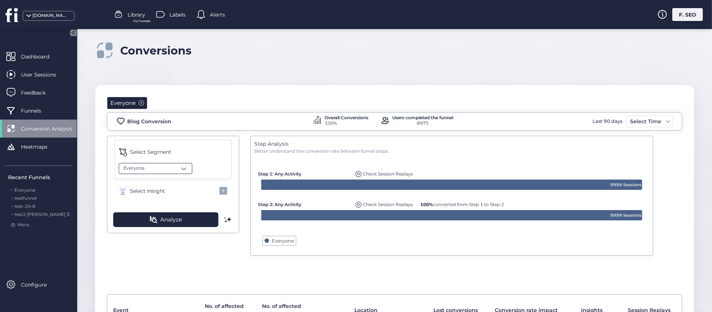
click at [182, 172] on div "Everyone" at bounding box center [156, 168] width 74 height 11
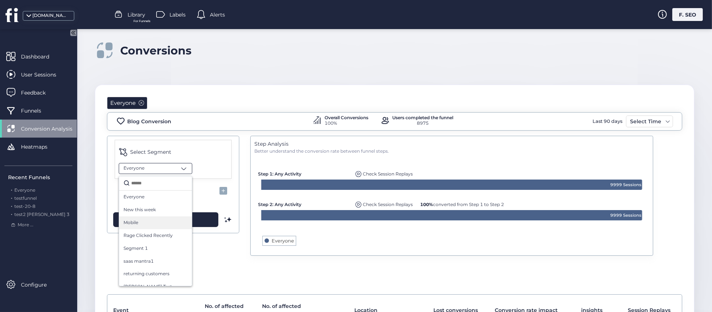
click at [134, 221] on span "Mobile" at bounding box center [131, 222] width 15 height 7
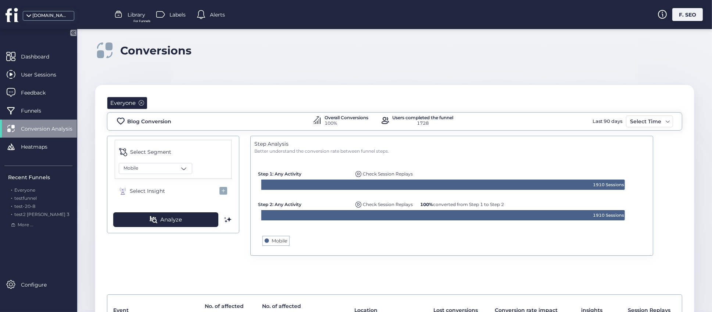
scroll to position [78, 0]
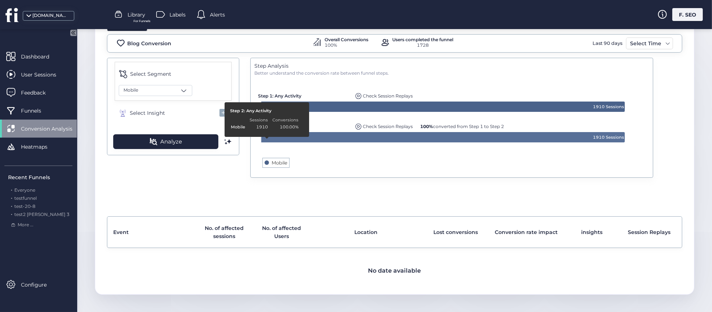
click at [166, 200] on div "Everyone Blog Conversion Overall Conversions 100% Users completed the funnel 17…" at bounding box center [394, 150] width 599 height 287
